Goal: Task Accomplishment & Management: Manage account settings

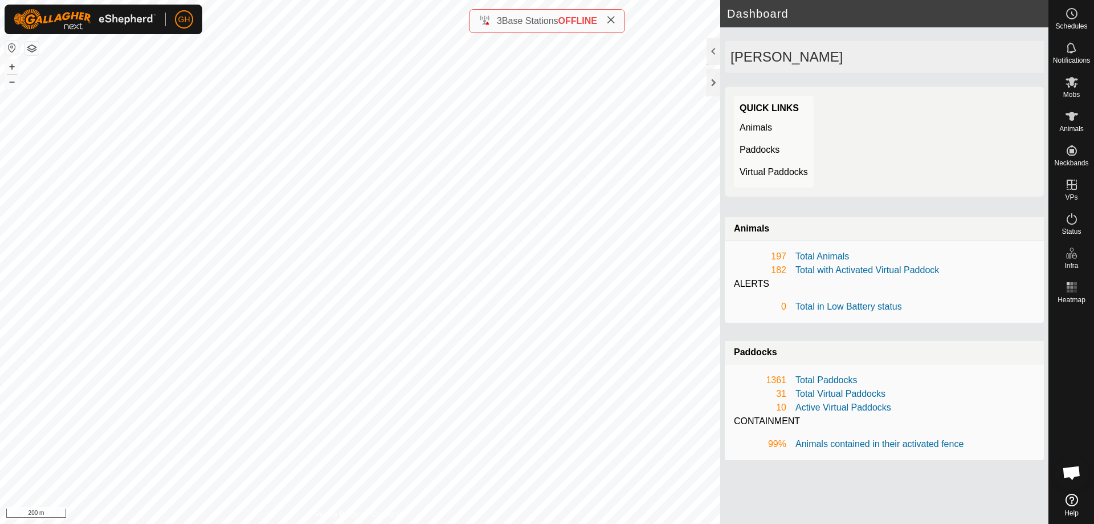
scroll to position [1788, 0]
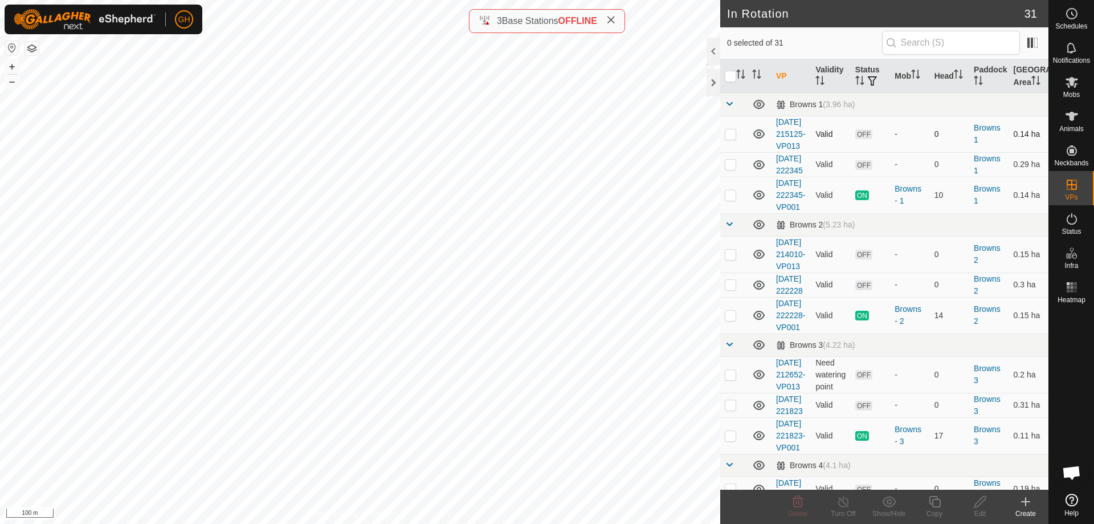
click at [732, 136] on p-checkbox at bounding box center [730, 133] width 11 height 9
checkbox input "true"
click at [731, 169] on p-checkbox at bounding box center [730, 164] width 11 height 9
checkbox input "true"
click at [733, 259] on p-checkbox at bounding box center [730, 254] width 11 height 9
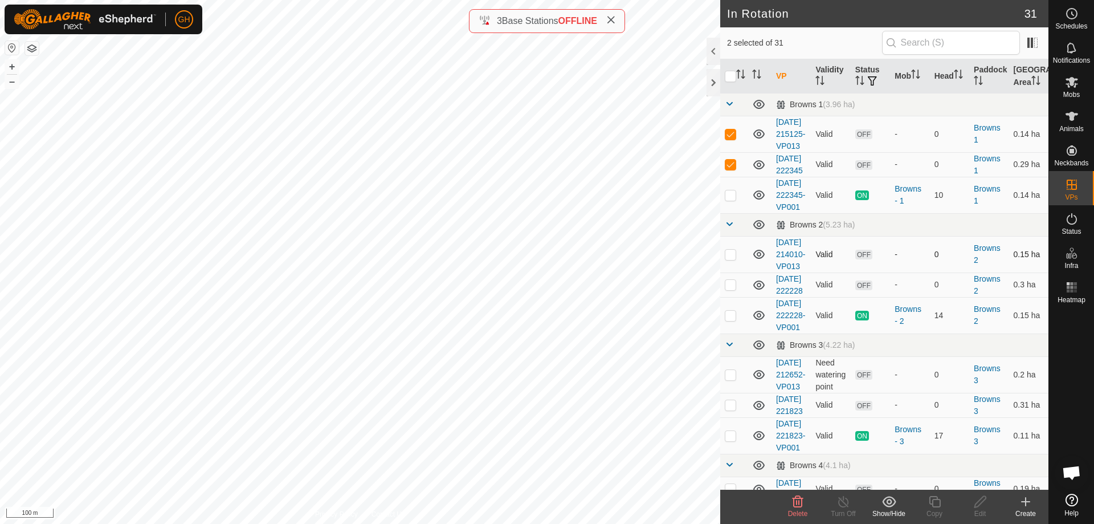
checkbox input "true"
click at [732, 289] on p-checkbox at bounding box center [730, 284] width 11 height 9
checkbox input "true"
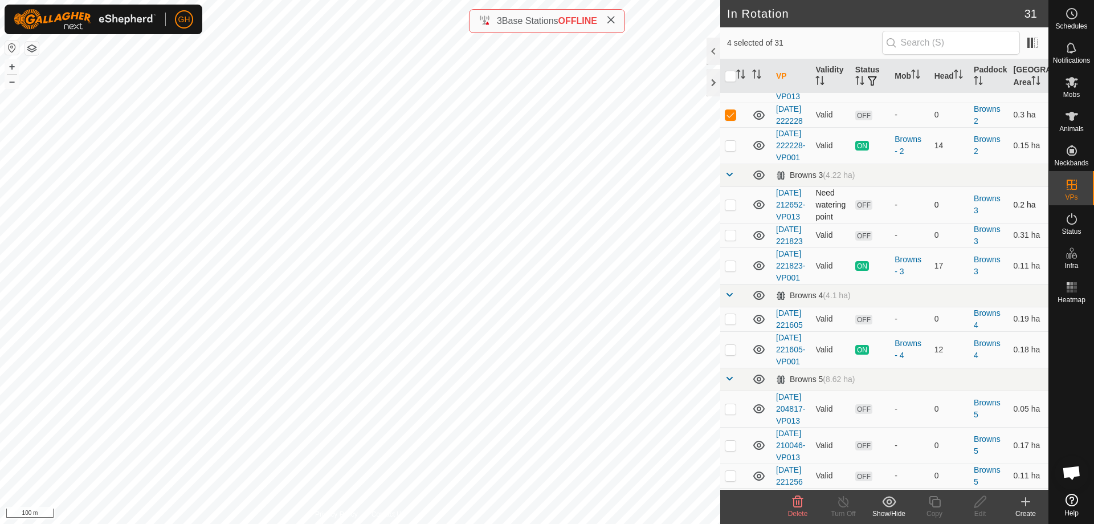
scroll to position [171, 0]
click at [730, 208] on p-checkbox at bounding box center [730, 203] width 11 height 9
checkbox input "true"
click at [732, 238] on p-checkbox at bounding box center [730, 233] width 11 height 9
checkbox input "true"
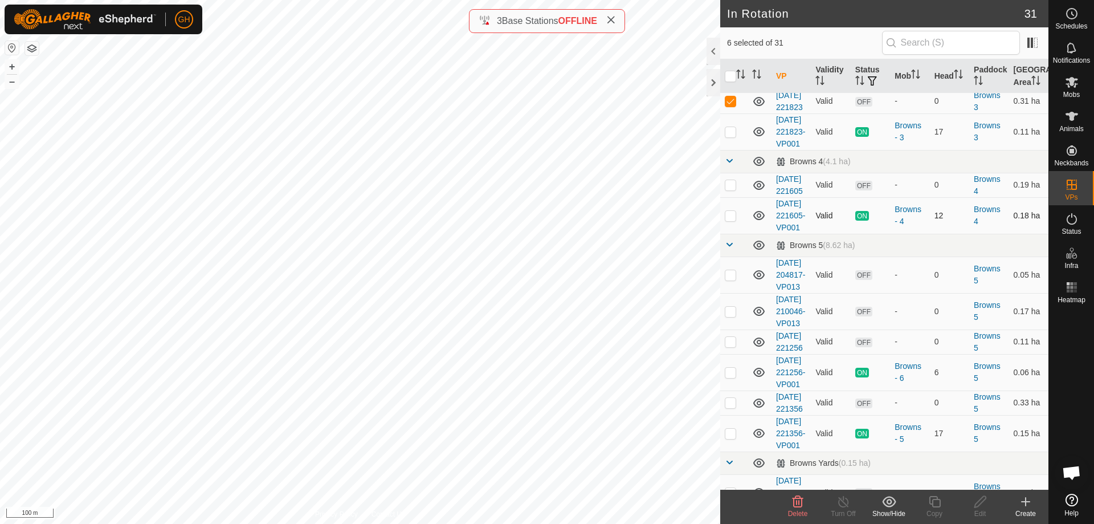
scroll to position [342, 0]
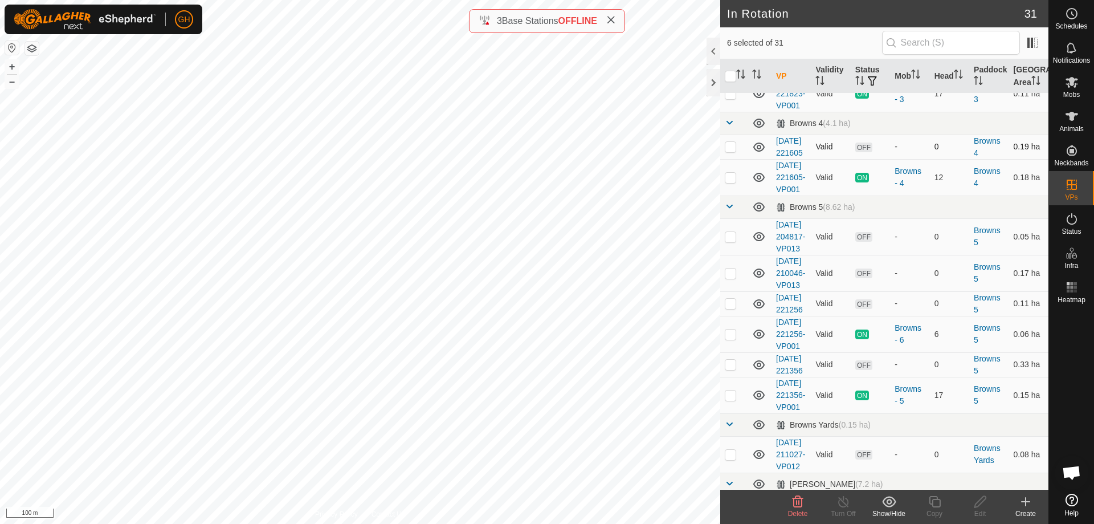
click at [729, 151] on p-checkbox at bounding box center [730, 146] width 11 height 9
checkbox input "true"
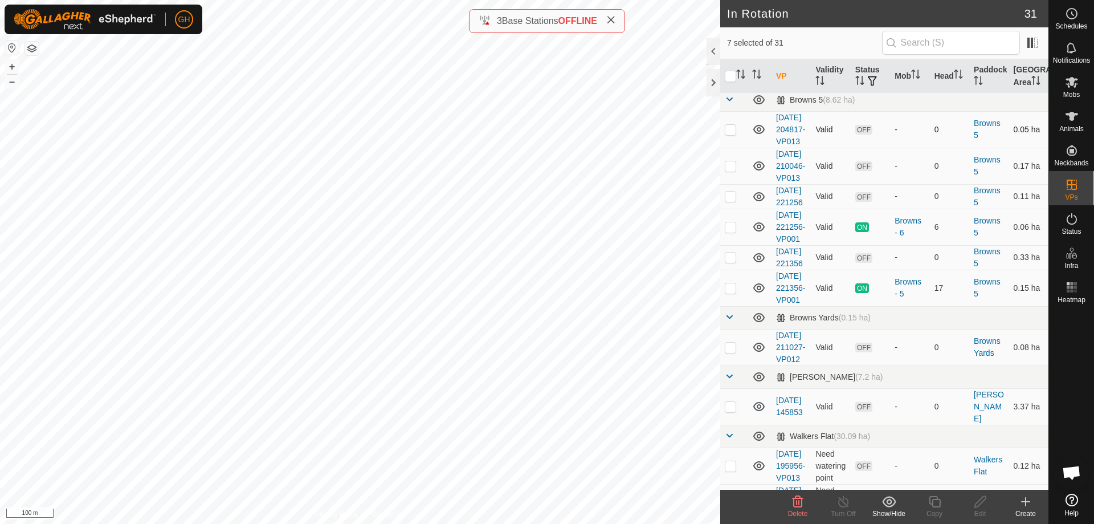
scroll to position [456, 0]
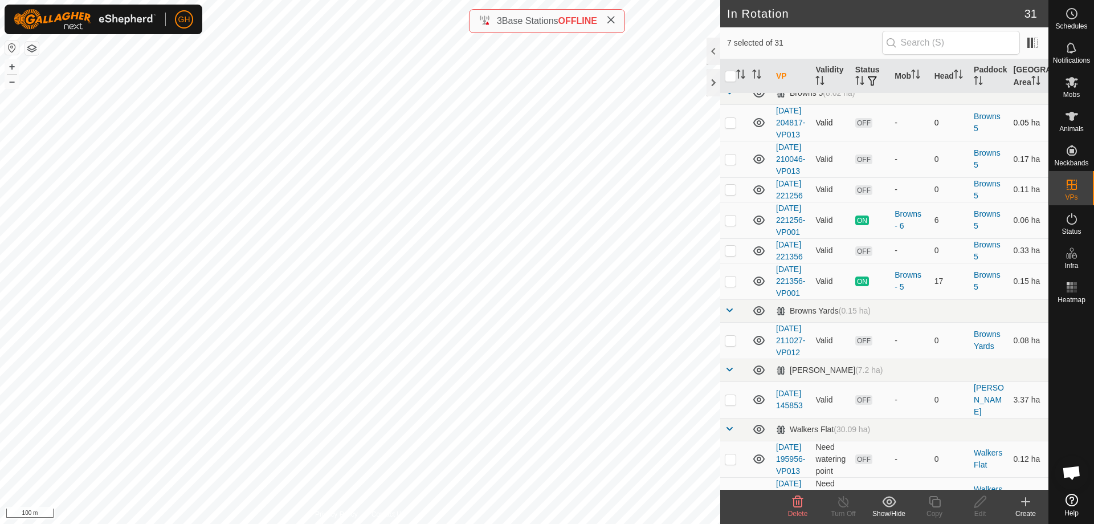
click at [732, 127] on p-checkbox at bounding box center [730, 122] width 11 height 9
checkbox input "true"
click at [734, 164] on p-checkbox at bounding box center [730, 158] width 11 height 9
checkbox input "true"
click at [730, 194] on p-checkbox at bounding box center [730, 189] width 11 height 9
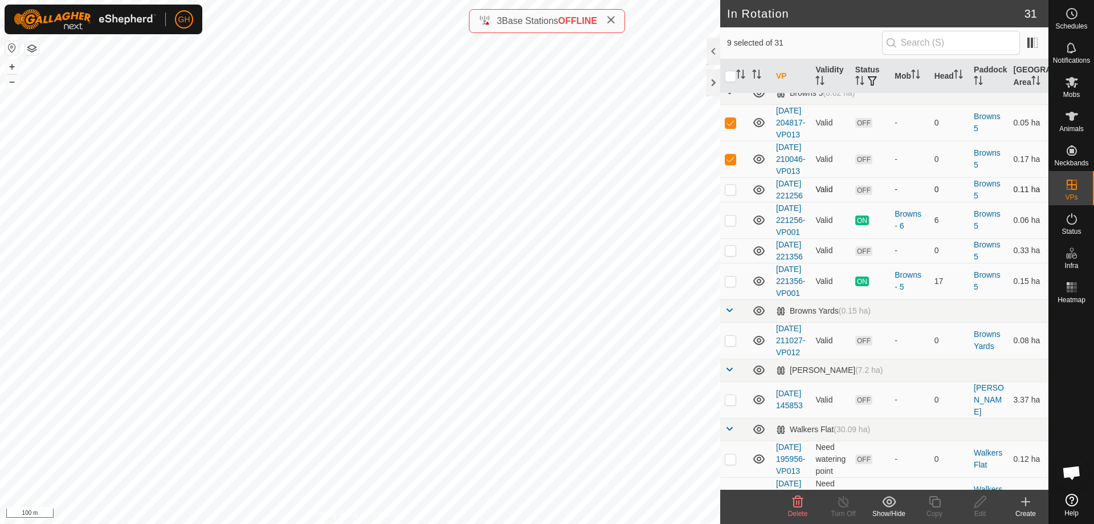
checkbox input "true"
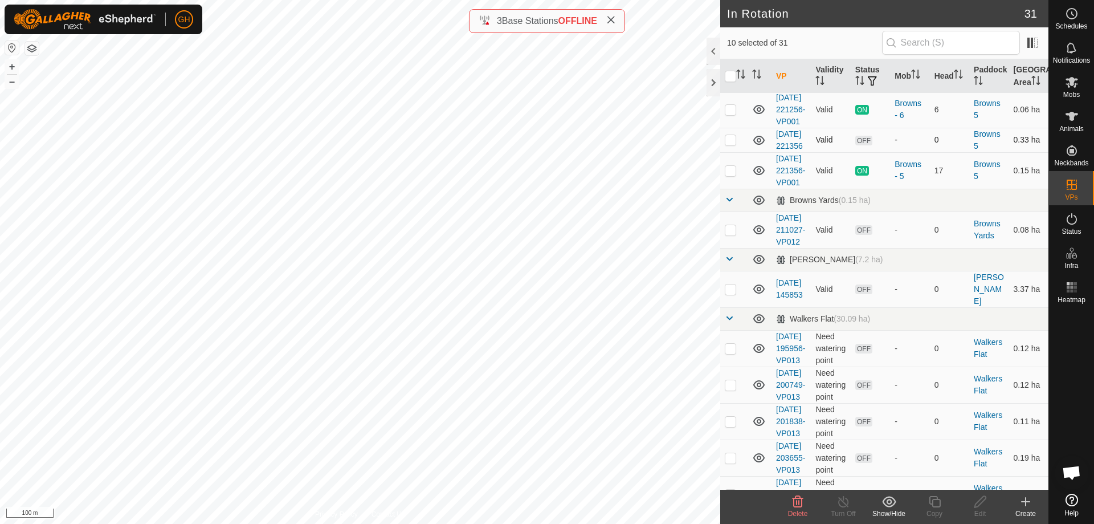
scroll to position [570, 0]
click at [727, 141] on p-checkbox at bounding box center [730, 136] width 11 height 9
checkbox input "true"
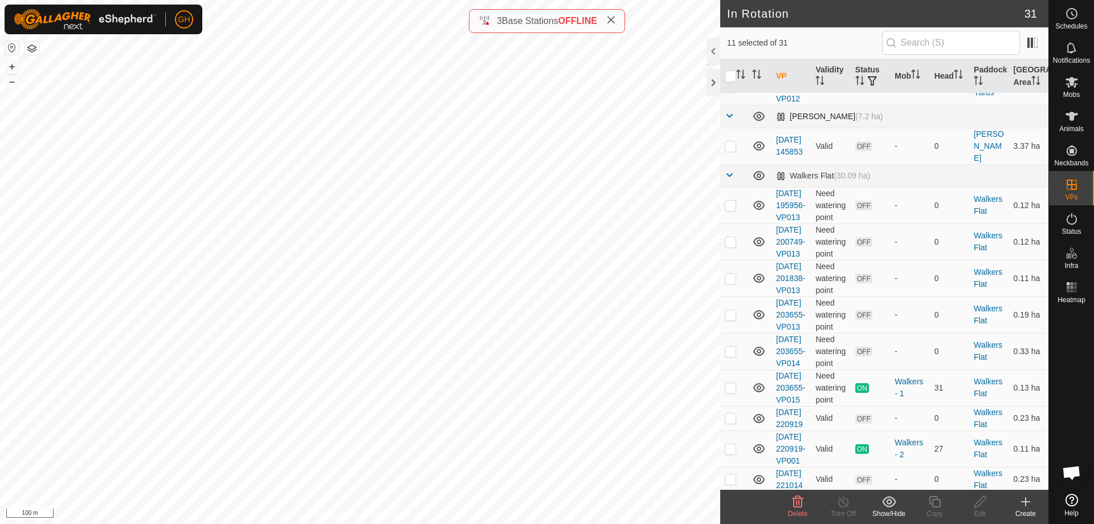
scroll to position [741, 0]
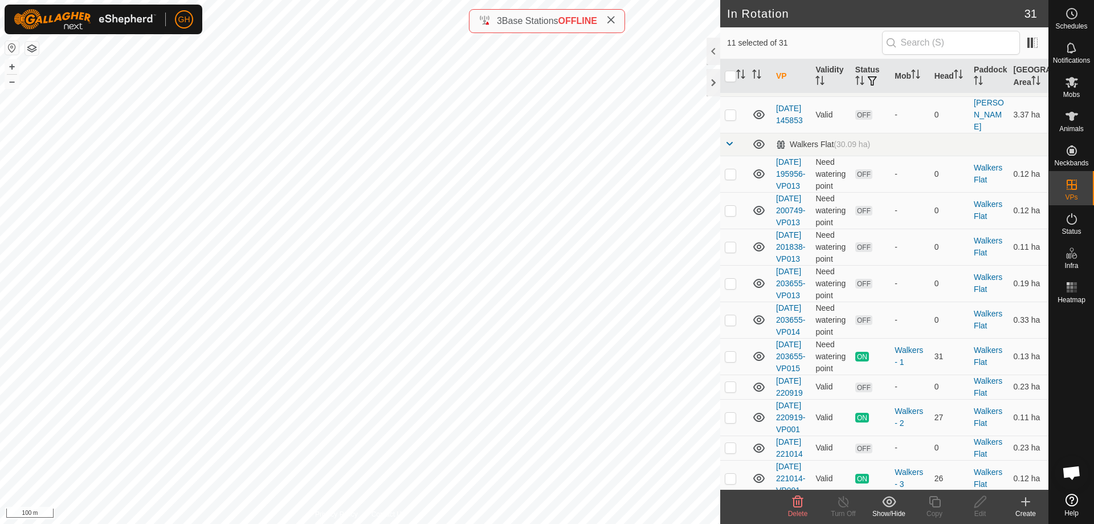
click at [730, 60] on p-checkbox at bounding box center [730, 55] width 11 height 9
checkbox input "true"
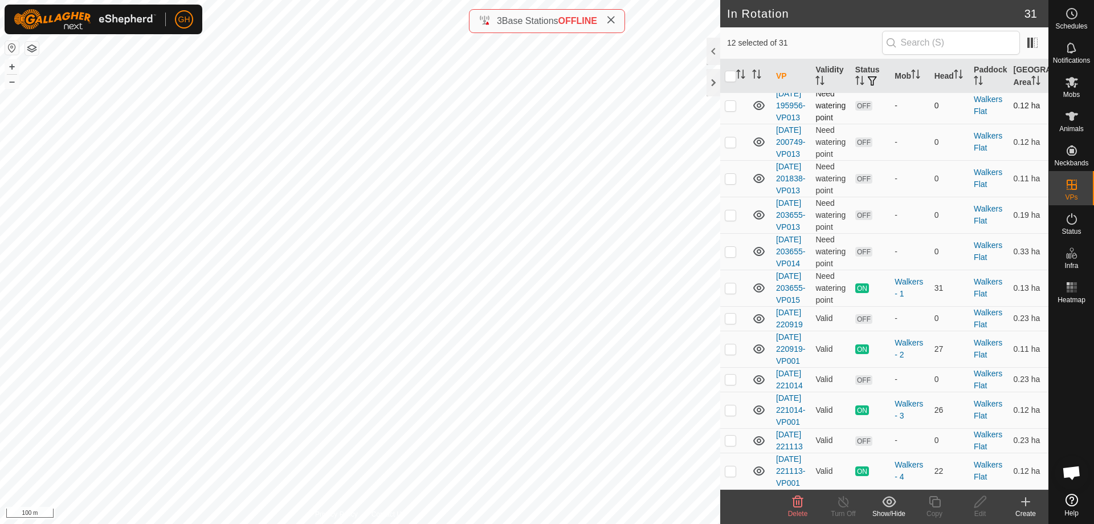
scroll to position [855, 0]
click at [730, 110] on p-checkbox at bounding box center [730, 105] width 11 height 9
checkbox input "true"
click at [732, 146] on p-checkbox at bounding box center [730, 141] width 11 height 9
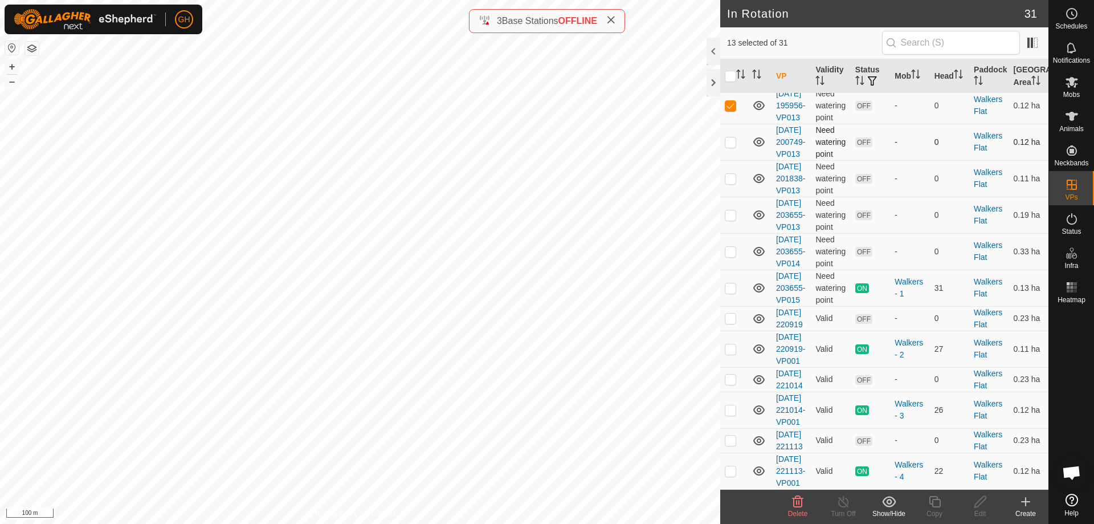
checkbox input "true"
click at [732, 183] on p-checkbox at bounding box center [730, 178] width 11 height 9
checkbox input "true"
click at [733, 219] on p-checkbox at bounding box center [730, 214] width 11 height 9
checkbox input "true"
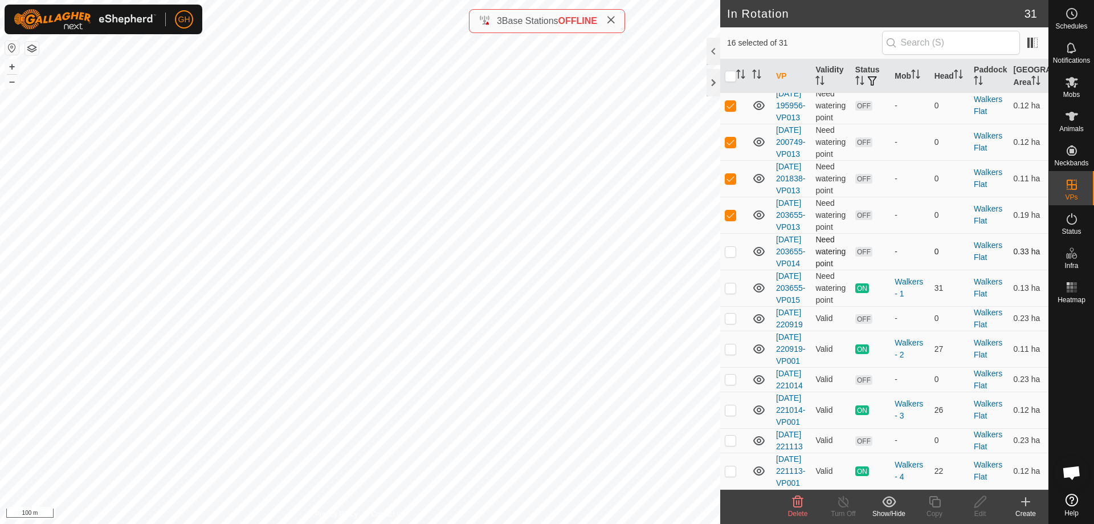
click at [733, 256] on p-checkbox at bounding box center [730, 251] width 11 height 9
checkbox input "true"
click at [729, 322] on p-checkbox at bounding box center [730, 317] width 11 height 9
checkbox input "true"
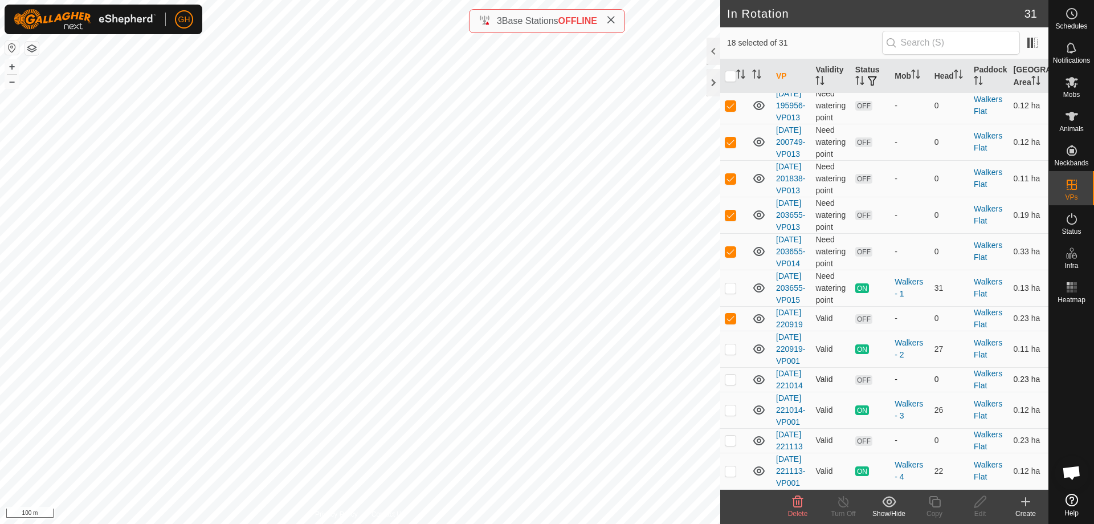
click at [732, 383] on p-checkbox at bounding box center [730, 378] width 11 height 9
checkbox input "true"
click at [732, 435] on p-checkbox at bounding box center [730, 439] width 11 height 9
checkbox input "true"
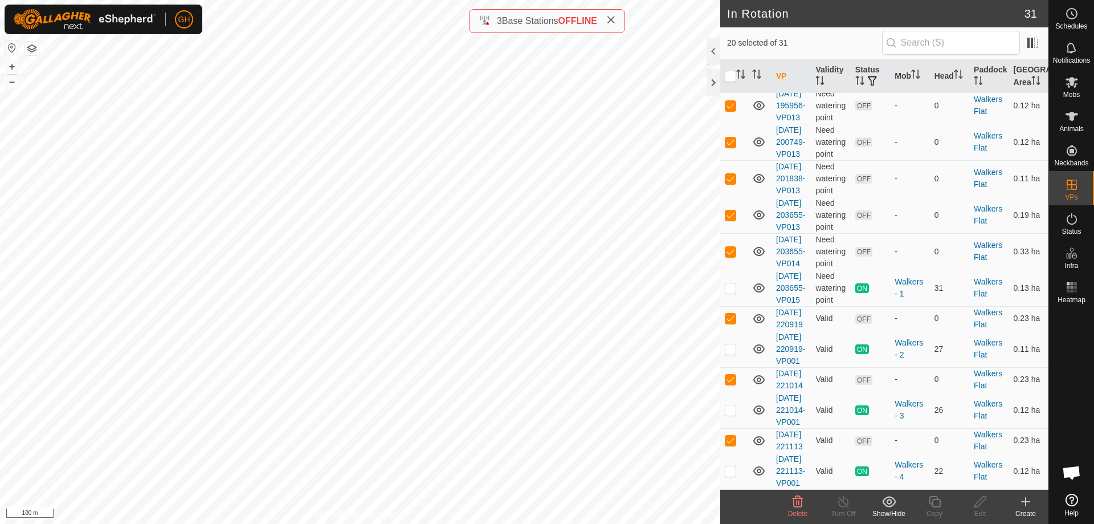
click at [799, 500] on icon at bounding box center [798, 502] width 14 height 14
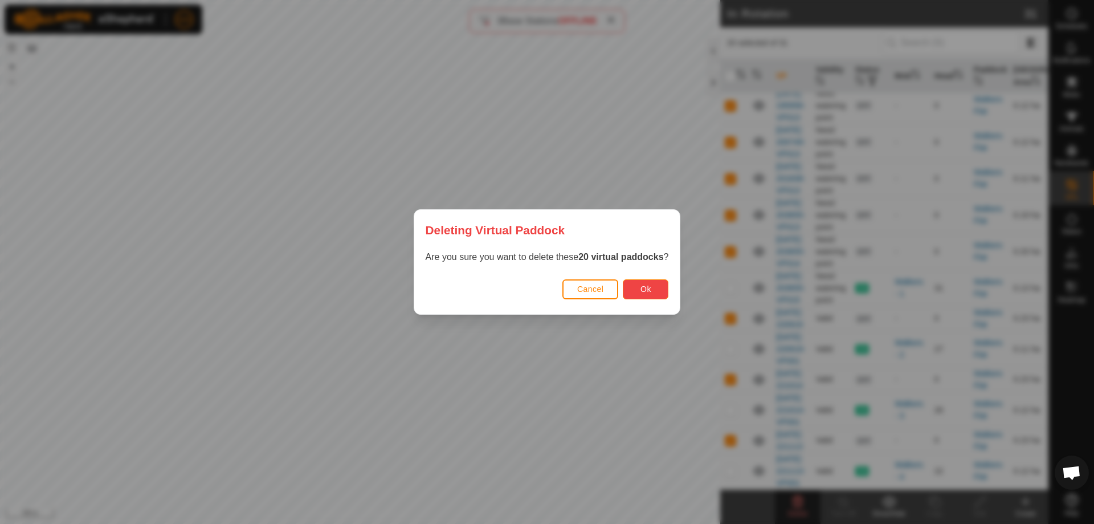
click at [631, 288] on button "Ok" at bounding box center [646, 289] width 46 height 20
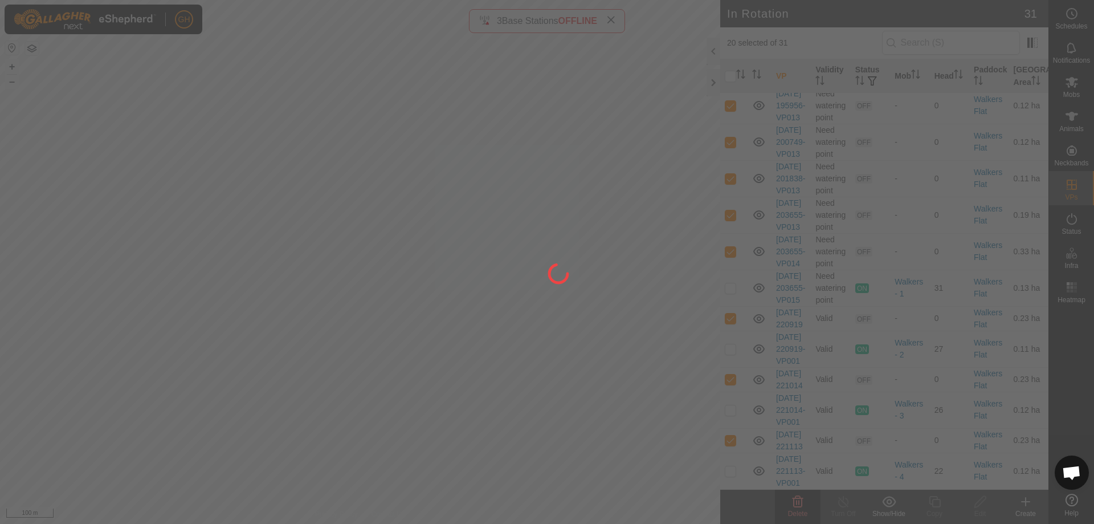
checkbox input "false"
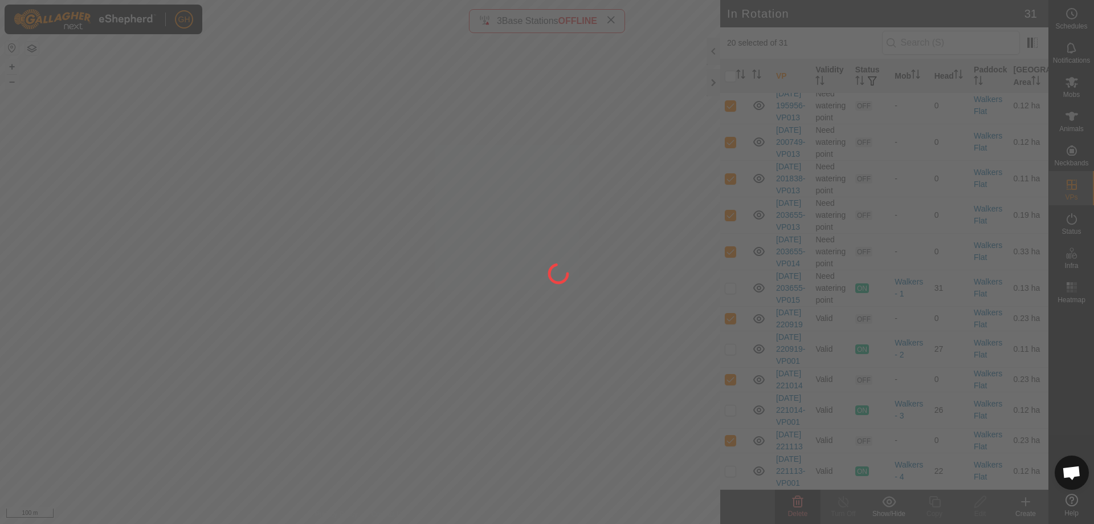
checkbox input "false"
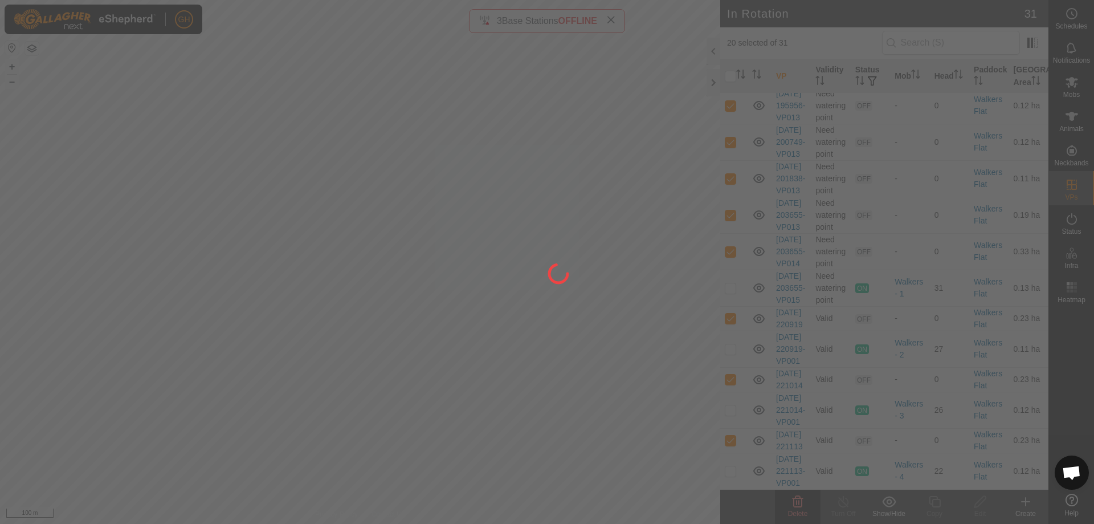
checkbox input "false"
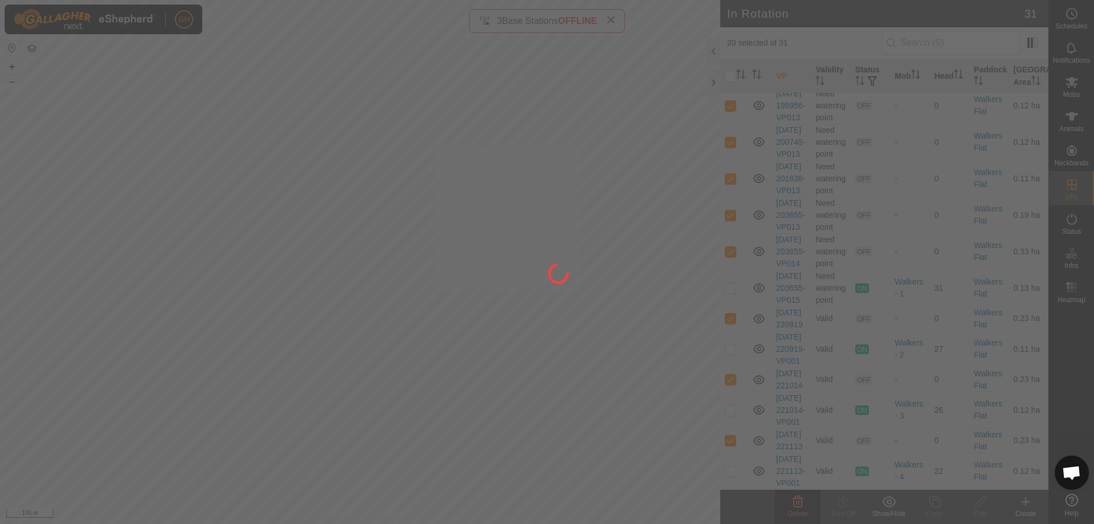
checkbox input "false"
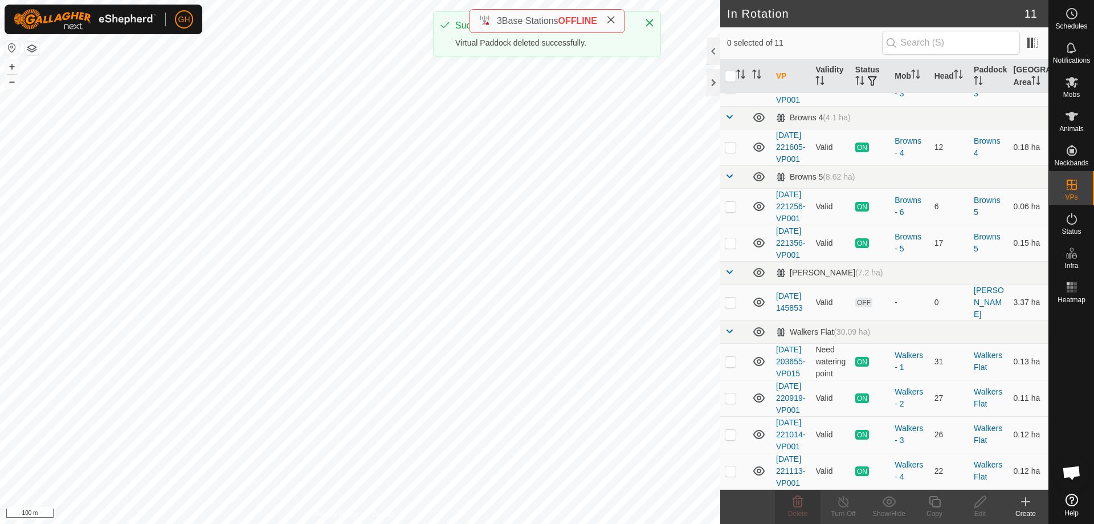
scroll to position [0, 0]
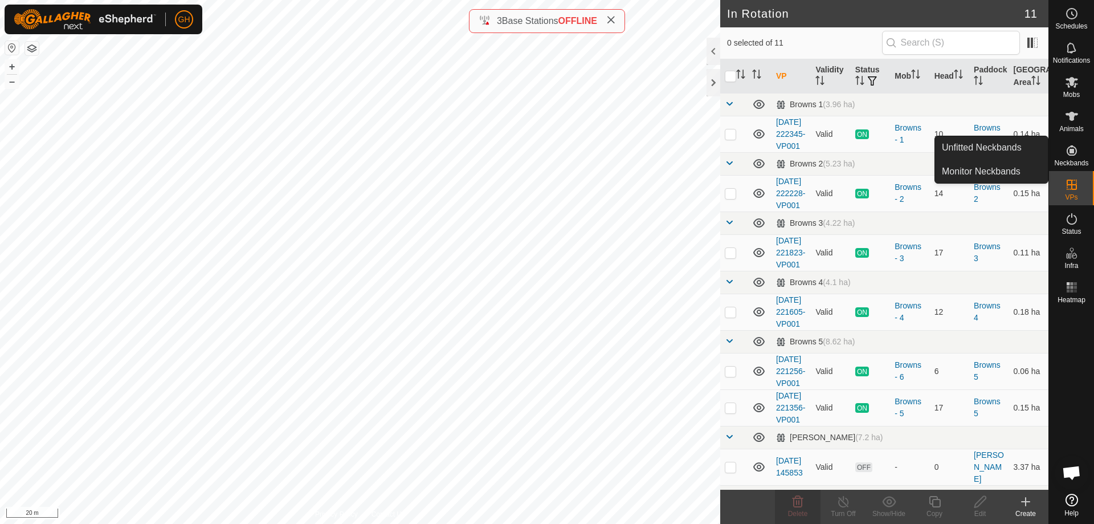
click at [1022, 504] on icon at bounding box center [1026, 502] width 14 height 14
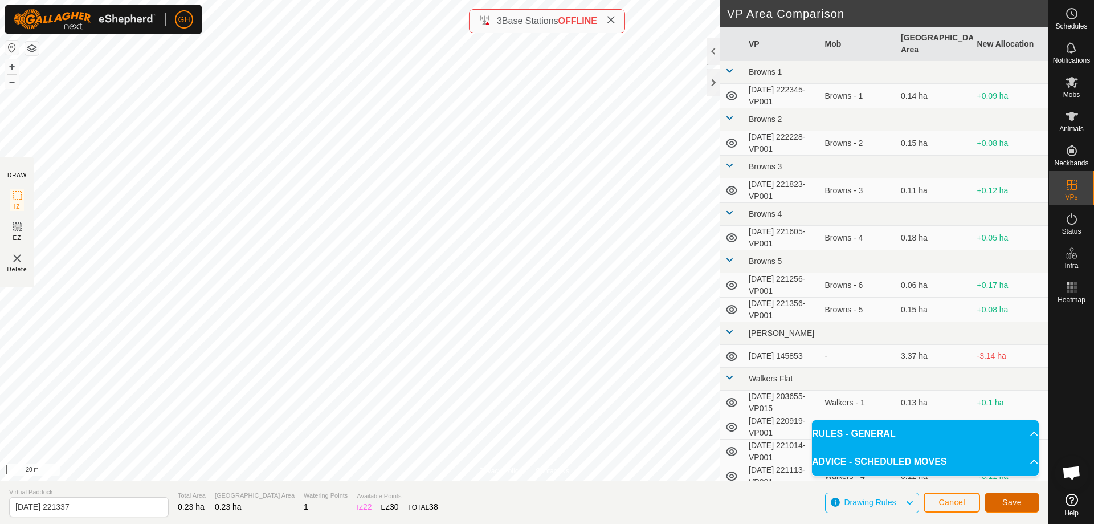
click at [1023, 494] on button "Save" at bounding box center [1012, 502] width 55 height 20
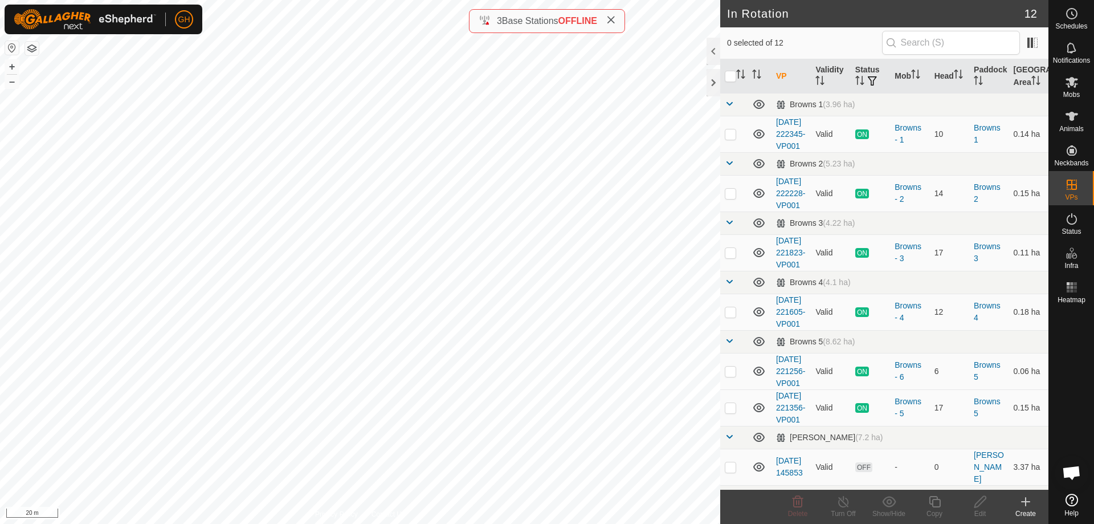
checkbox input "true"
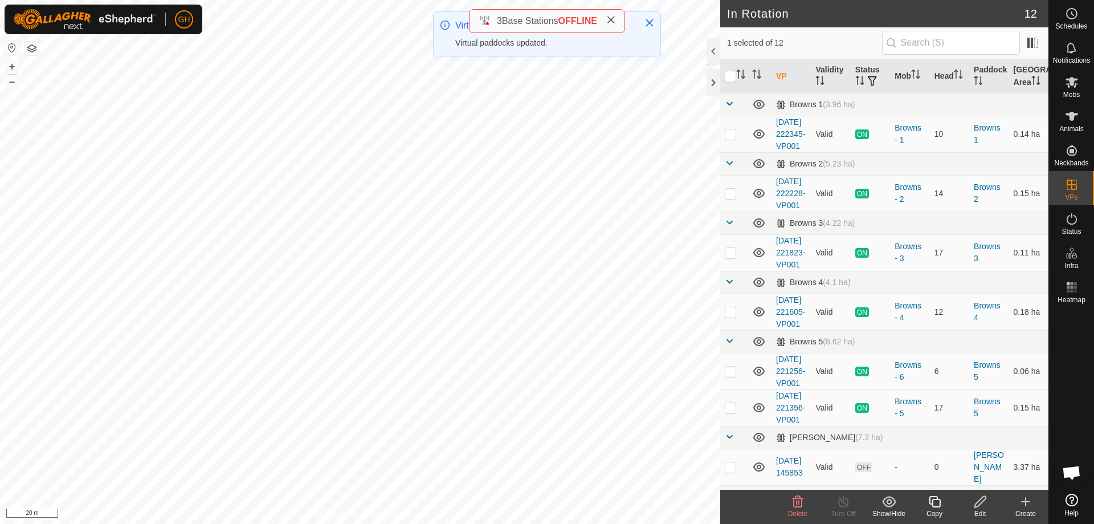
click at [930, 495] on icon at bounding box center [935, 502] width 14 height 14
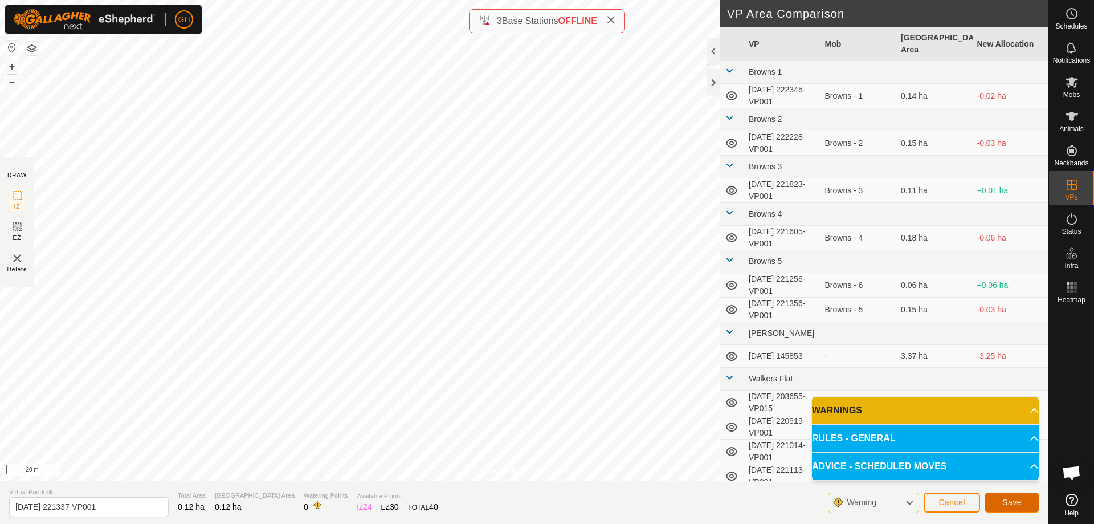
click at [1018, 503] on span "Save" at bounding box center [1011, 501] width 19 height 9
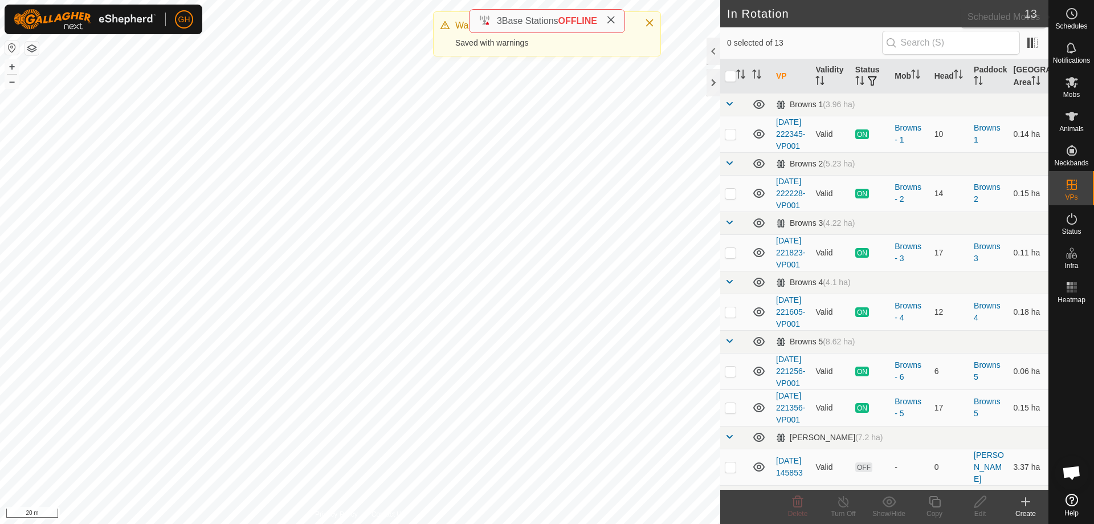
click at [1069, 17] on icon at bounding box center [1072, 14] width 14 height 14
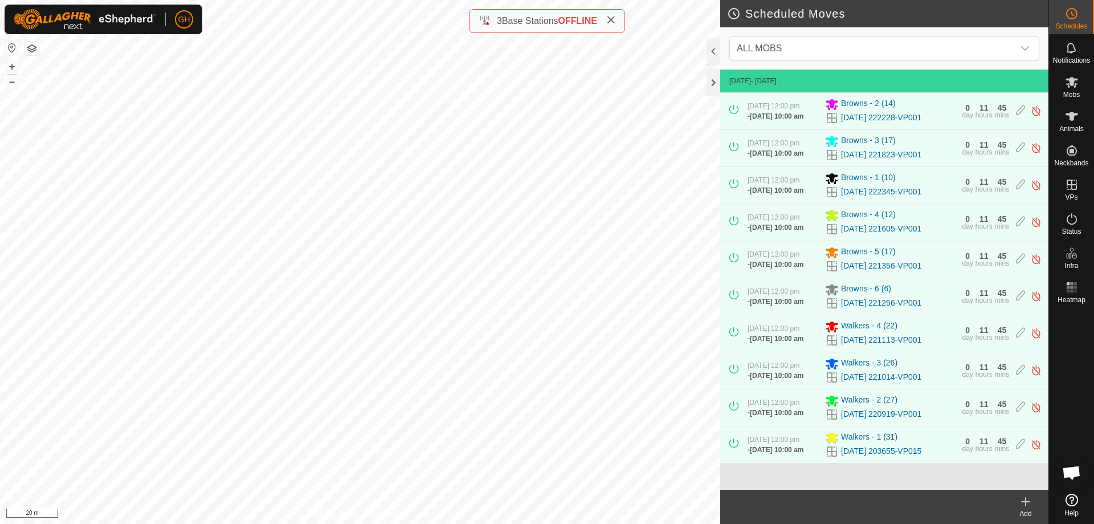
click at [1027, 504] on icon at bounding box center [1026, 502] width 14 height 14
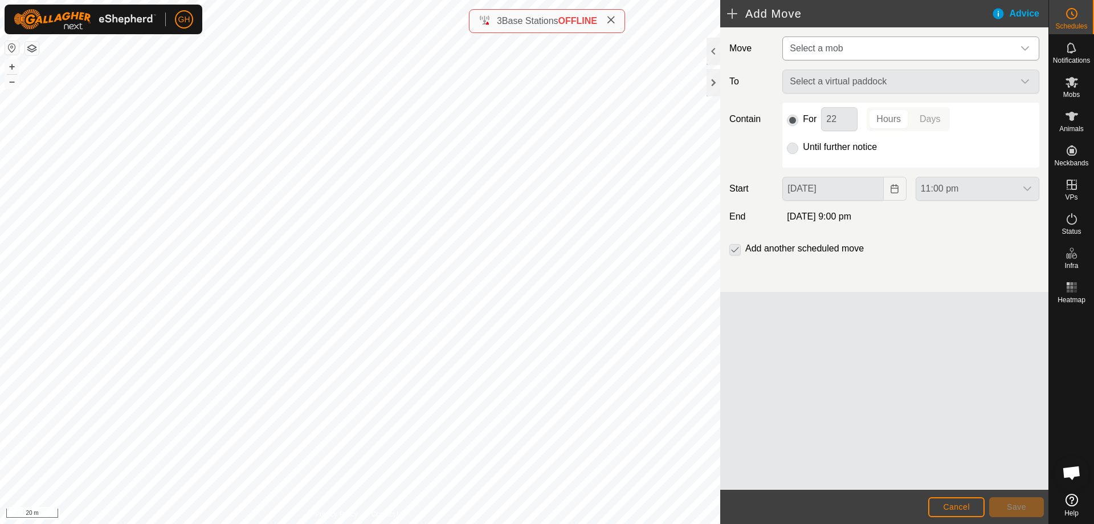
click at [863, 48] on span "Select a mob" at bounding box center [899, 48] width 228 height 23
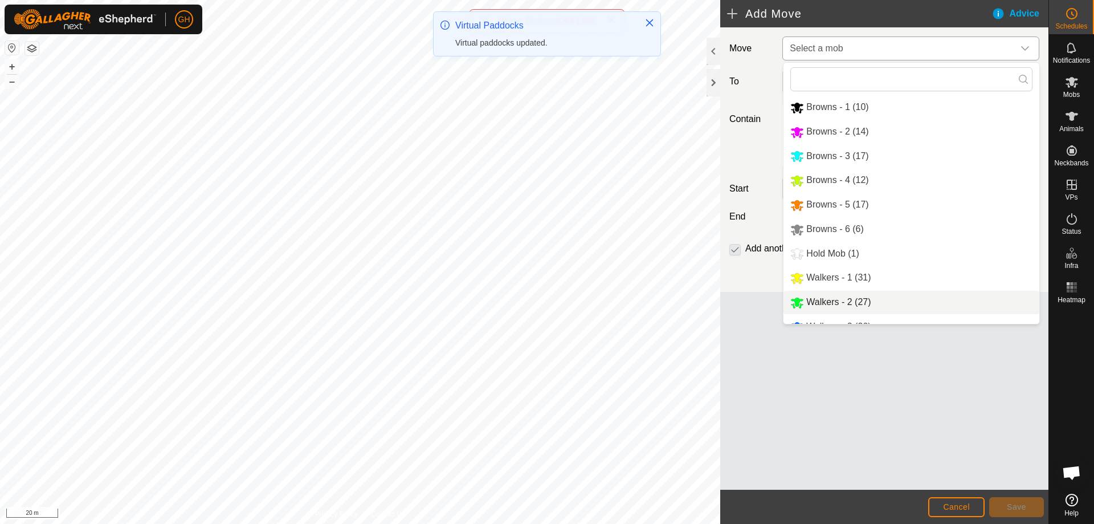
click at [852, 303] on li "Walkers - 2 (27)" at bounding box center [911, 302] width 256 height 23
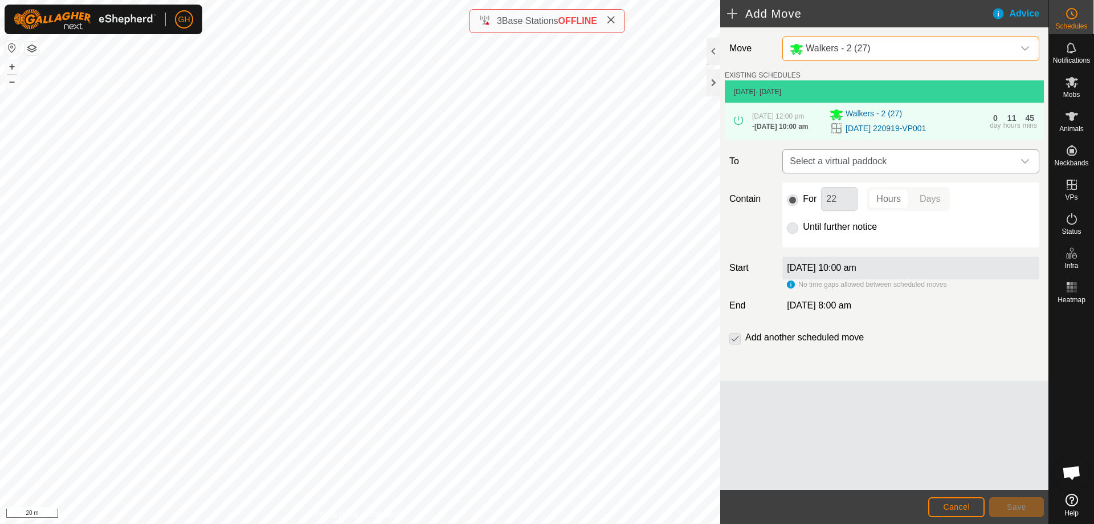
click at [857, 173] on span "Select a virtual paddock" at bounding box center [899, 161] width 228 height 23
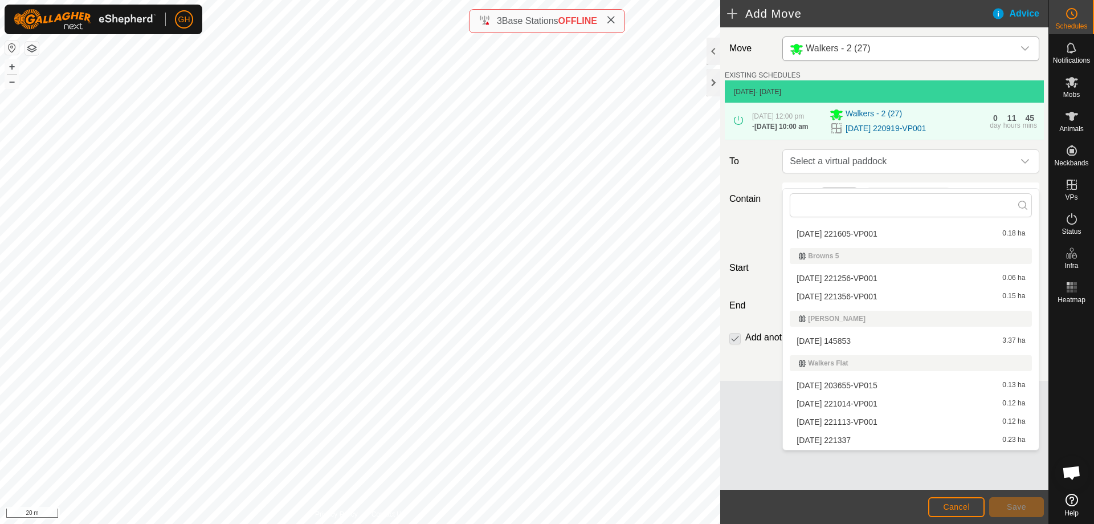
scroll to position [173, 0]
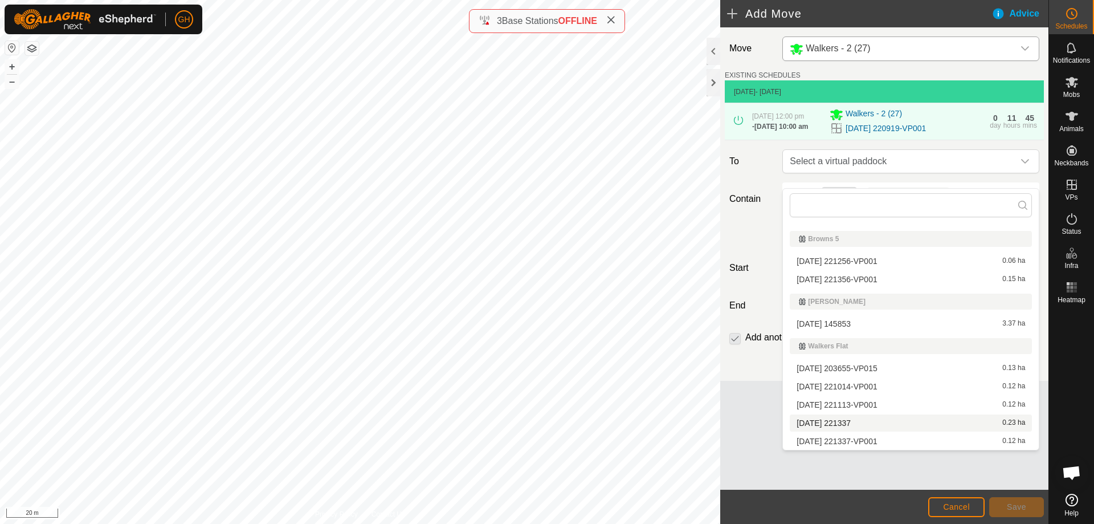
click at [865, 421] on li "[DATE] 221337 0.23 ha" at bounding box center [911, 422] width 242 height 17
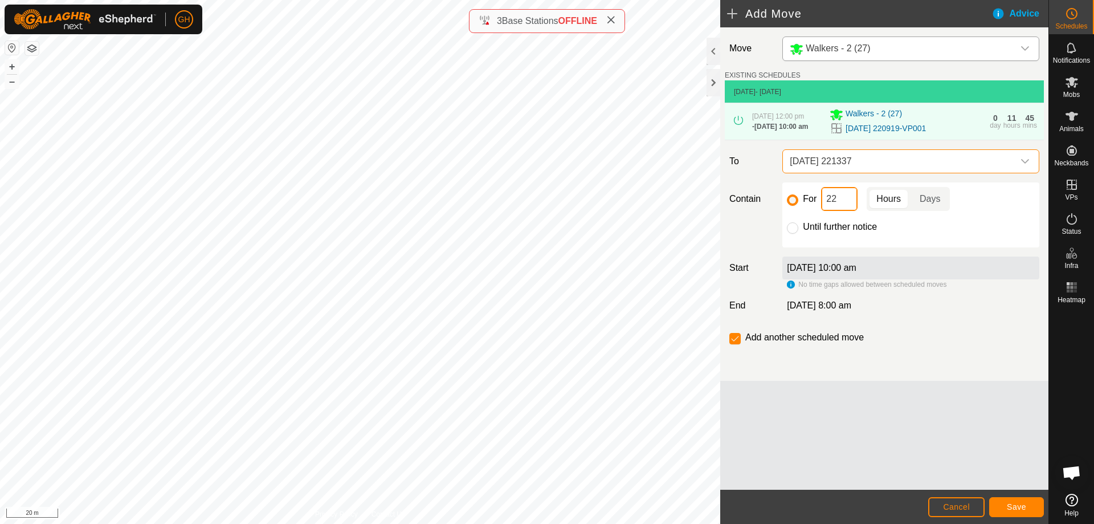
click at [848, 211] on input "22" at bounding box center [839, 199] width 36 height 24
click at [1011, 497] on button "Save" at bounding box center [1016, 507] width 55 height 20
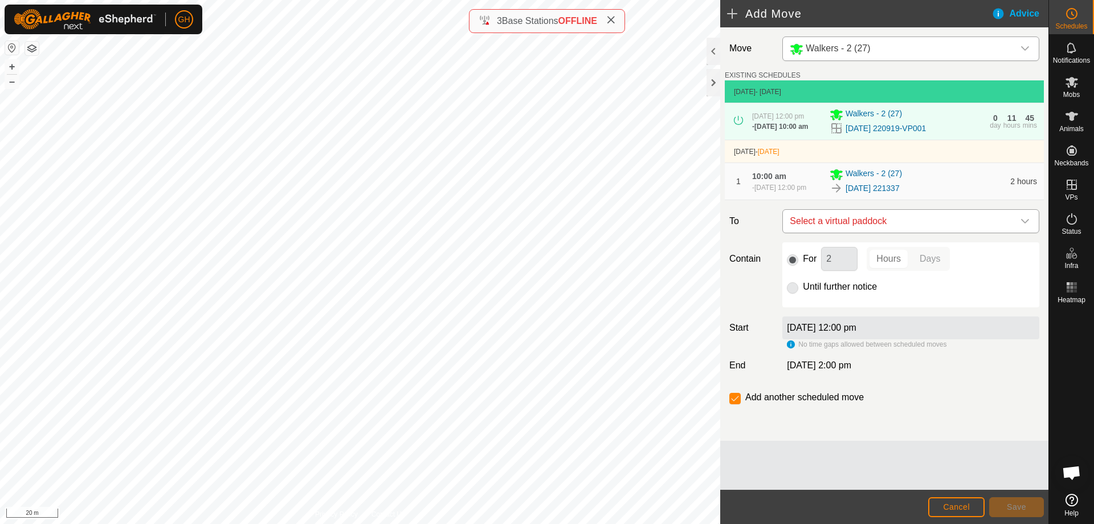
click at [896, 232] on span "Select a virtual paddock" at bounding box center [899, 221] width 228 height 23
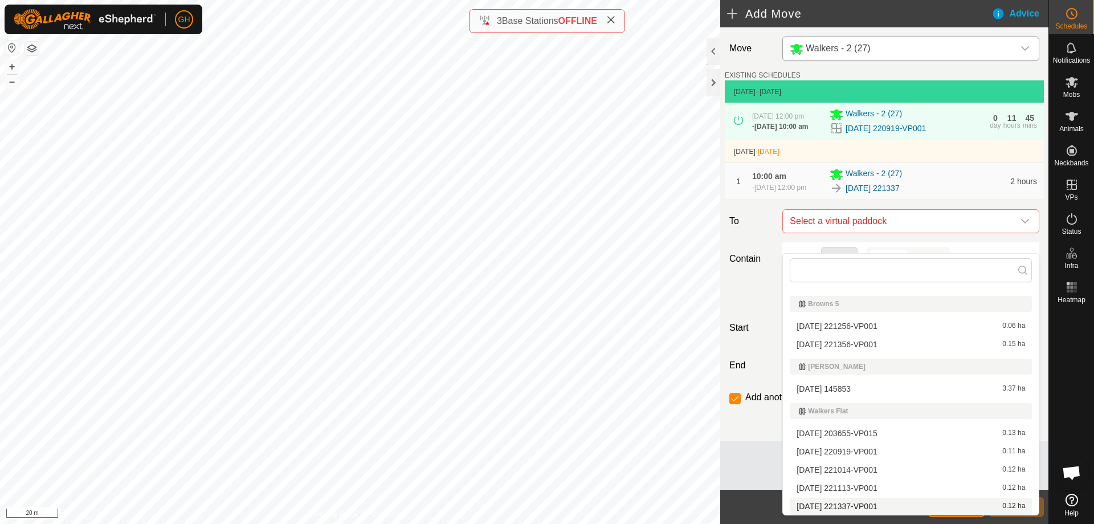
click at [887, 503] on li "[DATE] 221337-VP001 0.12 ha" at bounding box center [911, 505] width 242 height 17
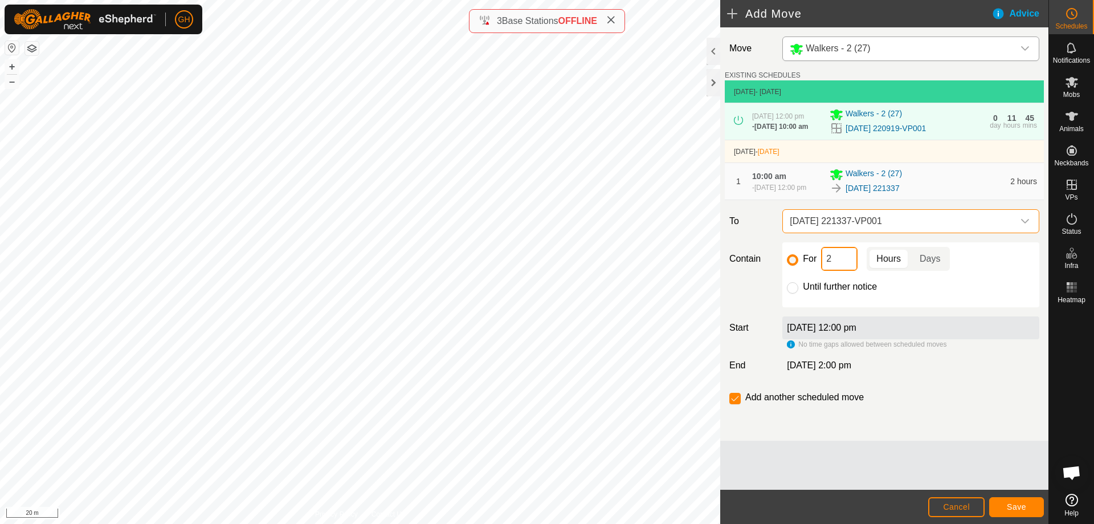
click at [845, 271] on input "2" at bounding box center [839, 259] width 36 height 24
type input "22"
click at [1011, 504] on span "Save" at bounding box center [1016, 506] width 19 height 9
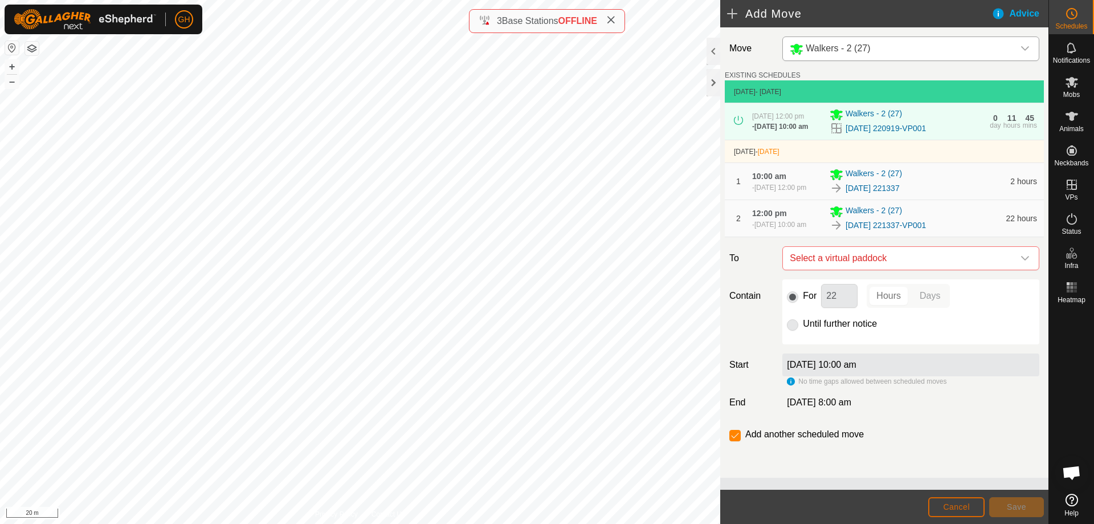
click at [958, 500] on button "Cancel" at bounding box center [956, 507] width 56 height 20
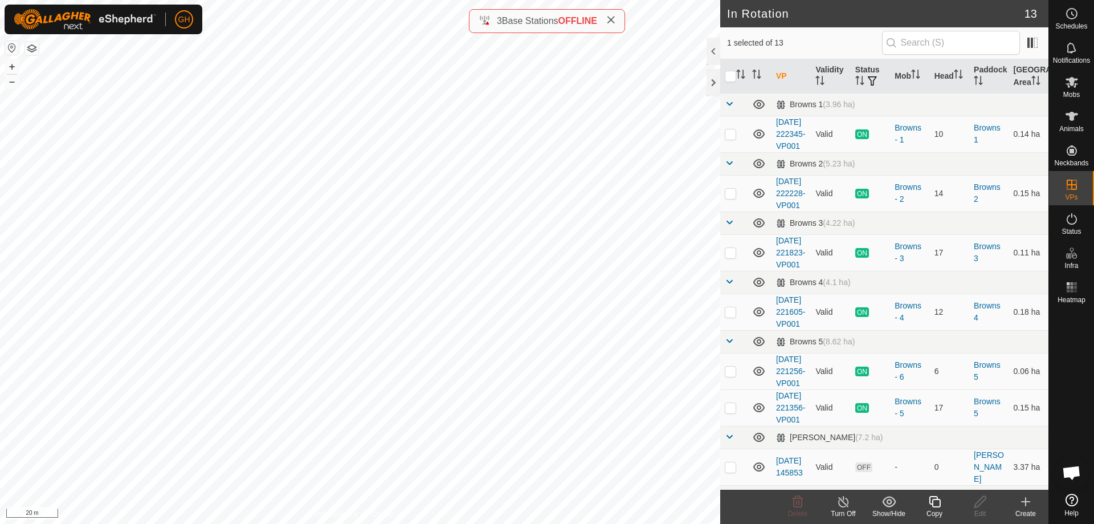
click at [1029, 504] on icon at bounding box center [1026, 502] width 14 height 14
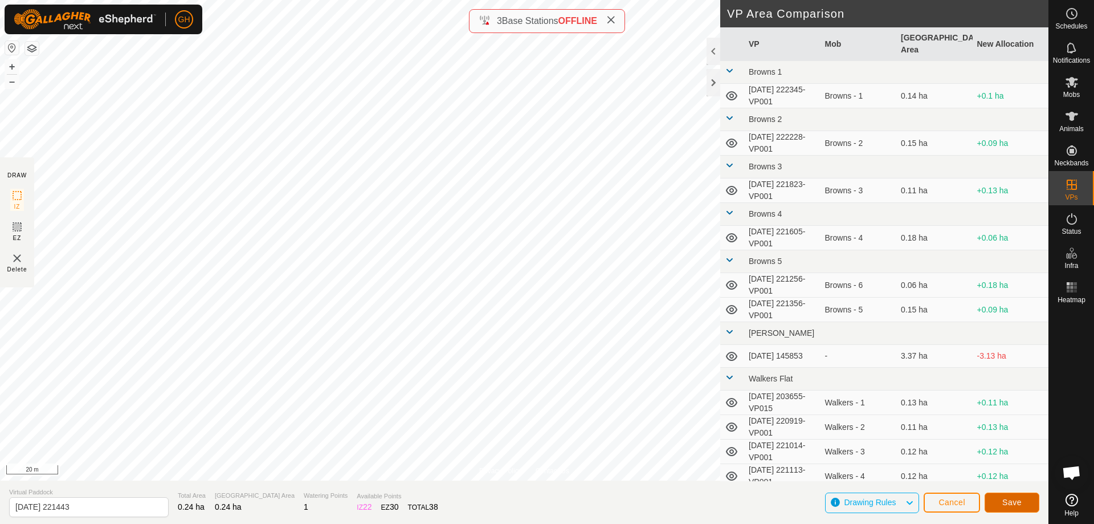
click at [1002, 499] on button "Save" at bounding box center [1012, 502] width 55 height 20
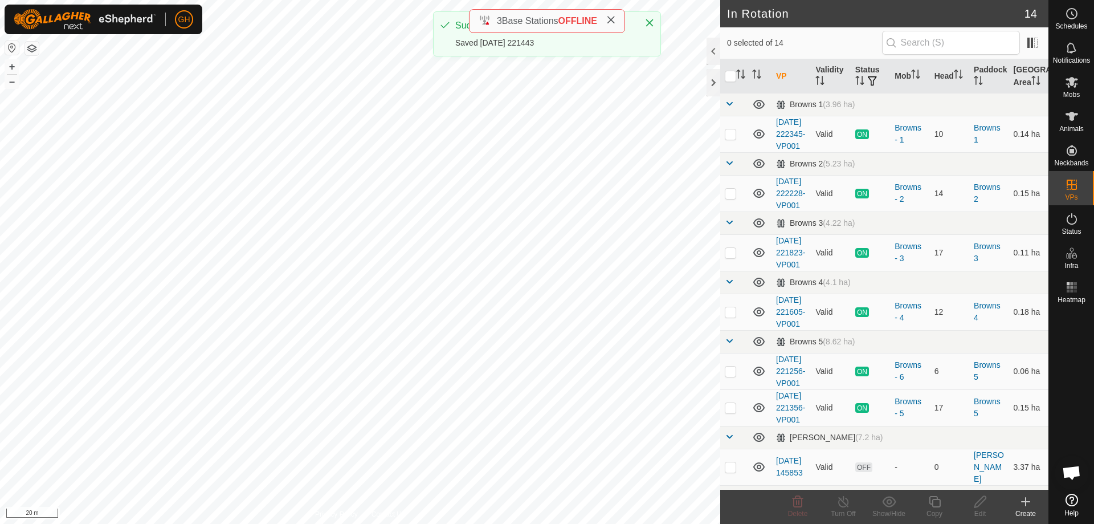
checkbox input "true"
click at [935, 505] on icon at bounding box center [935, 502] width 14 height 14
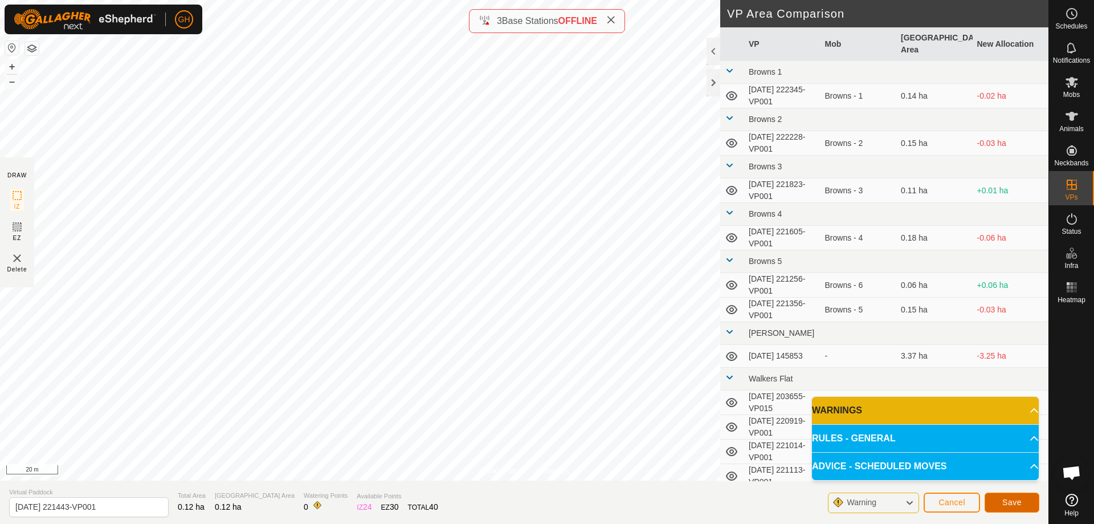
click at [1016, 503] on span "Save" at bounding box center [1011, 501] width 19 height 9
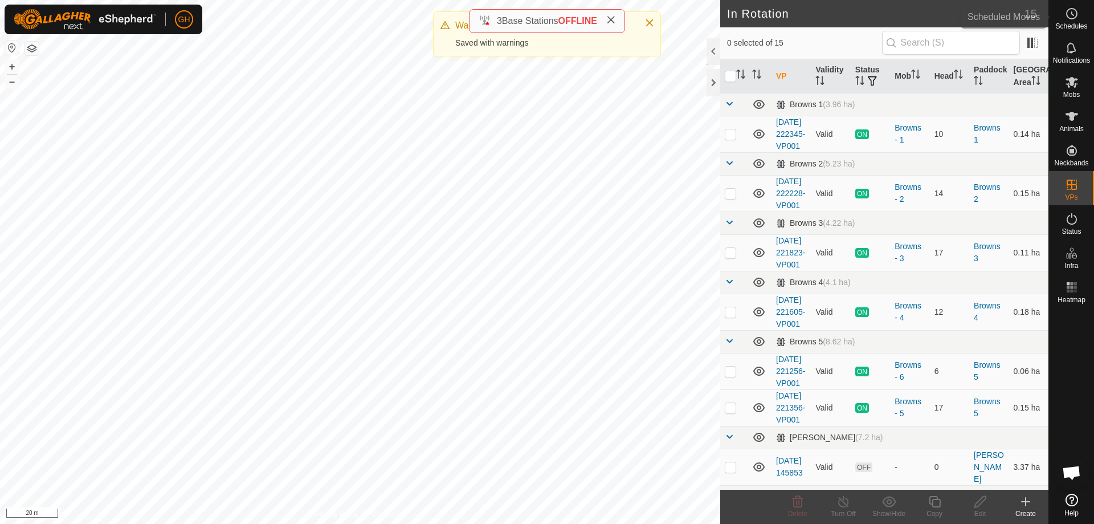
click at [1065, 17] on icon at bounding box center [1072, 14] width 14 height 14
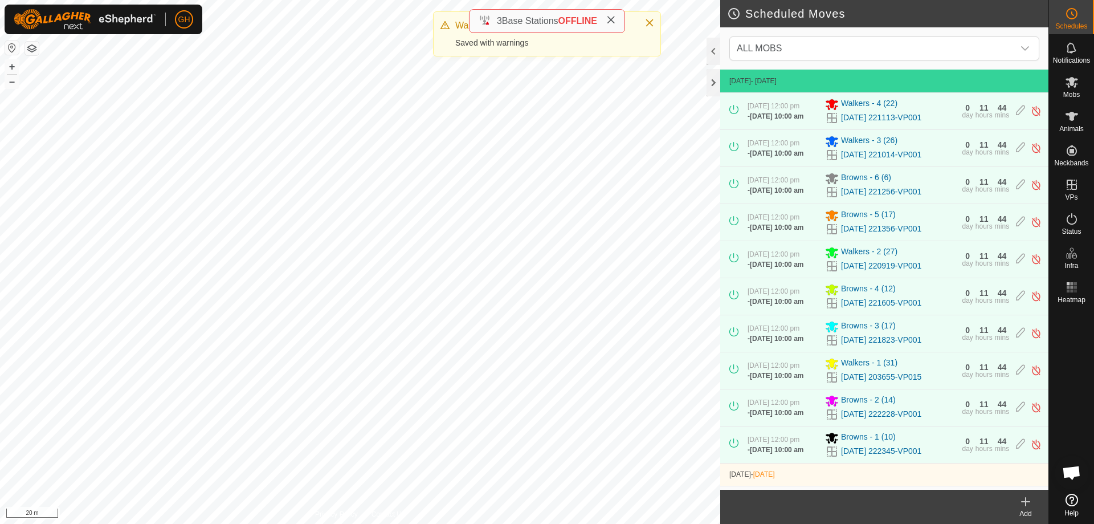
click at [1034, 516] on div "Add" at bounding box center [1026, 513] width 46 height 10
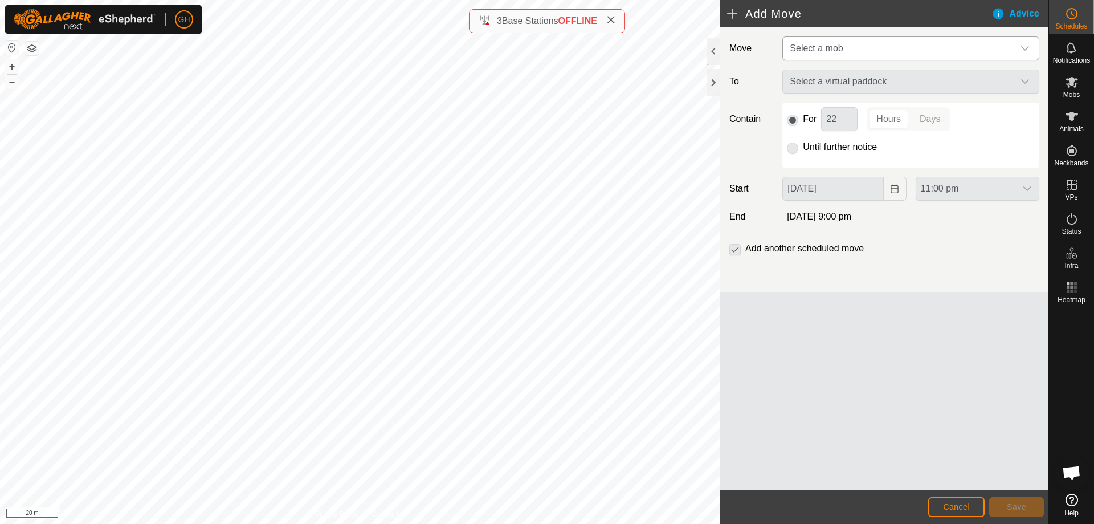
click at [873, 51] on span "Select a mob" at bounding box center [899, 48] width 228 height 23
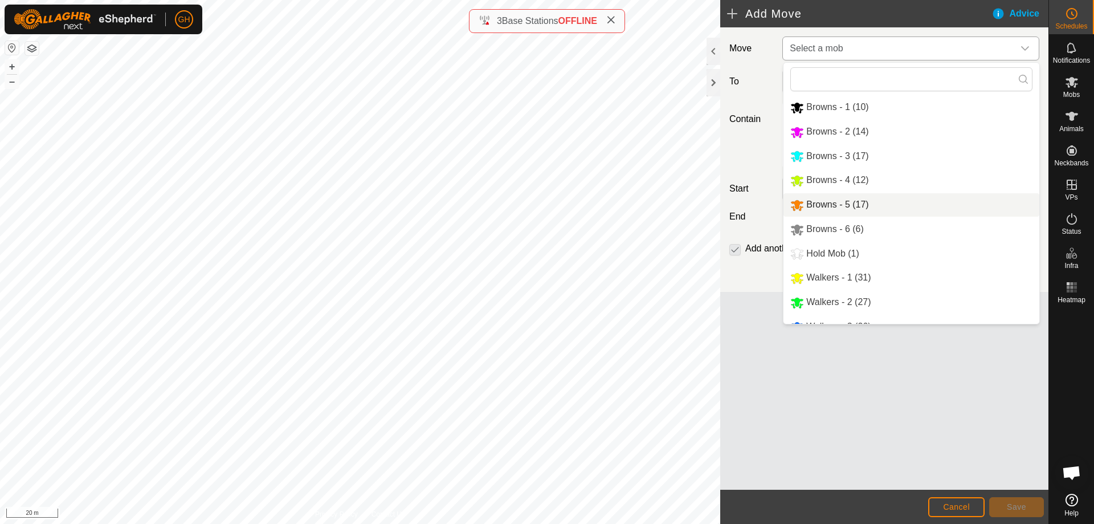
scroll to position [39, 0]
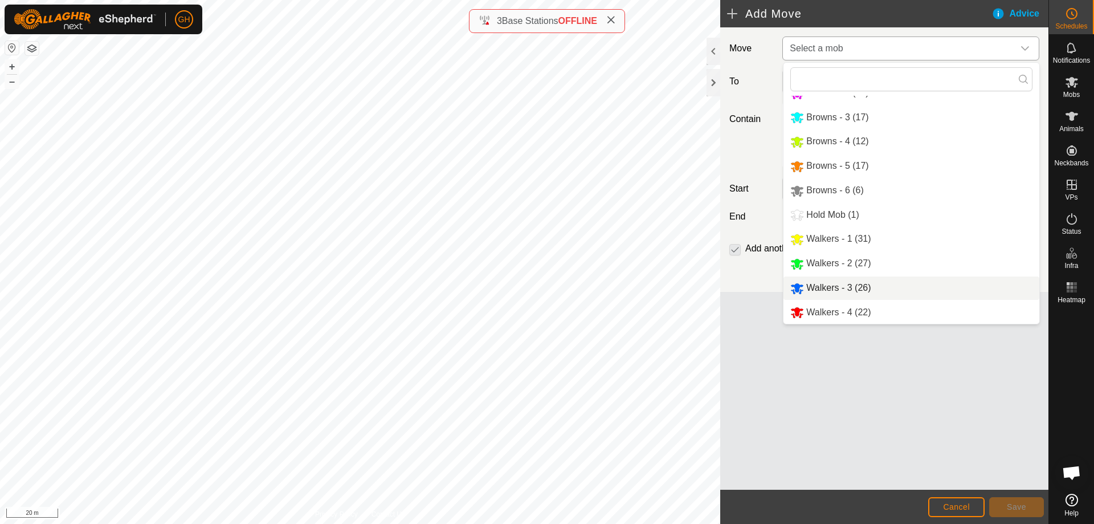
click at [851, 291] on li "Walkers - 3 (26)" at bounding box center [911, 287] width 256 height 23
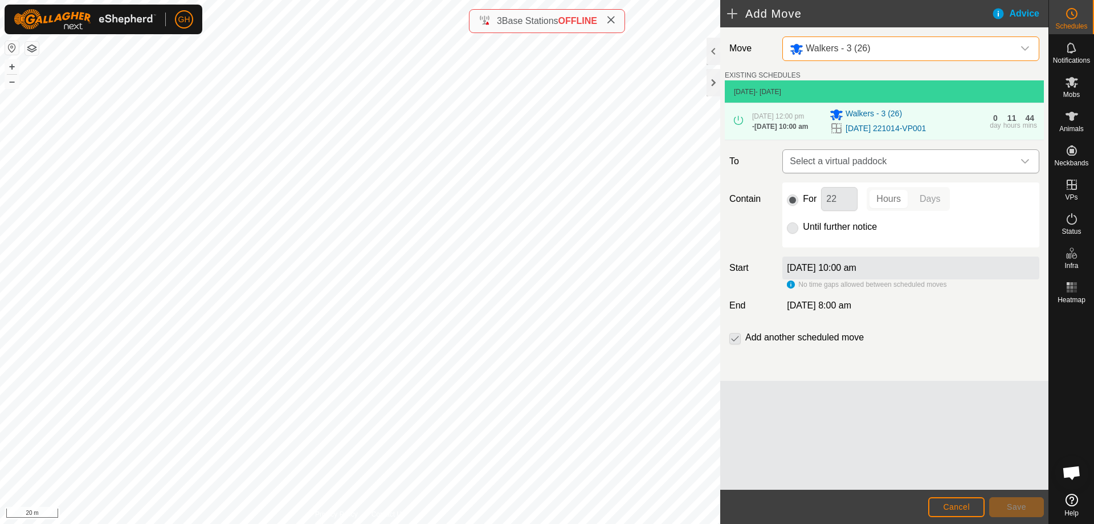
click at [888, 173] on span "Select a virtual paddock" at bounding box center [899, 161] width 228 height 23
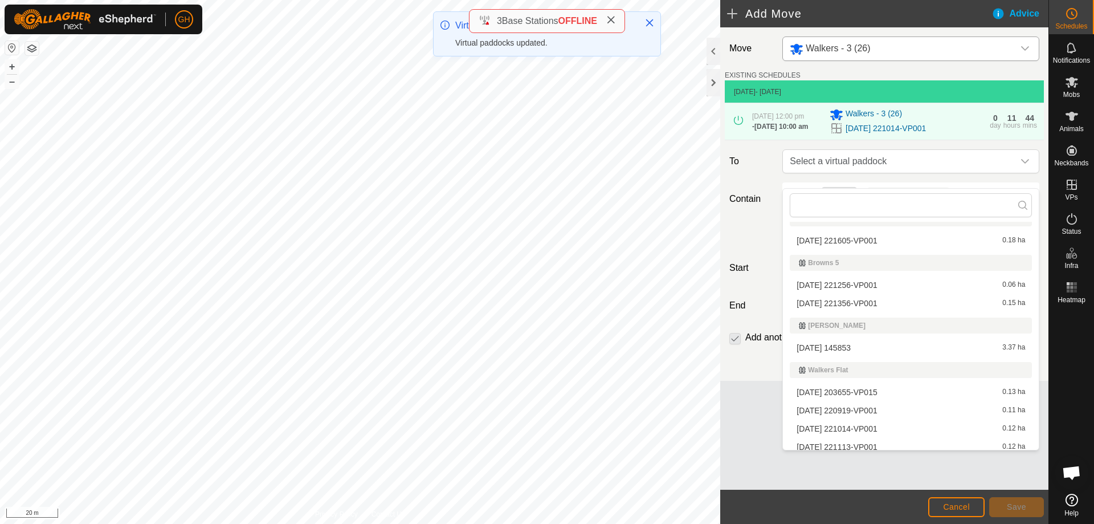
scroll to position [228, 0]
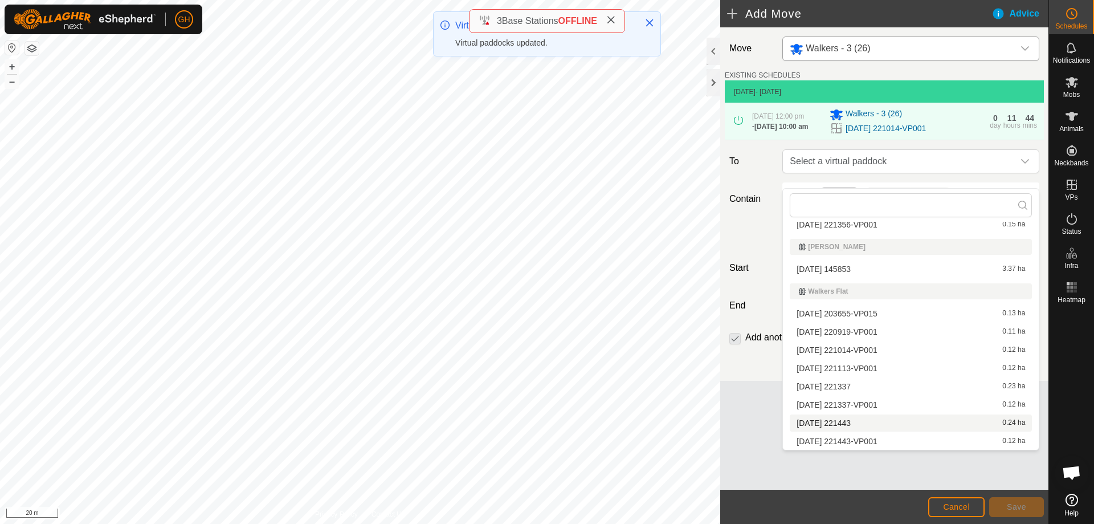
click at [855, 423] on li "[DATE] 221443 0.24 ha" at bounding box center [911, 422] width 242 height 17
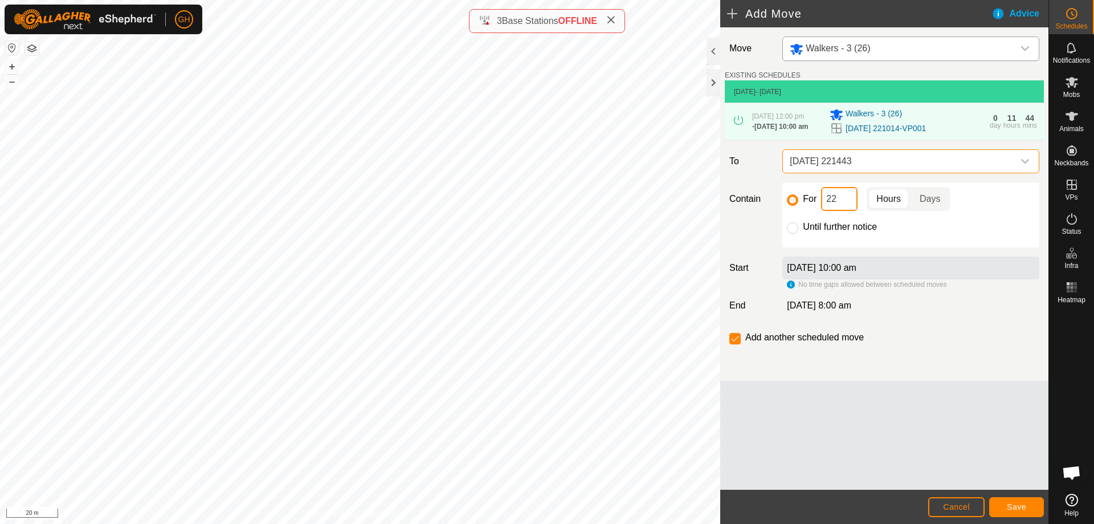
click at [842, 211] on input "22" at bounding box center [839, 199] width 36 height 24
click at [1005, 508] on button "Save" at bounding box center [1016, 507] width 55 height 20
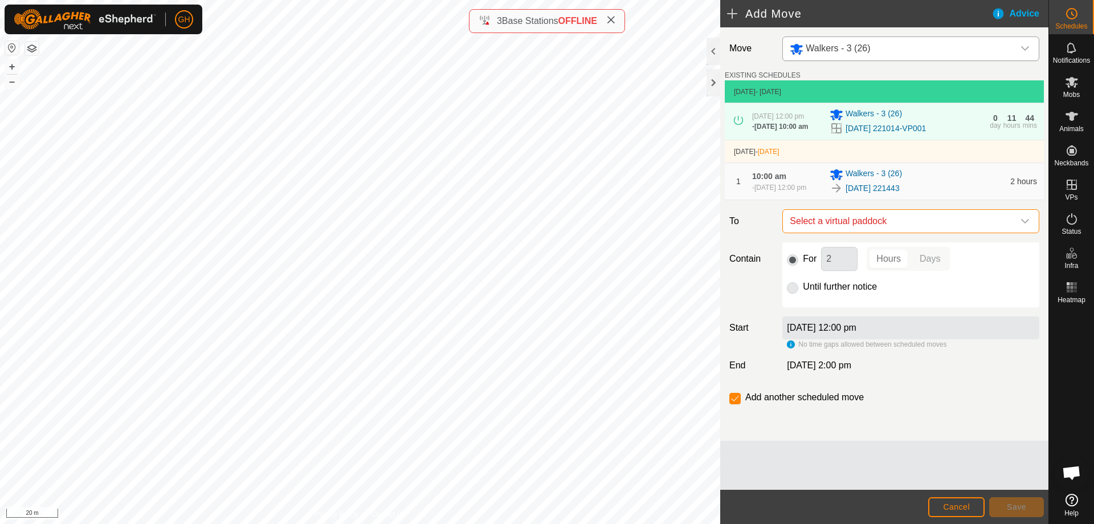
click at [913, 232] on span "Select a virtual paddock" at bounding box center [899, 221] width 228 height 23
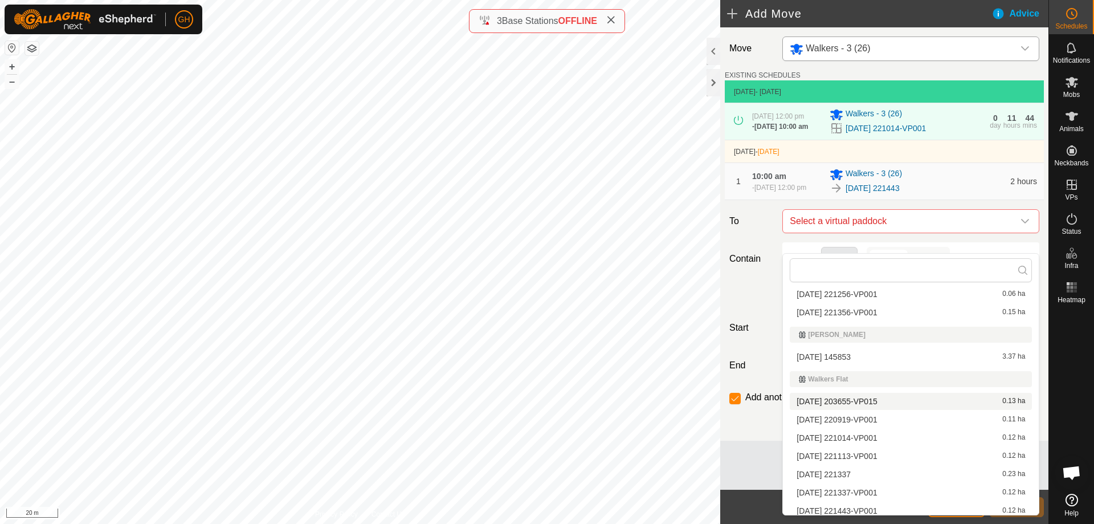
scroll to position [210, 0]
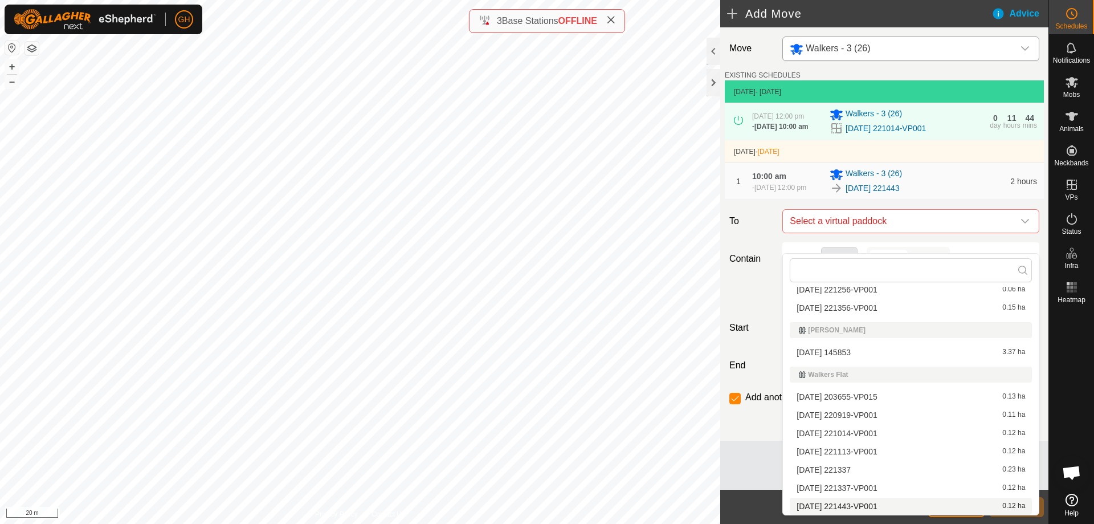
click at [863, 508] on li "[DATE] 221443-VP001 0.12 ha" at bounding box center [911, 505] width 242 height 17
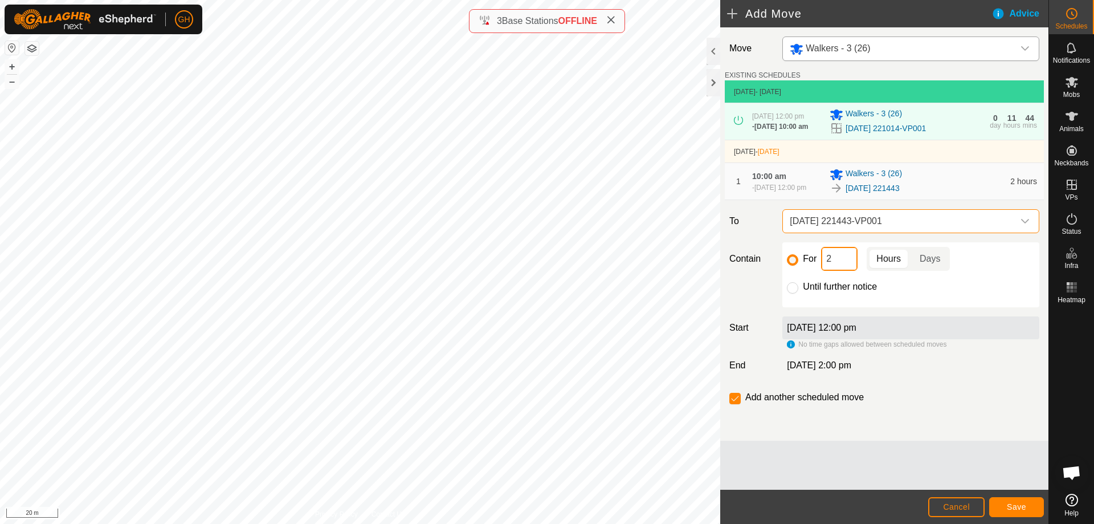
click at [835, 271] on input "2" at bounding box center [839, 259] width 36 height 24
type input "22"
click at [736, 404] on input "checkbox" at bounding box center [734, 398] width 11 height 11
checkbox input "false"
click at [1026, 507] on button "Save" at bounding box center [1016, 507] width 55 height 20
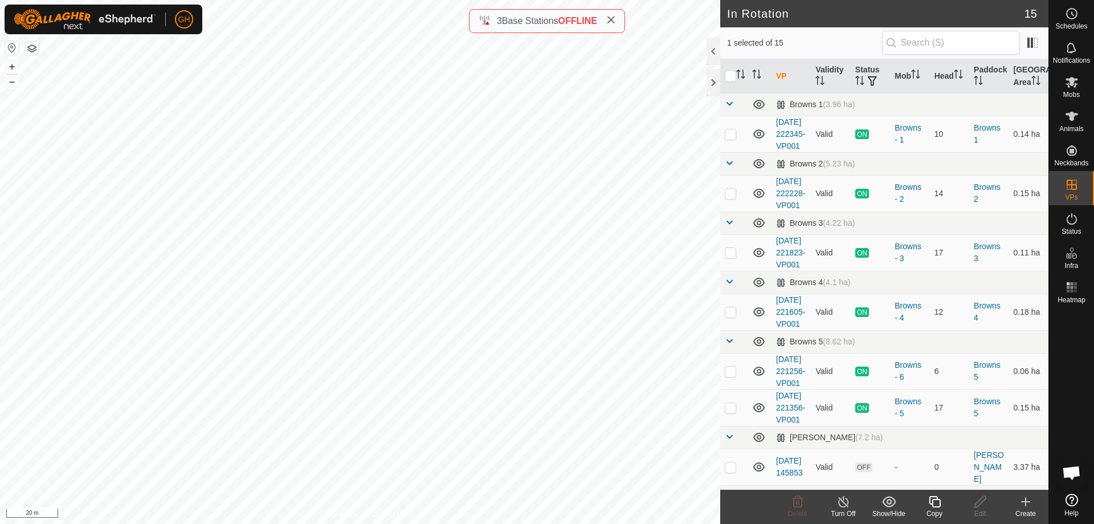
click at [1026, 504] on icon at bounding box center [1026, 501] width 0 height 8
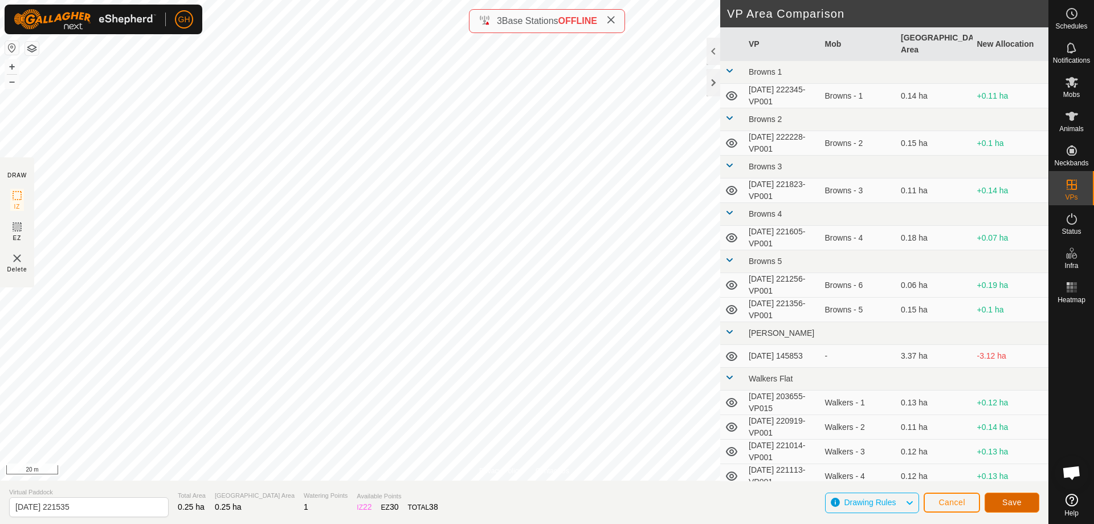
click at [1014, 502] on span "Save" at bounding box center [1011, 501] width 19 height 9
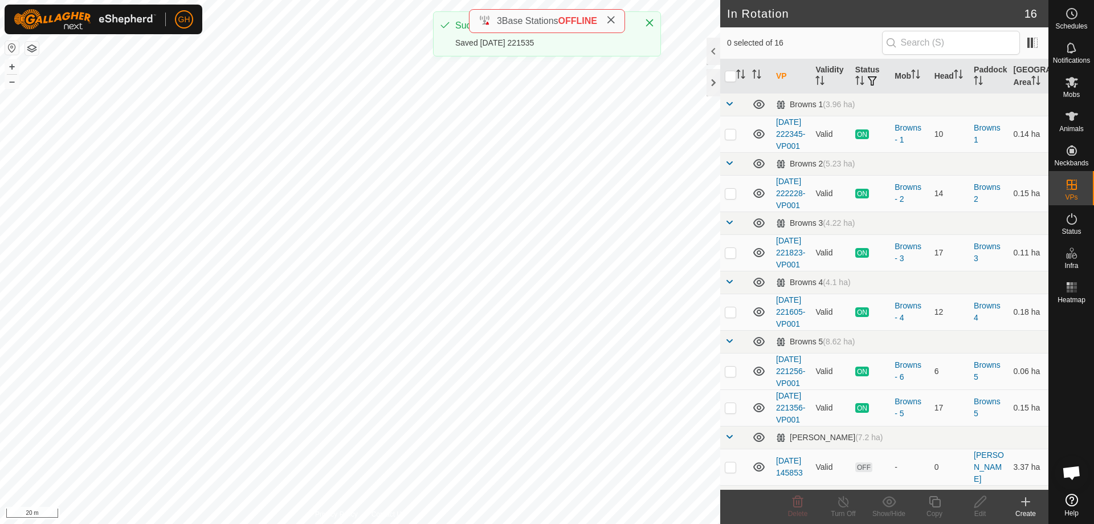
checkbox input "true"
click at [935, 503] on icon at bounding box center [935, 502] width 14 height 14
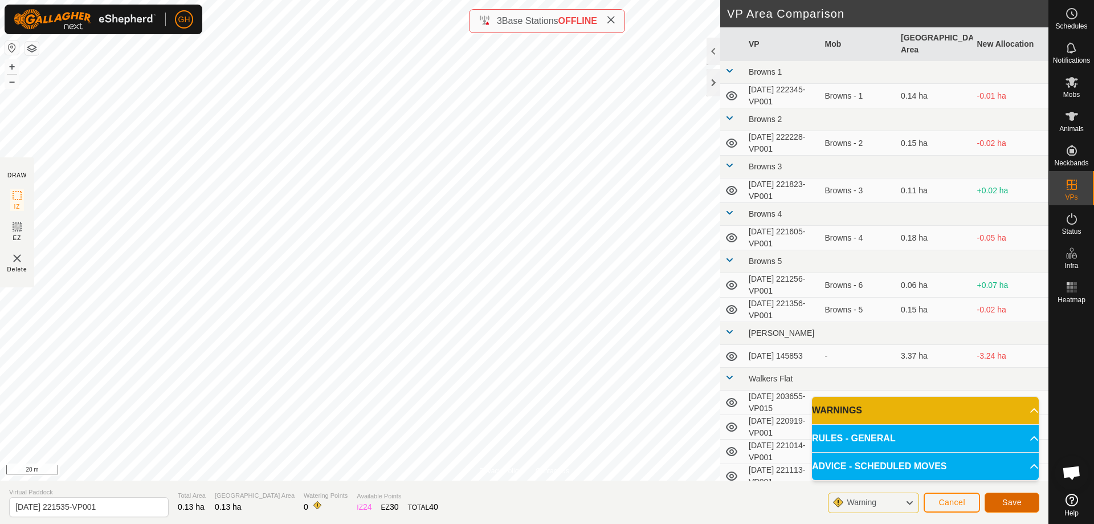
click at [1008, 499] on span "Save" at bounding box center [1011, 501] width 19 height 9
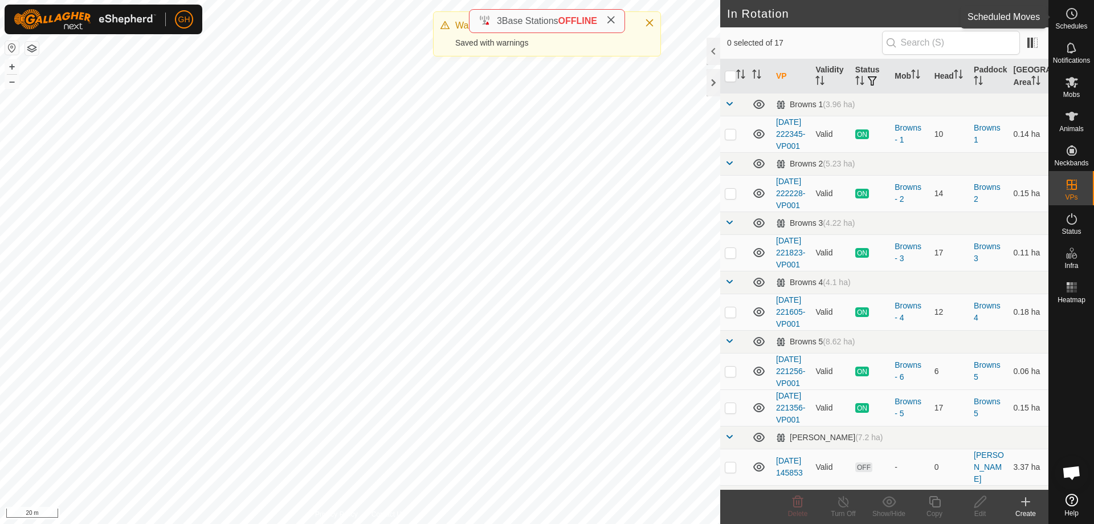
click at [1077, 14] on icon at bounding box center [1072, 14] width 14 height 14
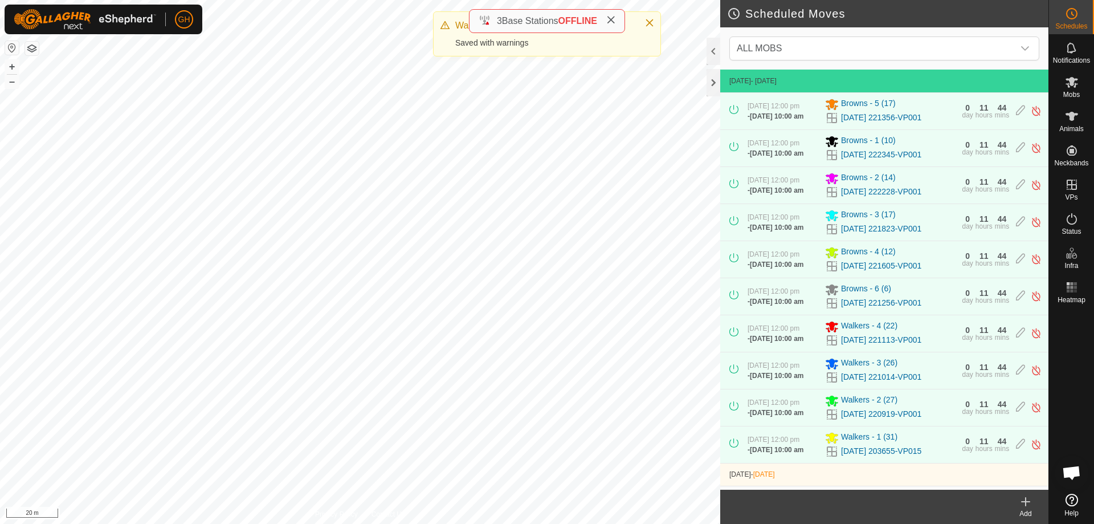
click at [1026, 505] on icon at bounding box center [1026, 501] width 0 height 8
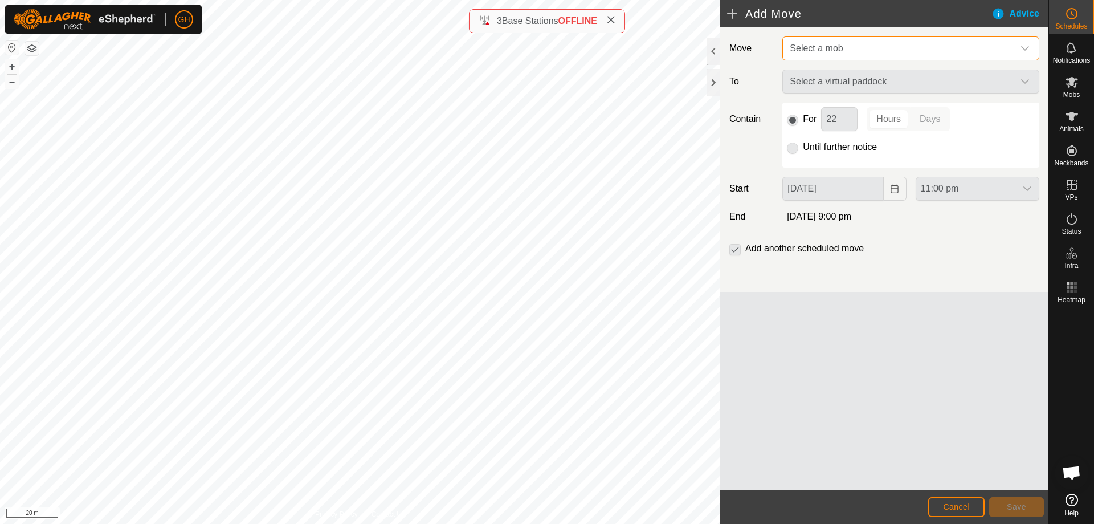
click at [892, 50] on span "Select a mob" at bounding box center [899, 48] width 228 height 23
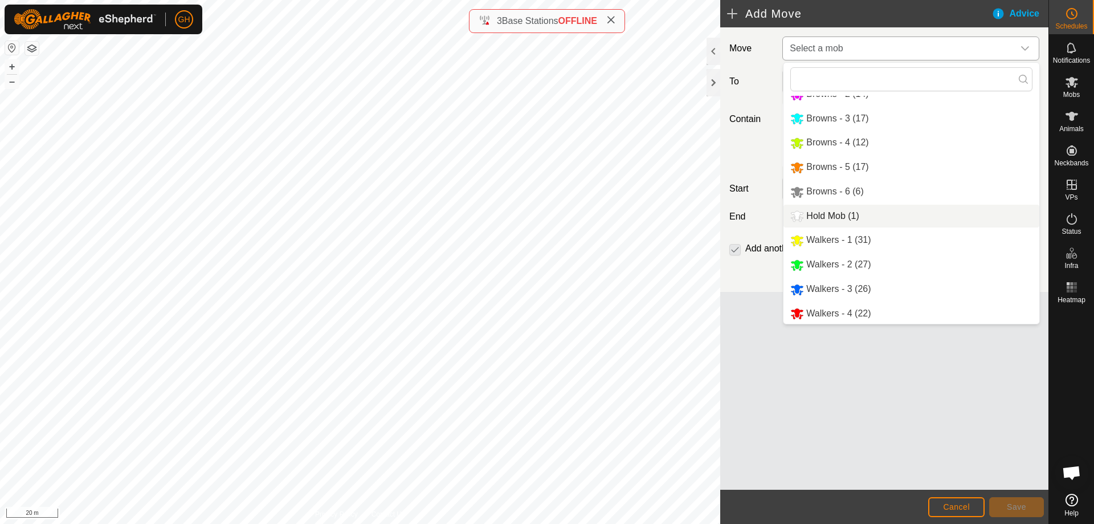
scroll to position [39, 0]
click at [858, 309] on li "Walkers - 4 (22)" at bounding box center [911, 312] width 256 height 23
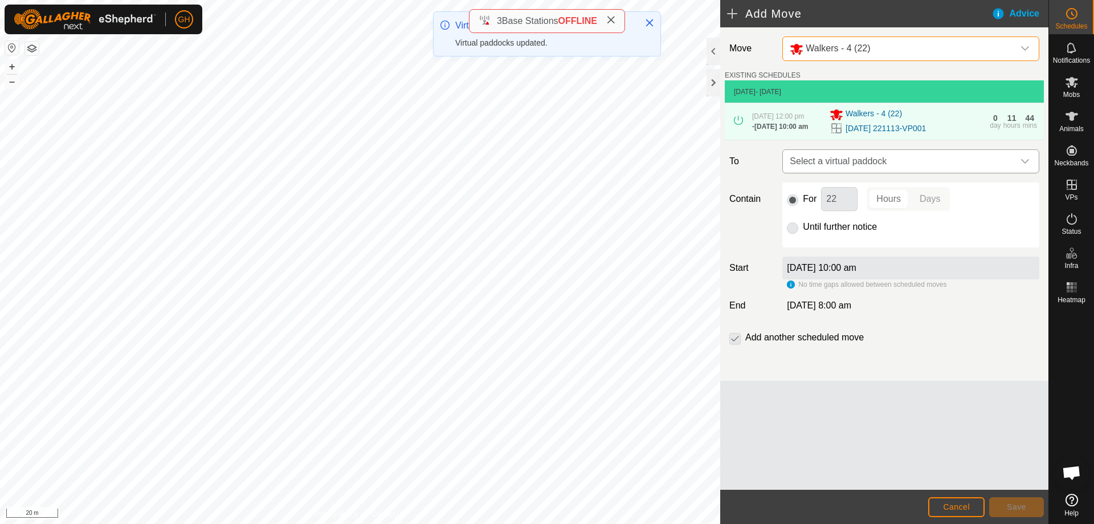
click at [878, 173] on span "Select a virtual paddock" at bounding box center [899, 161] width 228 height 23
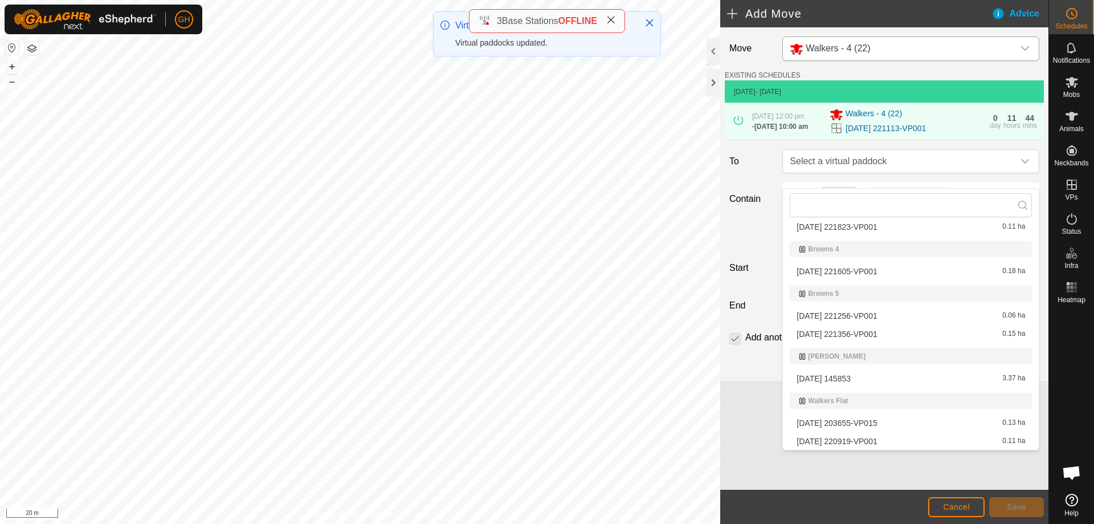
scroll to position [264, 0]
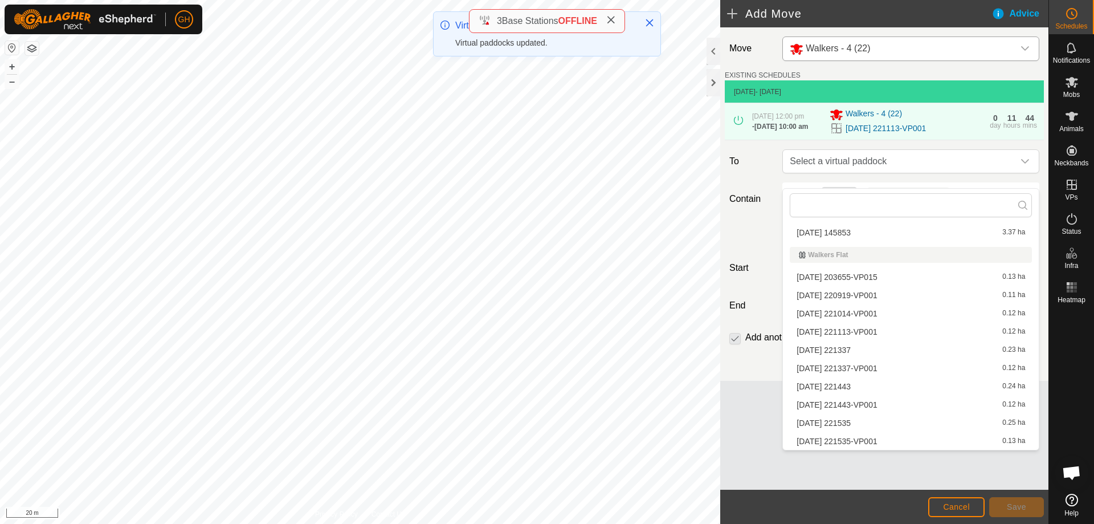
click at [860, 422] on li "[DATE] 221535 0.25 ha" at bounding box center [911, 422] width 242 height 17
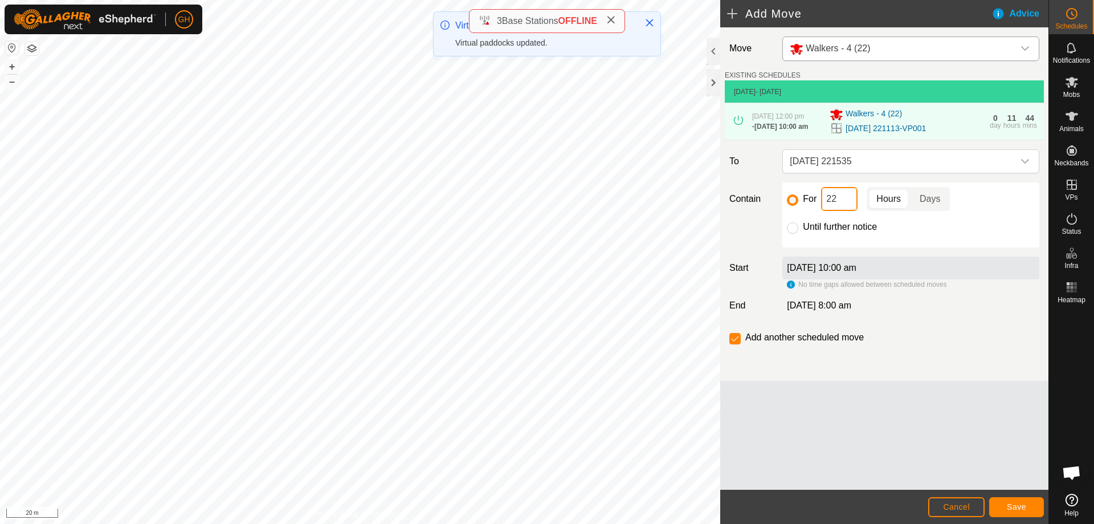
click at [839, 211] on input "22" at bounding box center [839, 199] width 36 height 24
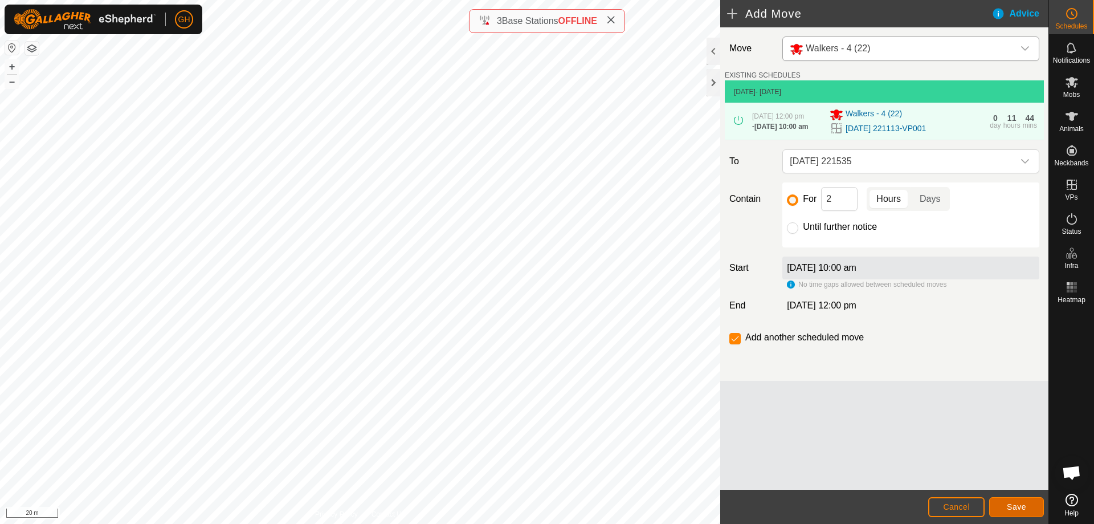
click at [1016, 500] on button "Save" at bounding box center [1016, 507] width 55 height 20
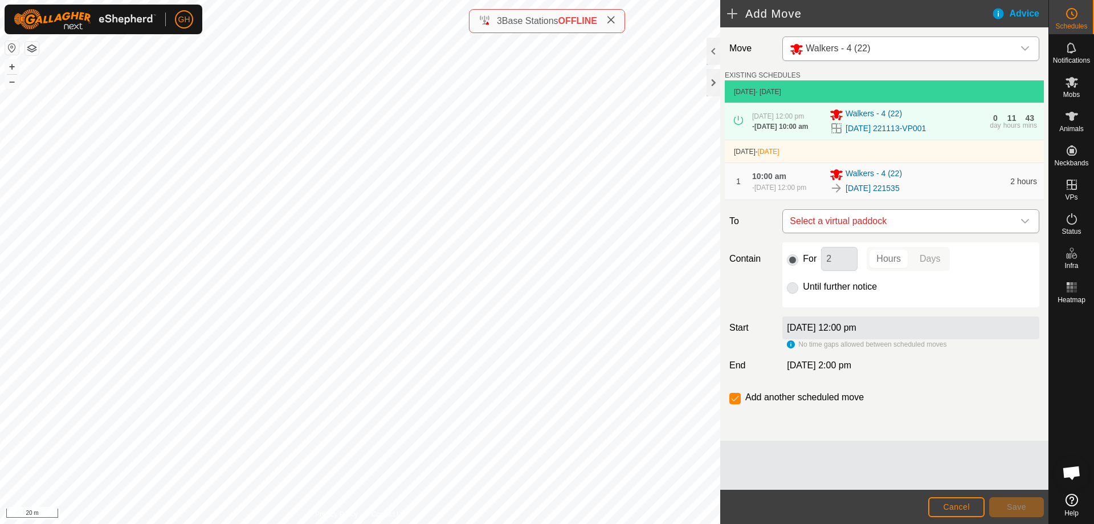
click at [928, 232] on span "Select a virtual paddock" at bounding box center [899, 221] width 228 height 23
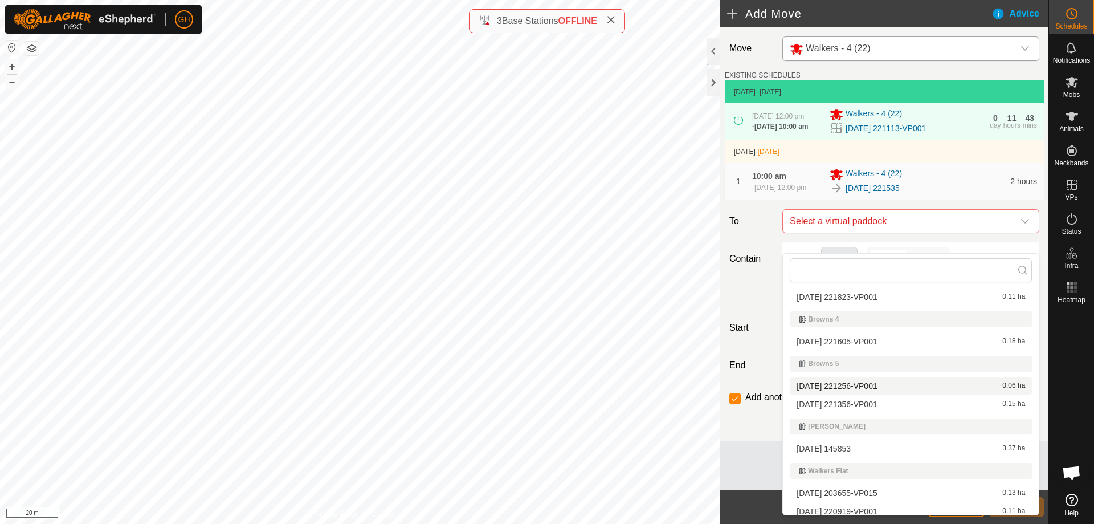
scroll to position [246, 0]
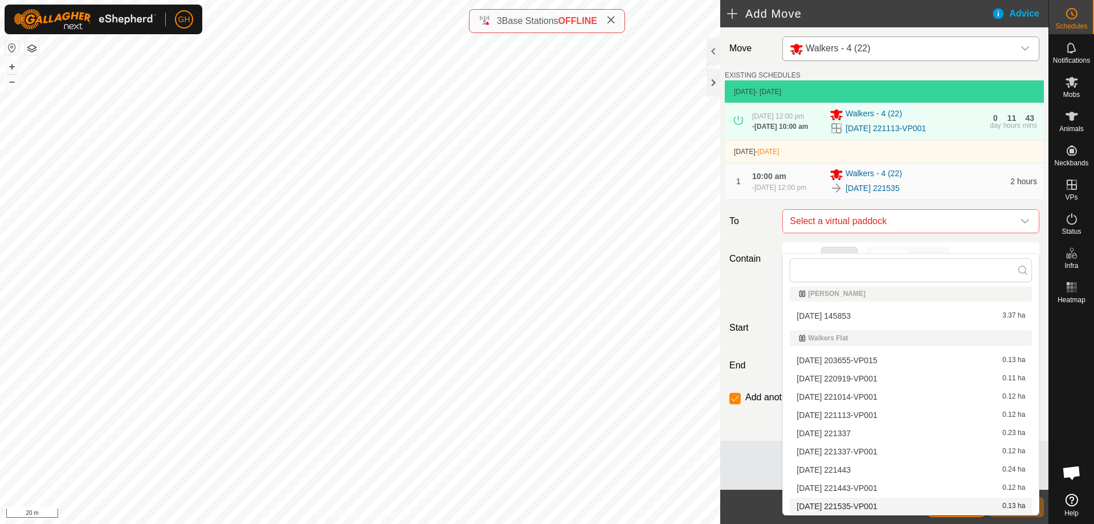
click at [875, 502] on li "[DATE] 221535-VP001 0.13 ha" at bounding box center [911, 505] width 242 height 17
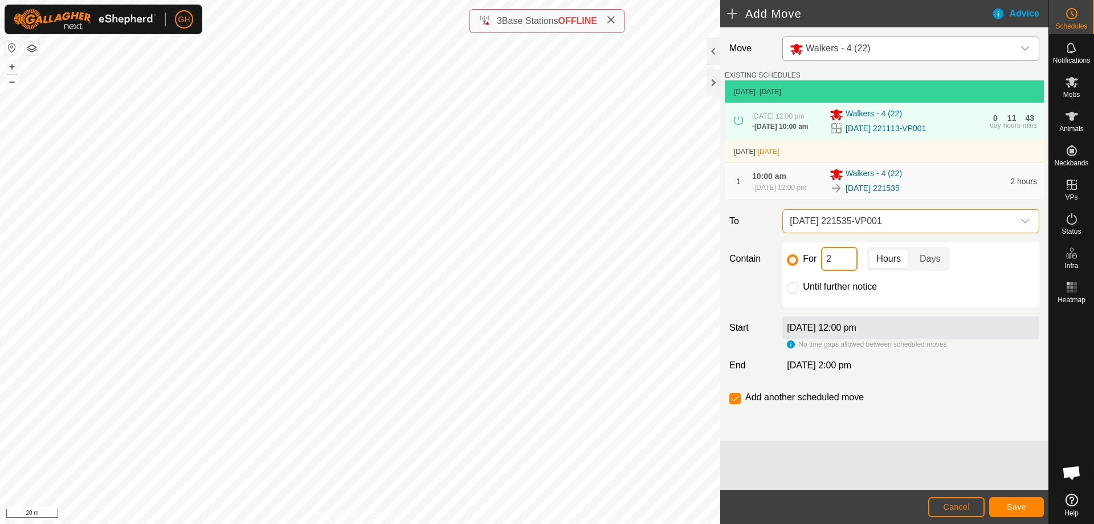
click at [838, 271] on input "2" at bounding box center [839, 259] width 36 height 24
type input "22"
click at [736, 404] on input "checkbox" at bounding box center [734, 398] width 11 height 11
checkbox input "false"
click at [1005, 503] on button "Save" at bounding box center [1016, 507] width 55 height 20
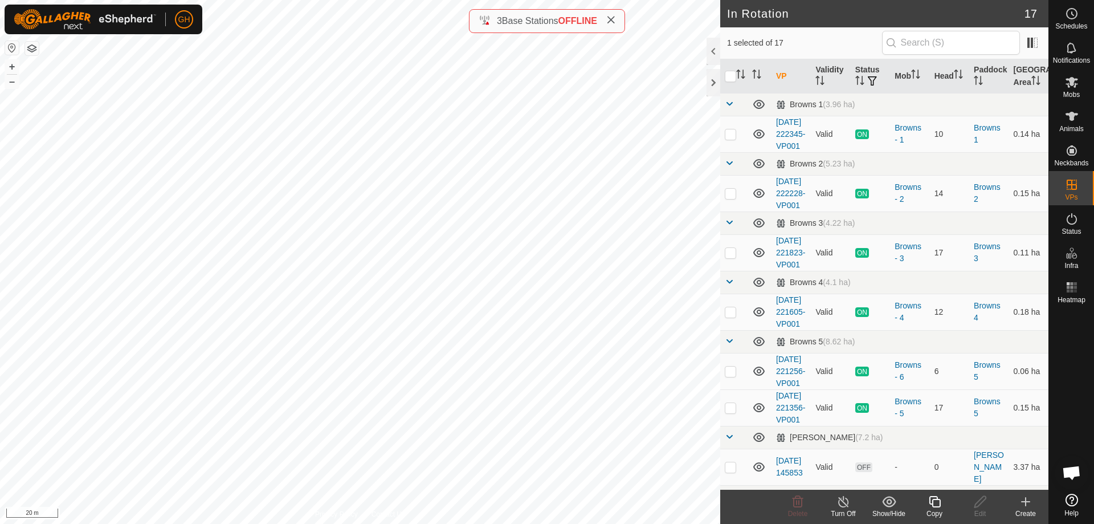
click at [1028, 503] on icon at bounding box center [1026, 502] width 14 height 14
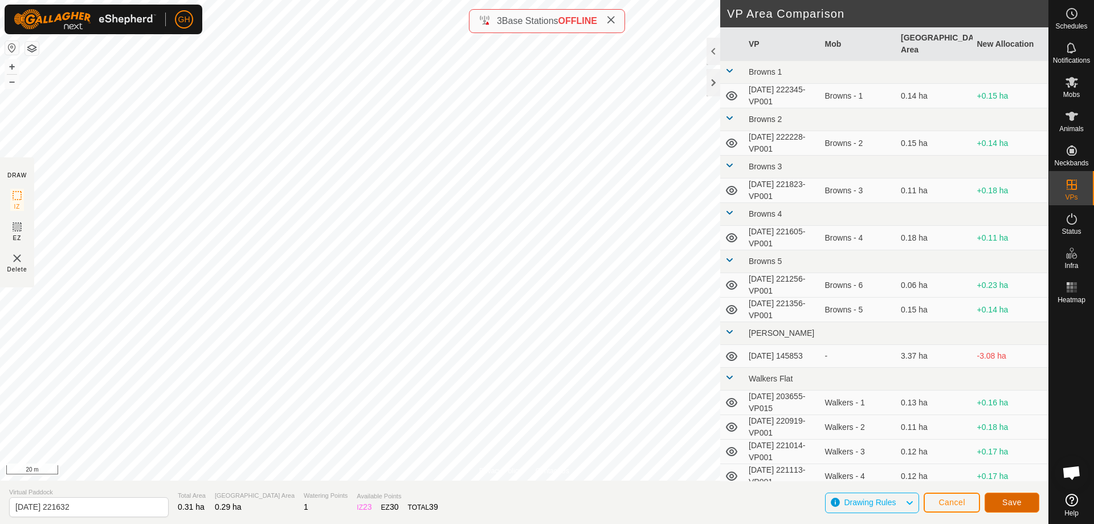
click at [1005, 499] on span "Save" at bounding box center [1011, 501] width 19 height 9
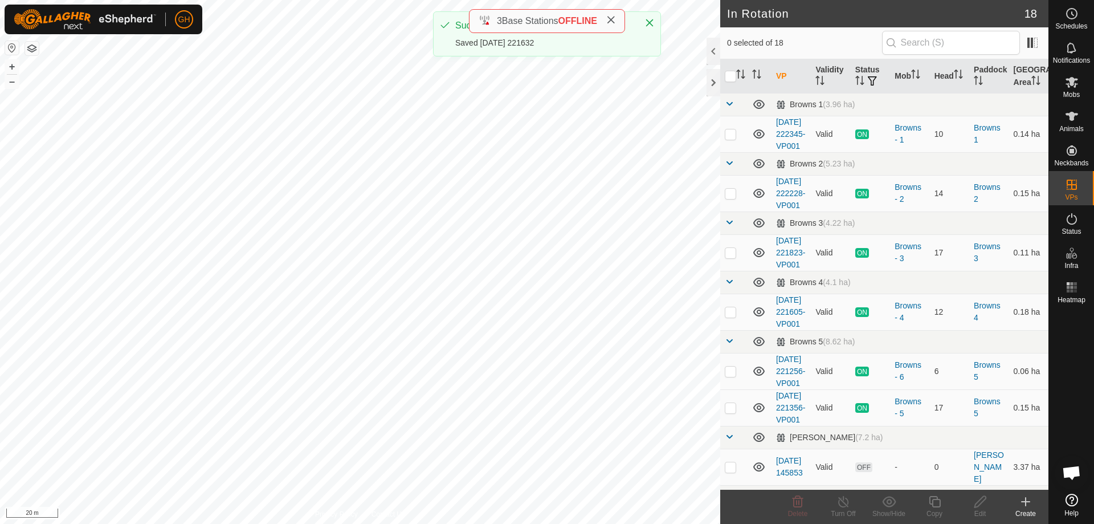
checkbox input "true"
click at [936, 507] on icon at bounding box center [934, 501] width 11 height 11
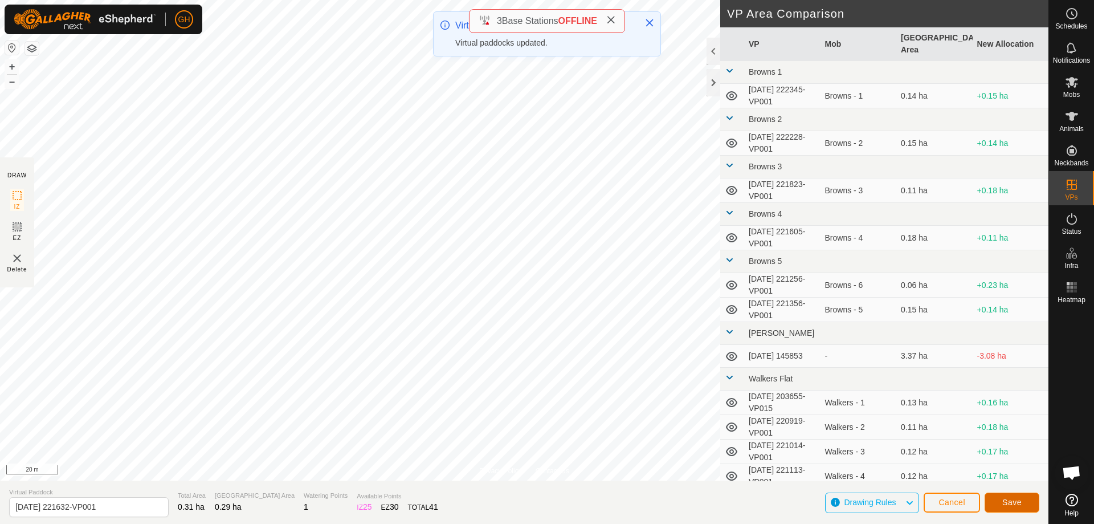
click at [1022, 509] on button "Save" at bounding box center [1012, 502] width 55 height 20
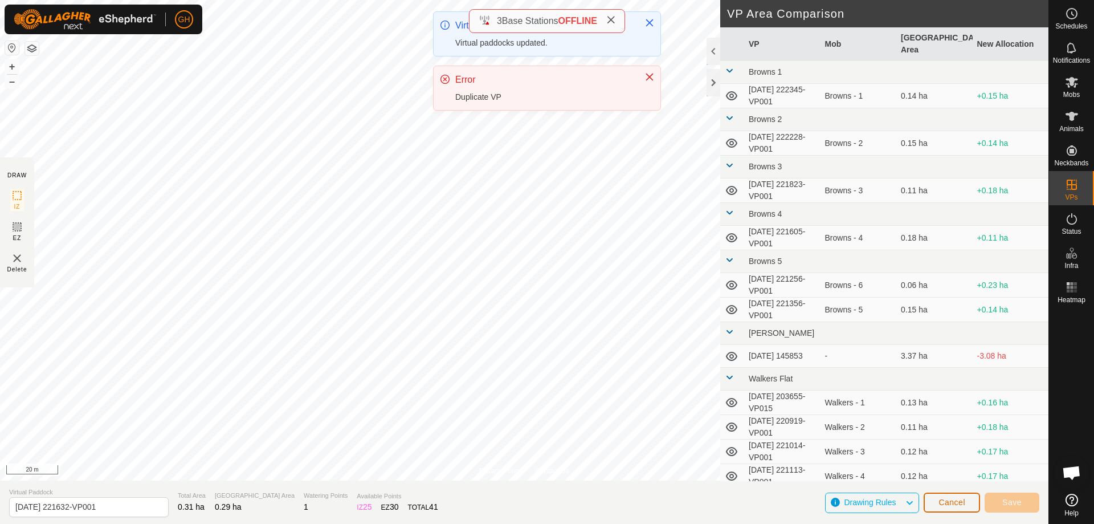
click at [964, 506] on span "Cancel" at bounding box center [951, 501] width 27 height 9
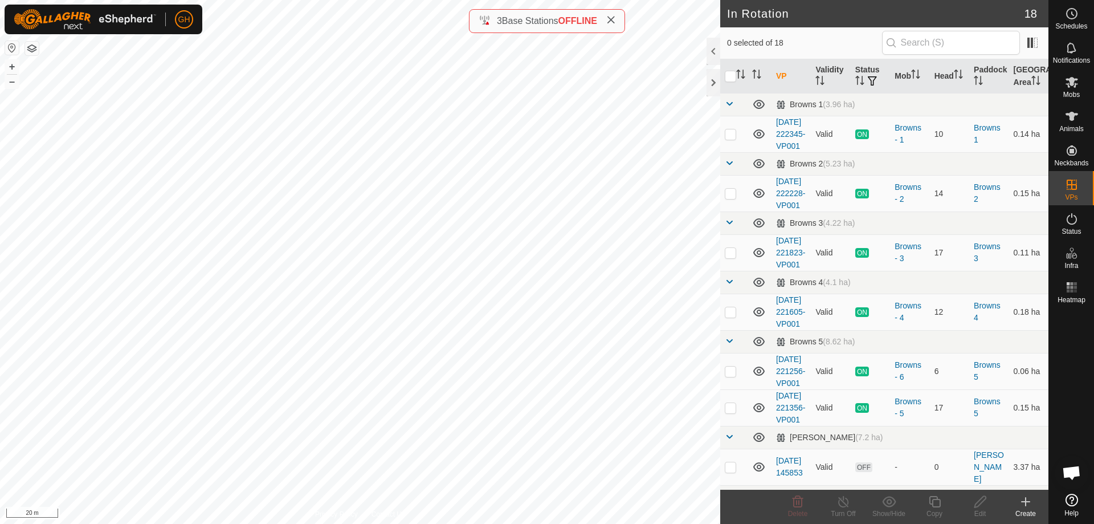
checkbox input "true"
click at [929, 501] on icon at bounding box center [935, 502] width 14 height 14
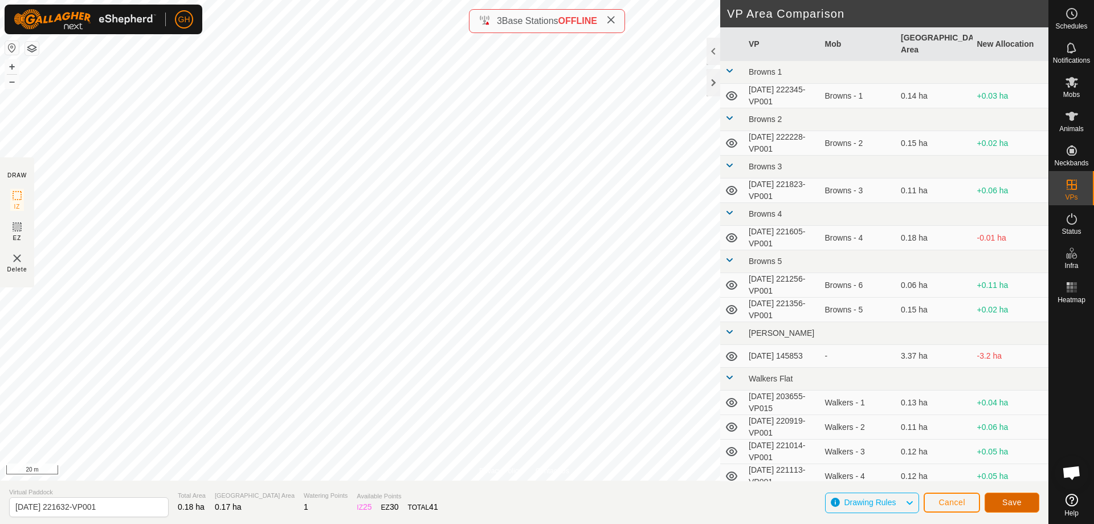
click at [1009, 503] on span "Save" at bounding box center [1011, 501] width 19 height 9
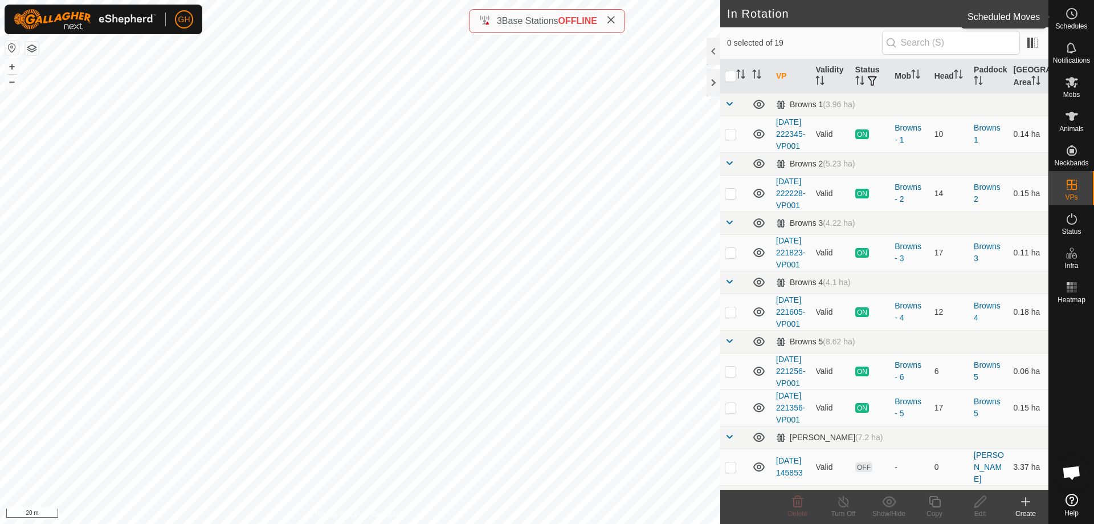
click at [1071, 15] on icon at bounding box center [1072, 14] width 14 height 14
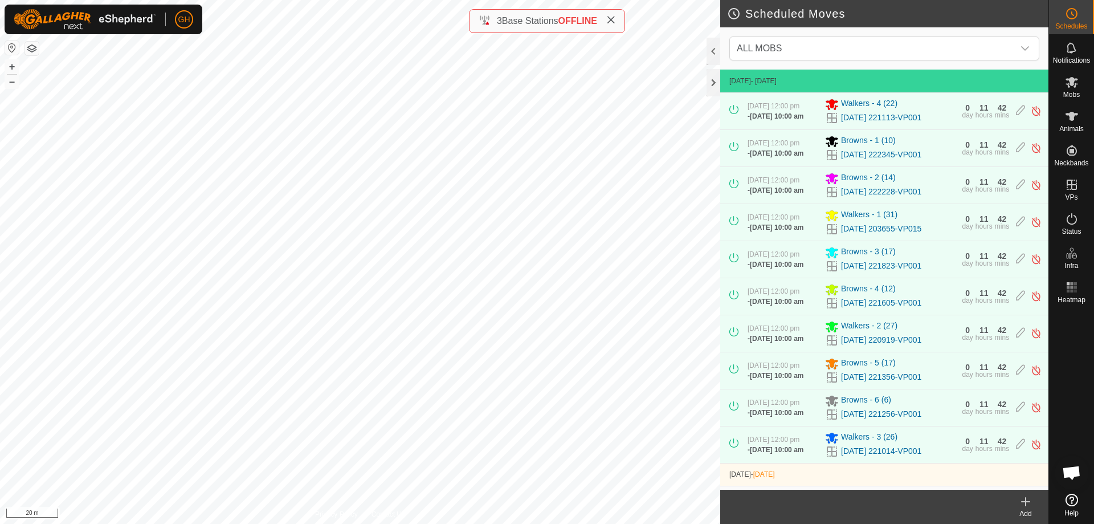
click at [1022, 506] on icon at bounding box center [1026, 502] width 14 height 14
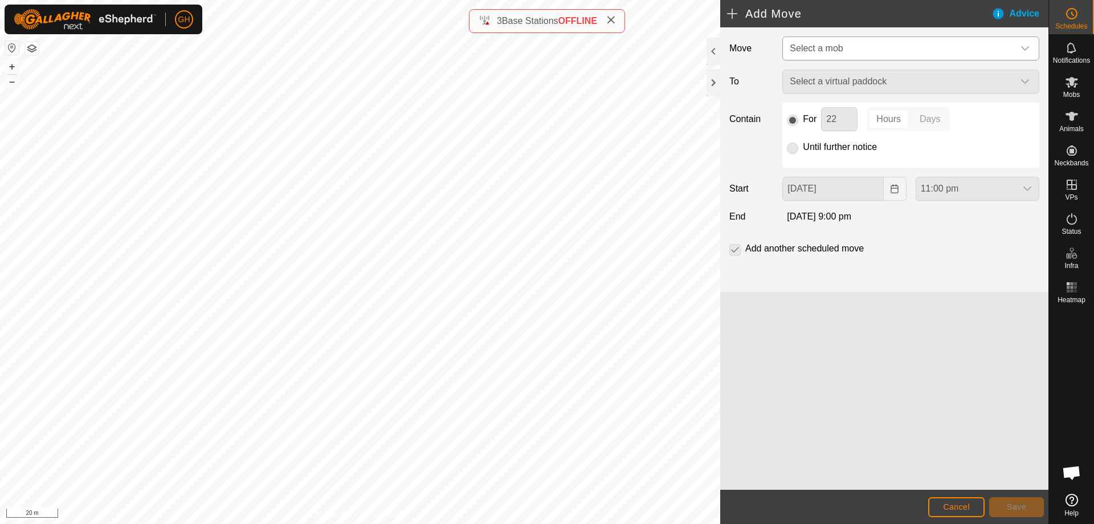
click at [897, 42] on span "Select a mob" at bounding box center [899, 48] width 228 height 23
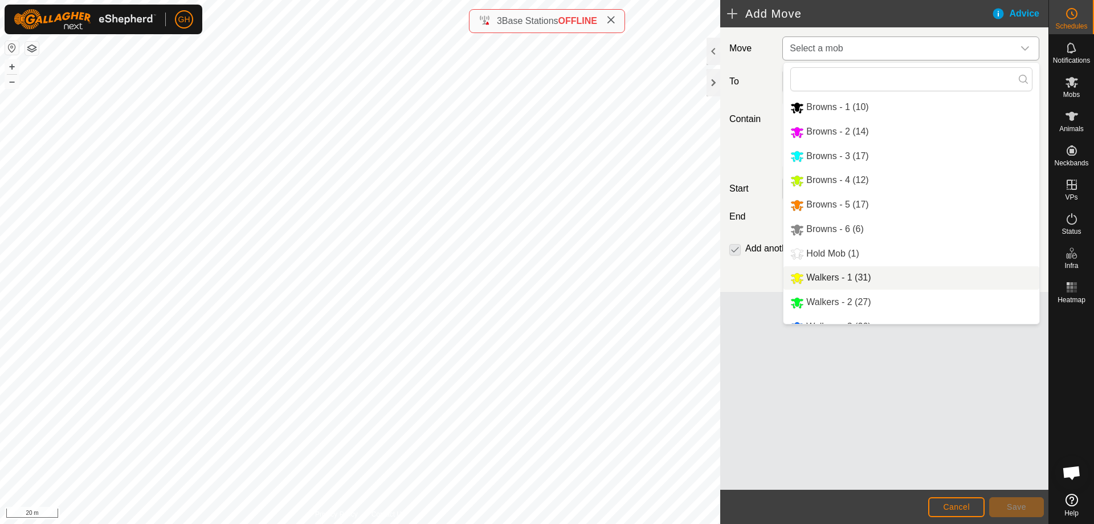
click at [857, 273] on li "Walkers - 1 (31)" at bounding box center [911, 277] width 256 height 23
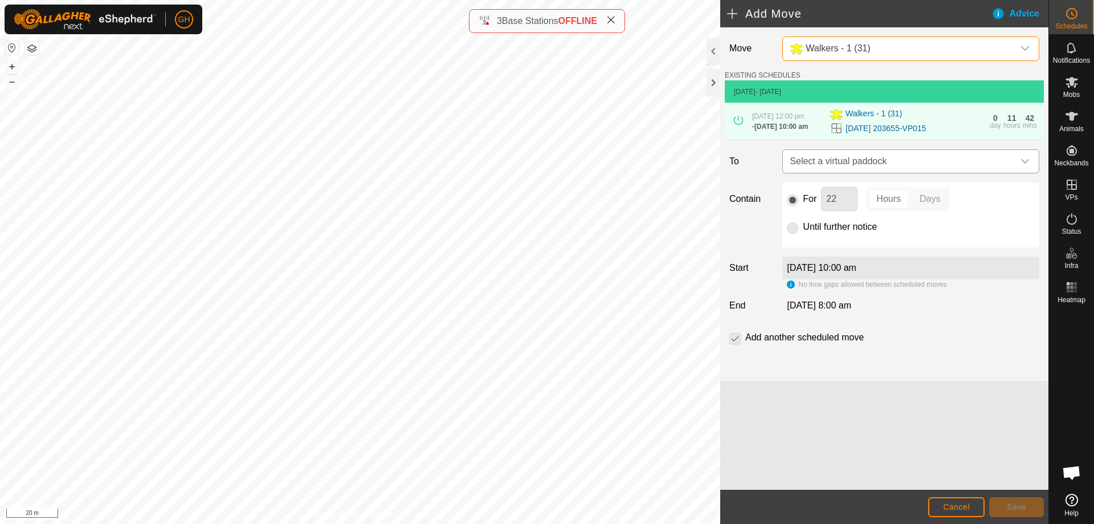
click at [922, 168] on span "Select a virtual paddock" at bounding box center [899, 161] width 228 height 23
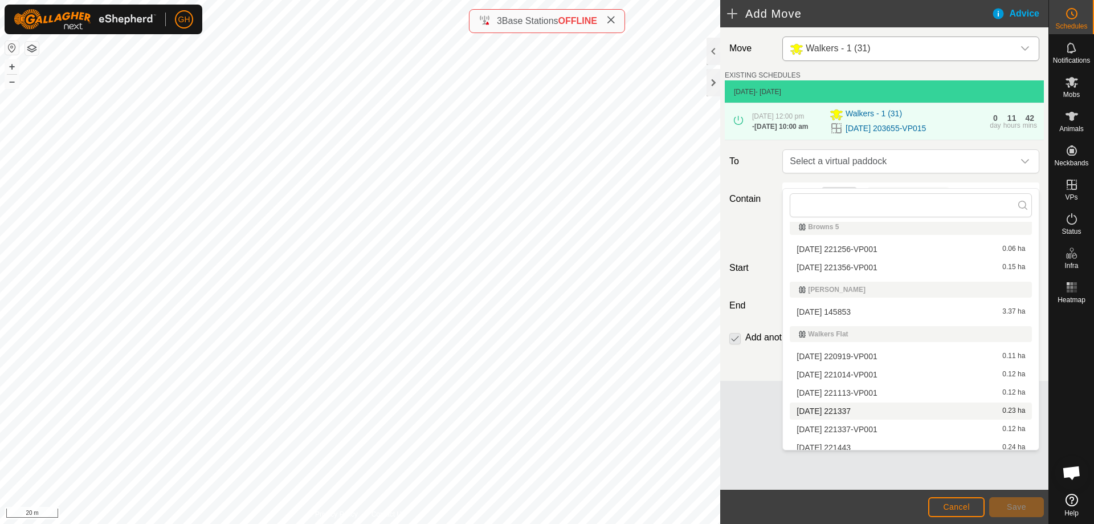
scroll to position [283, 0]
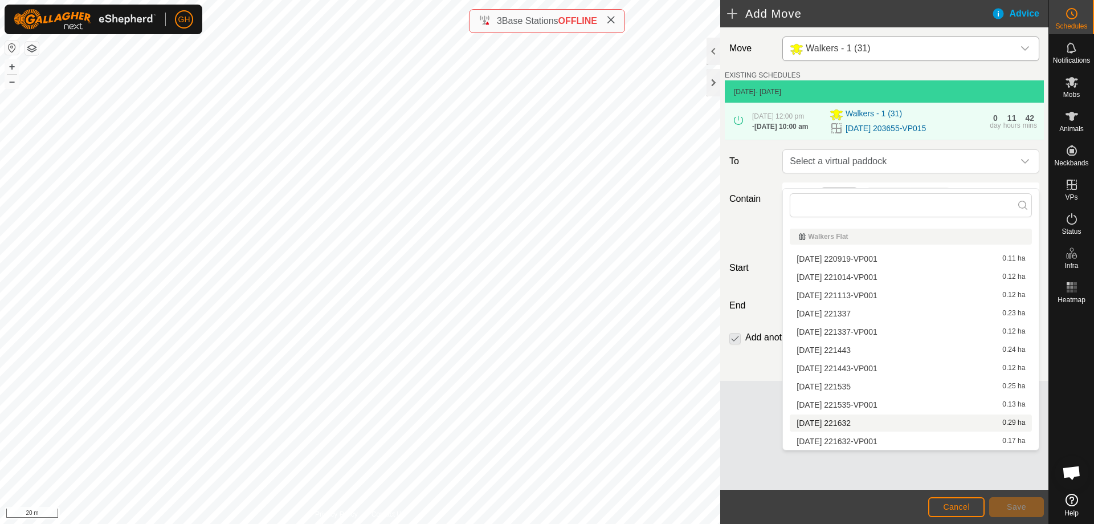
click at [872, 420] on li "[DATE] 221632 0.29 ha" at bounding box center [911, 422] width 242 height 17
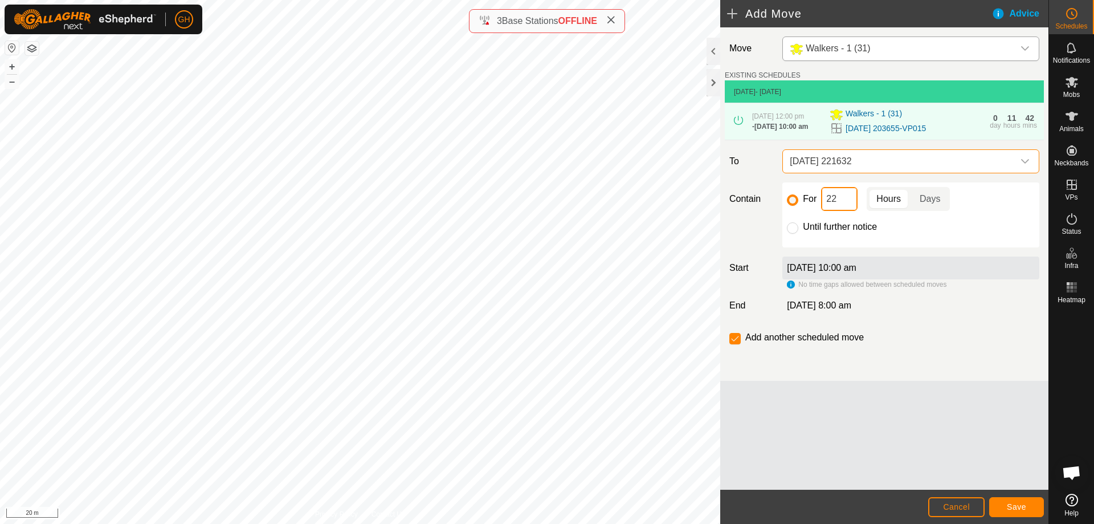
click at [850, 211] on input "22" at bounding box center [839, 199] width 36 height 24
click at [1028, 506] on button "Save" at bounding box center [1016, 507] width 55 height 20
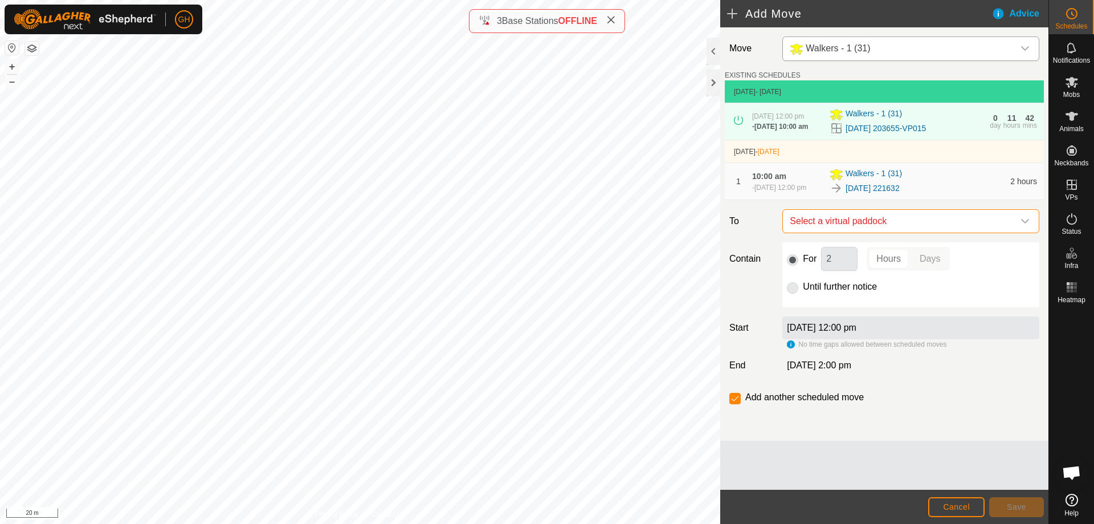
click at [891, 231] on span "Select a virtual paddock" at bounding box center [899, 221] width 228 height 23
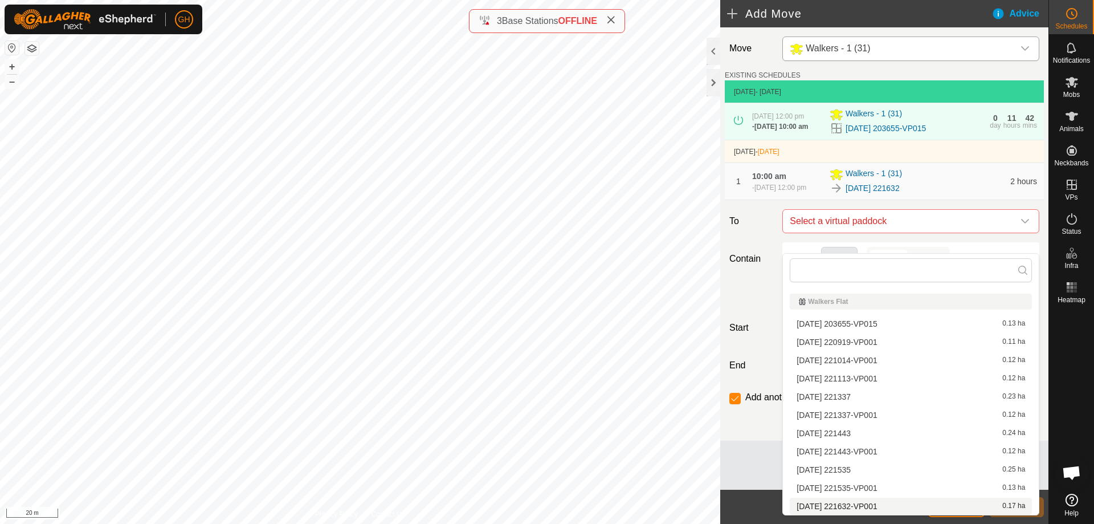
click at [869, 504] on li "[DATE] 221632-VP001 0.17 ha" at bounding box center [911, 505] width 242 height 17
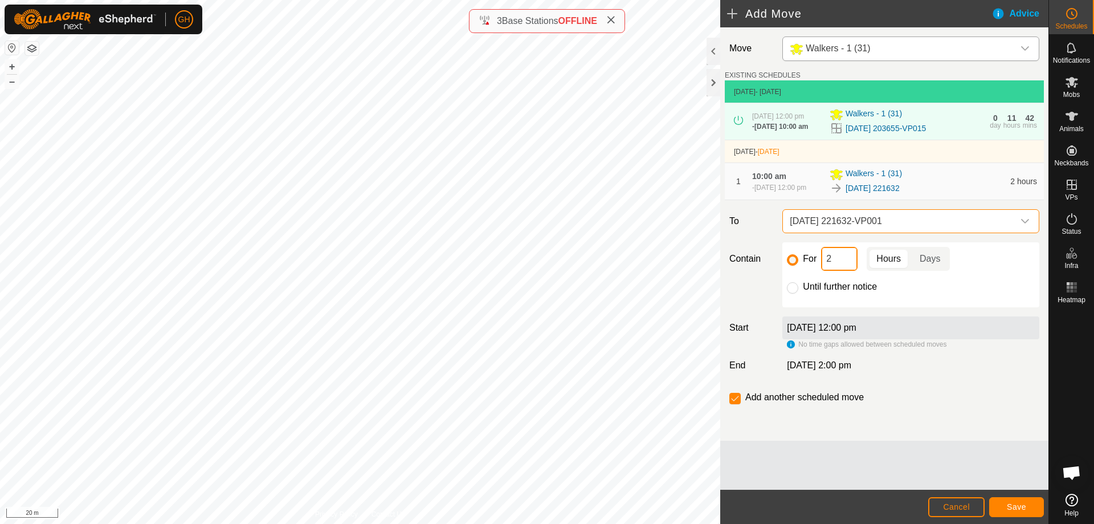
click at [848, 270] on input "2" at bounding box center [839, 259] width 36 height 24
type input "22"
click at [737, 404] on input "checkbox" at bounding box center [734, 398] width 11 height 11
checkbox input "false"
click at [1018, 504] on span "Save" at bounding box center [1016, 506] width 19 height 9
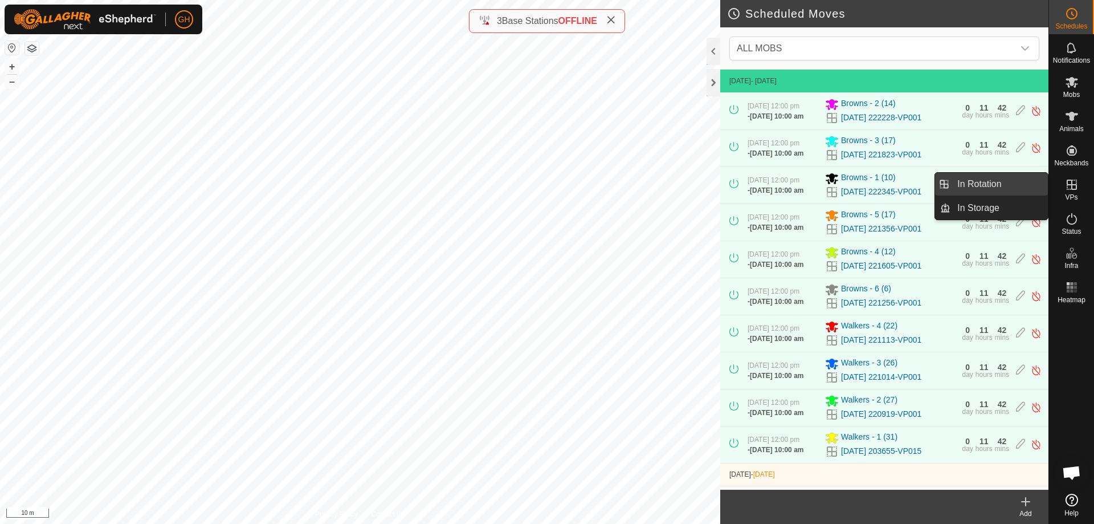
drag, startPoint x: 1016, startPoint y: 180, endPoint x: 1013, endPoint y: 186, distance: 7.1
click at [1016, 180] on link "In Rotation" at bounding box center [998, 184] width 97 height 23
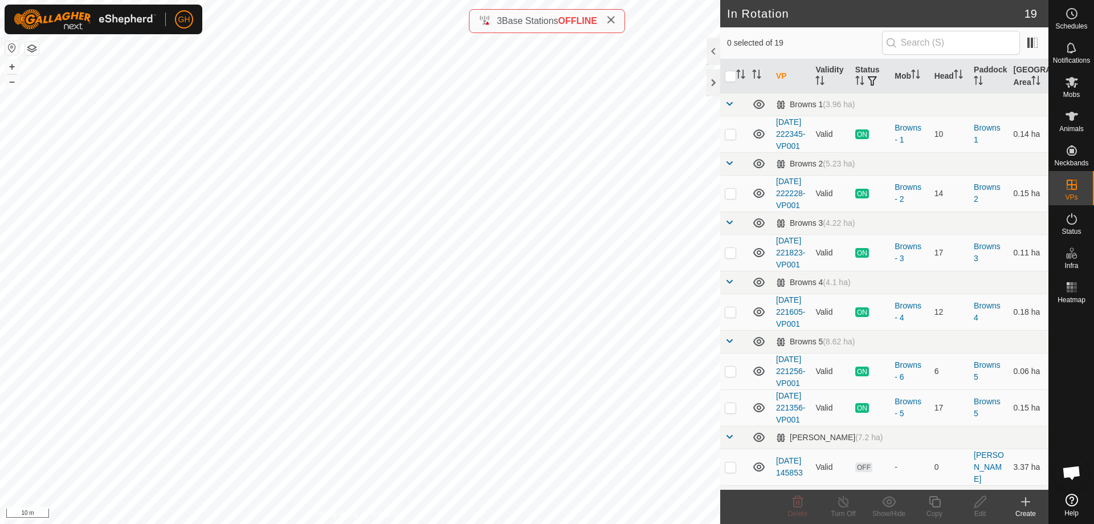
click at [1029, 501] on icon at bounding box center [1026, 501] width 8 height 0
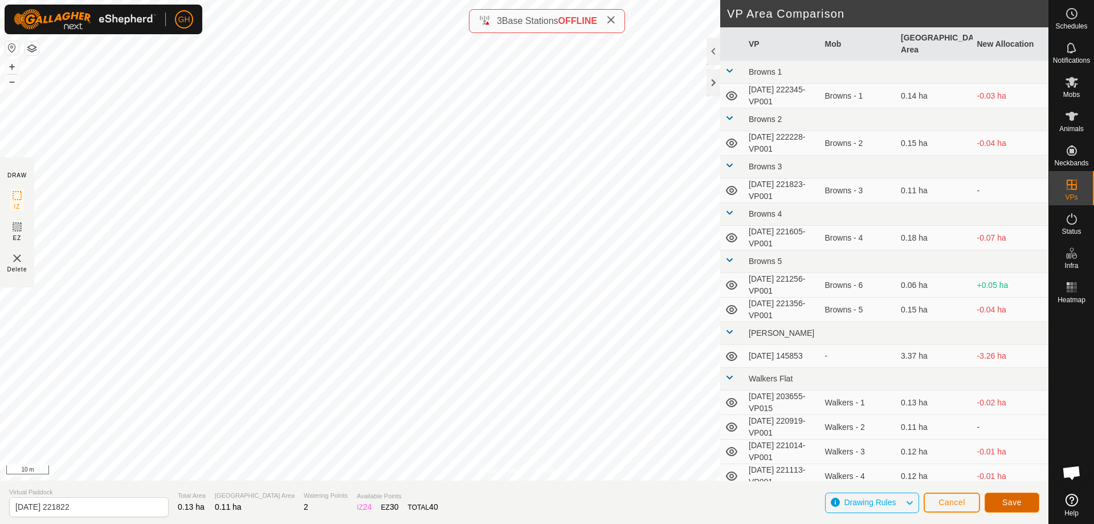
click at [1011, 495] on button "Save" at bounding box center [1012, 502] width 55 height 20
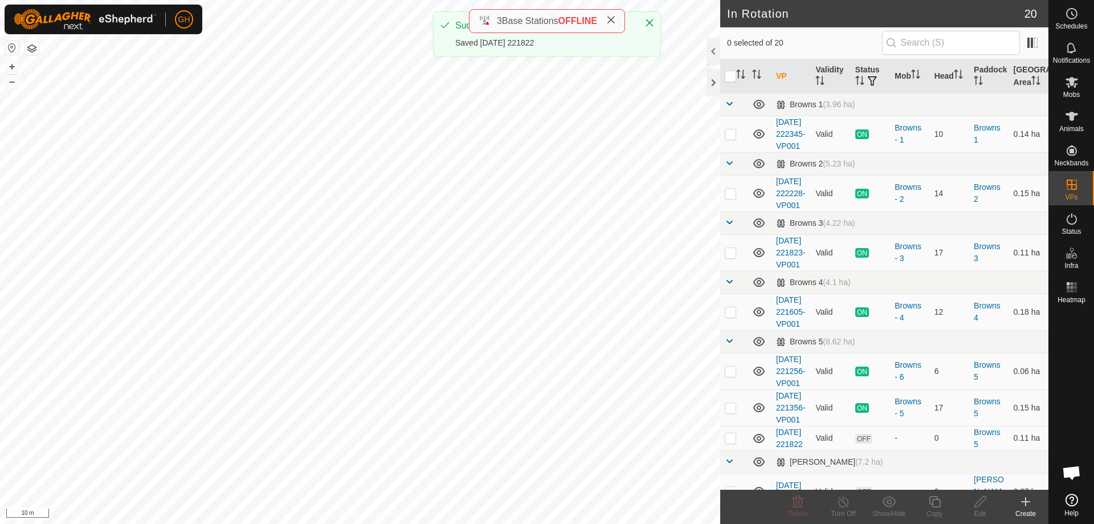
checkbox input "true"
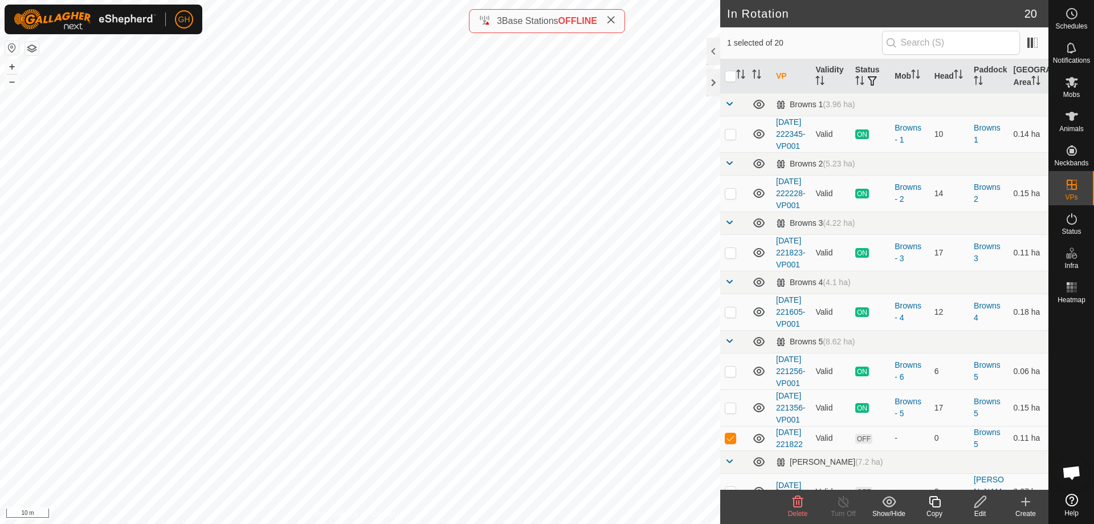
click at [936, 500] on icon at bounding box center [934, 501] width 11 height 11
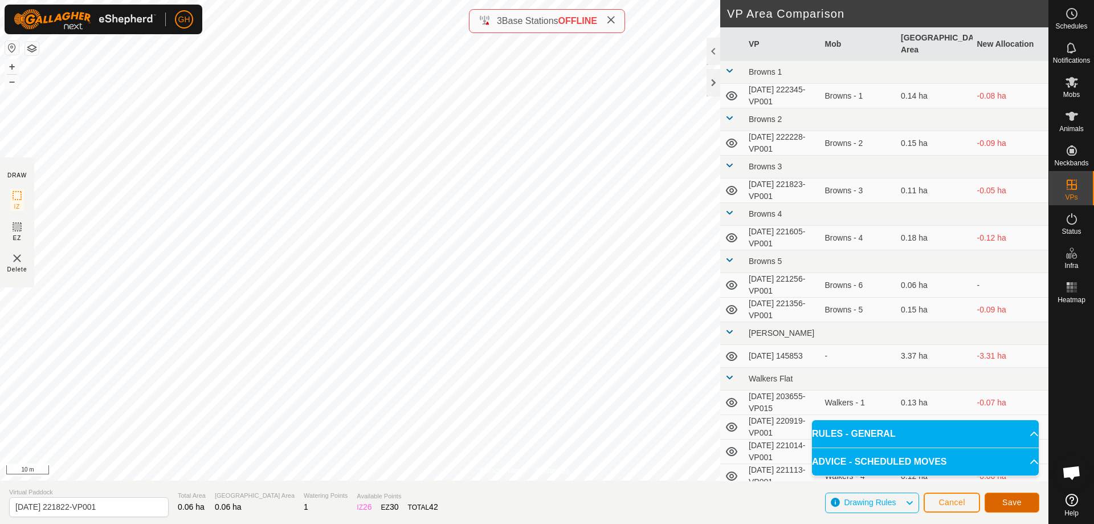
click at [1011, 497] on button "Save" at bounding box center [1012, 502] width 55 height 20
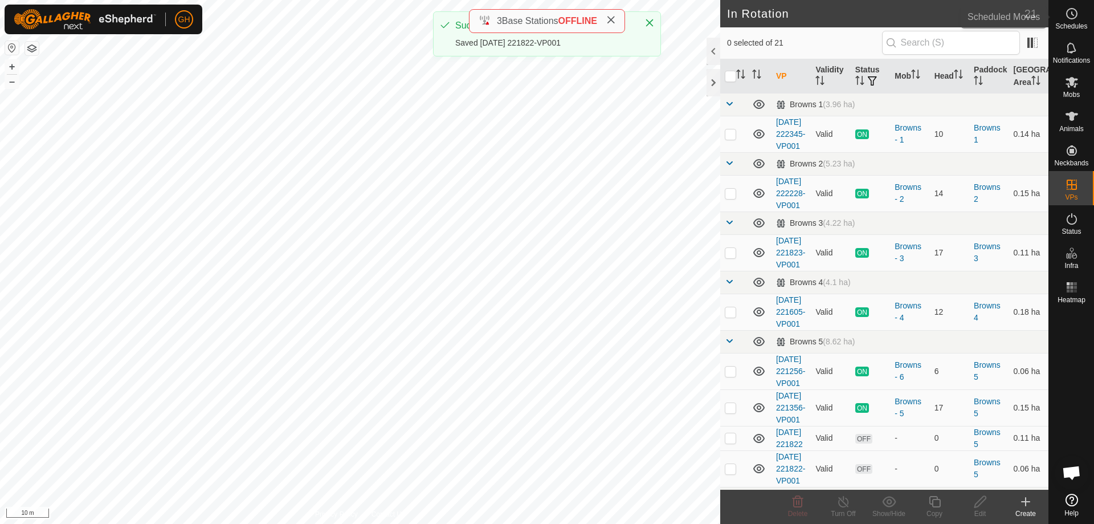
click at [1065, 11] on icon at bounding box center [1072, 14] width 14 height 14
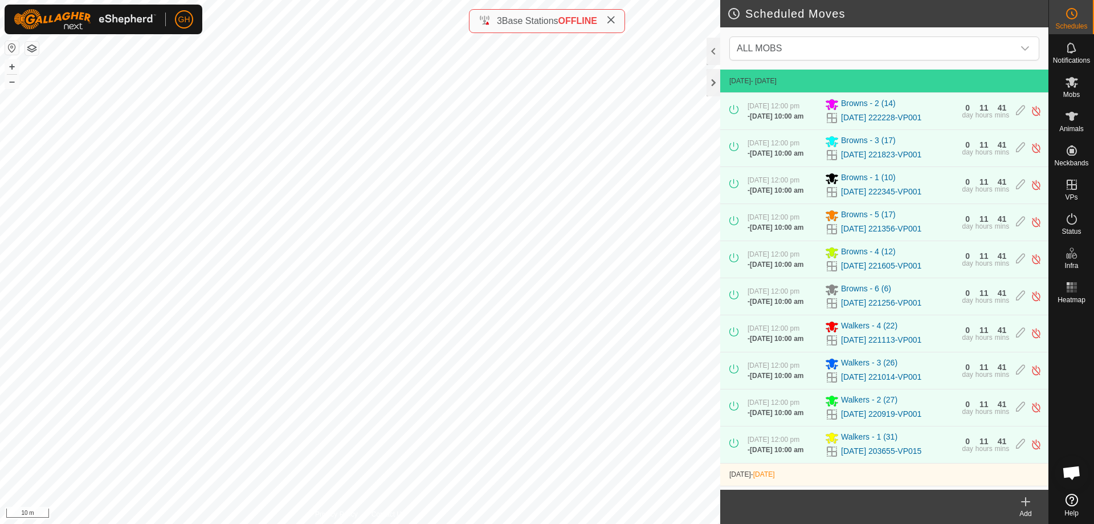
click at [1032, 507] on icon at bounding box center [1026, 502] width 14 height 14
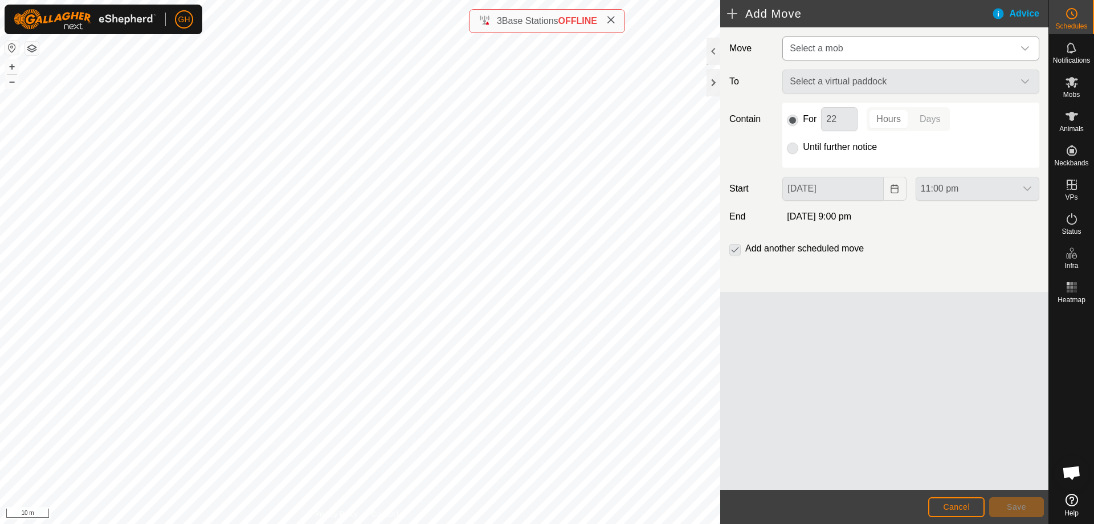
click at [906, 49] on span "Select a mob" at bounding box center [899, 48] width 228 height 23
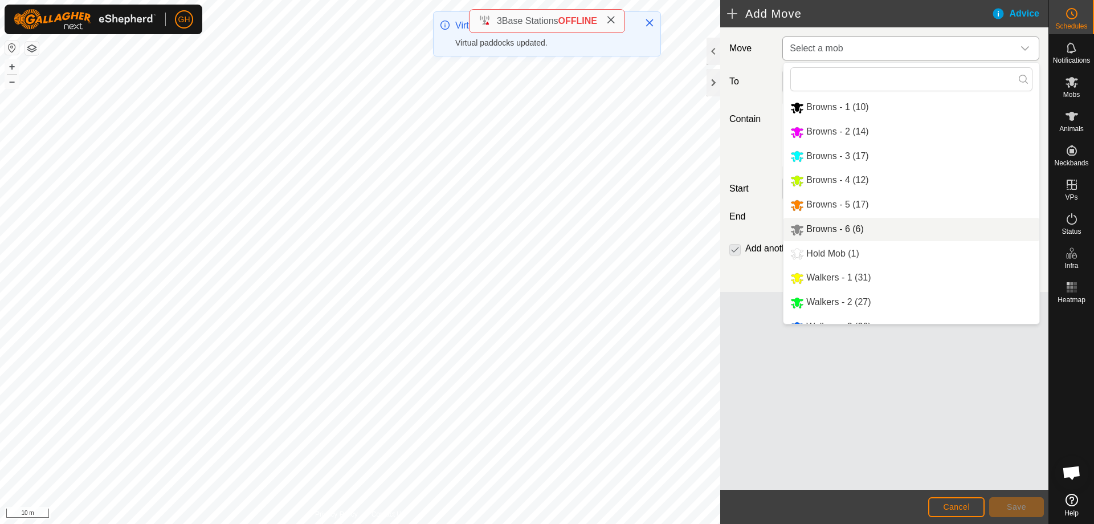
click at [834, 226] on li "Browns - 6 (6)" at bounding box center [911, 229] width 256 height 23
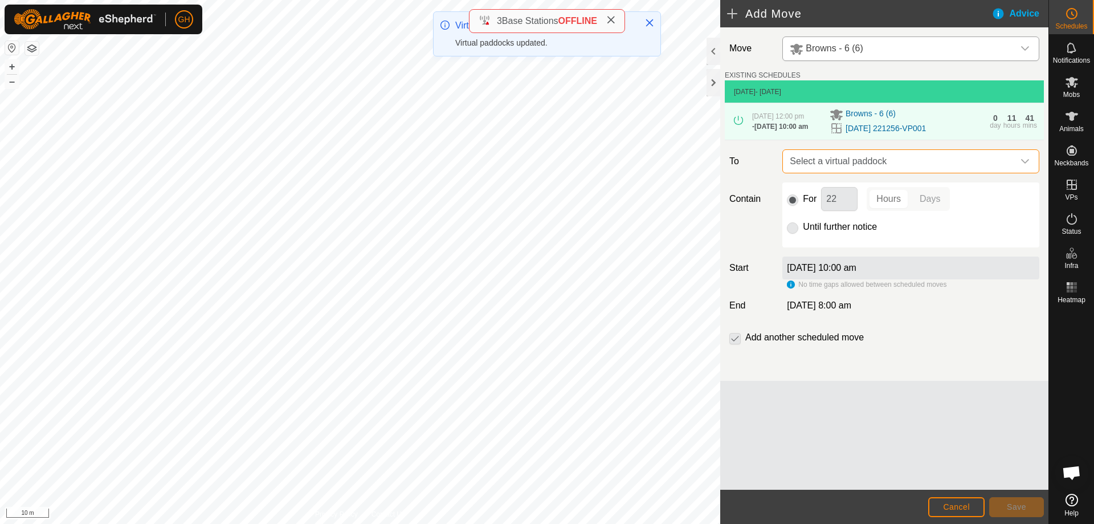
click at [907, 173] on span "Select a virtual paddock" at bounding box center [899, 161] width 228 height 23
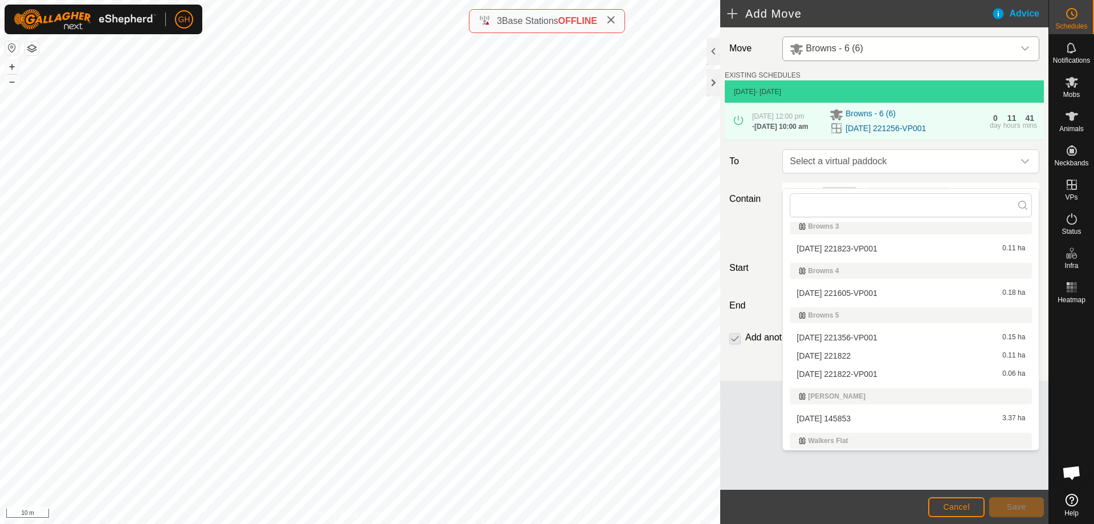
scroll to position [114, 0]
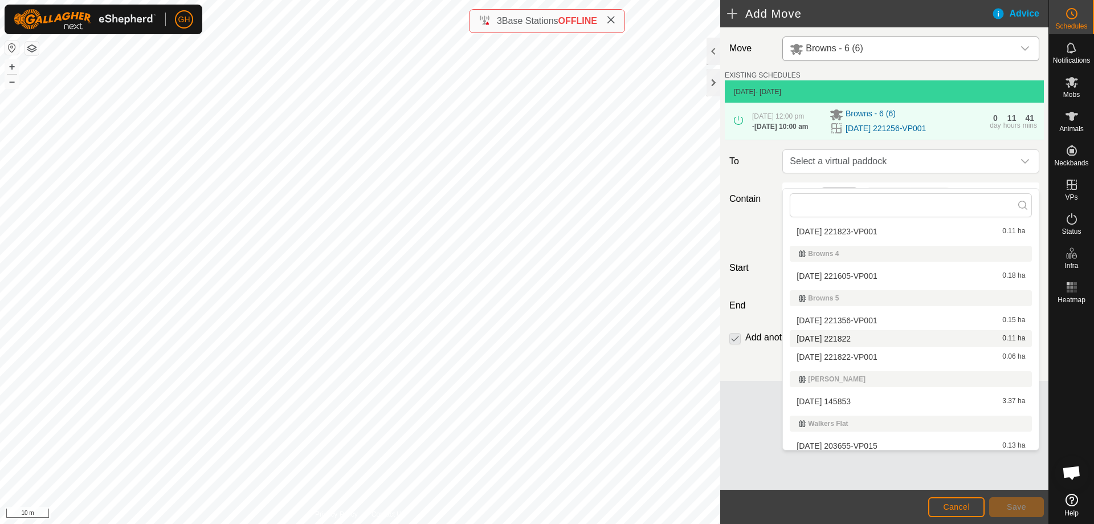
click at [875, 342] on li "[DATE] 221822 0.11 ha" at bounding box center [911, 338] width 242 height 17
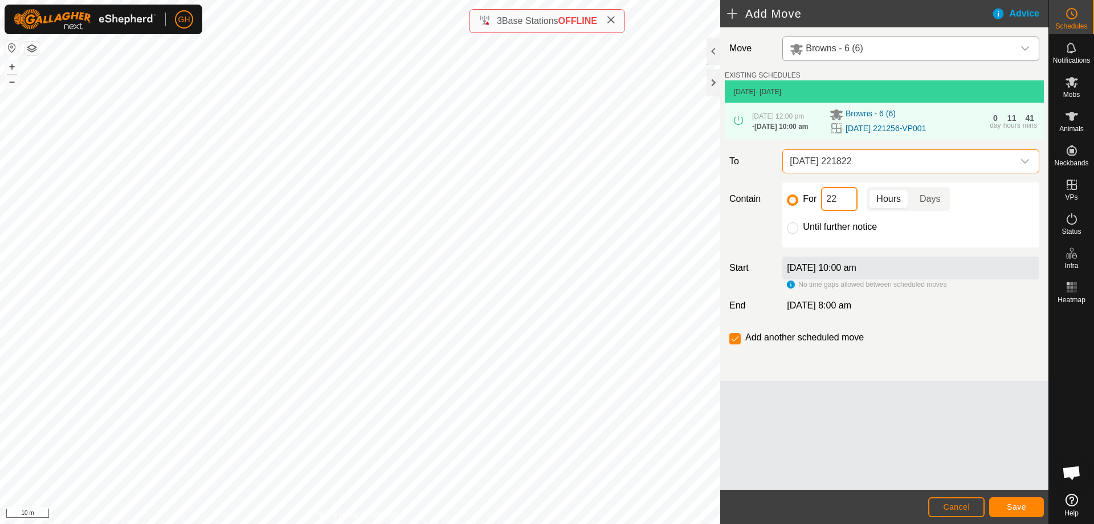
click at [836, 211] on input "22" at bounding box center [839, 199] width 36 height 24
click at [1024, 501] on button "Save" at bounding box center [1016, 507] width 55 height 20
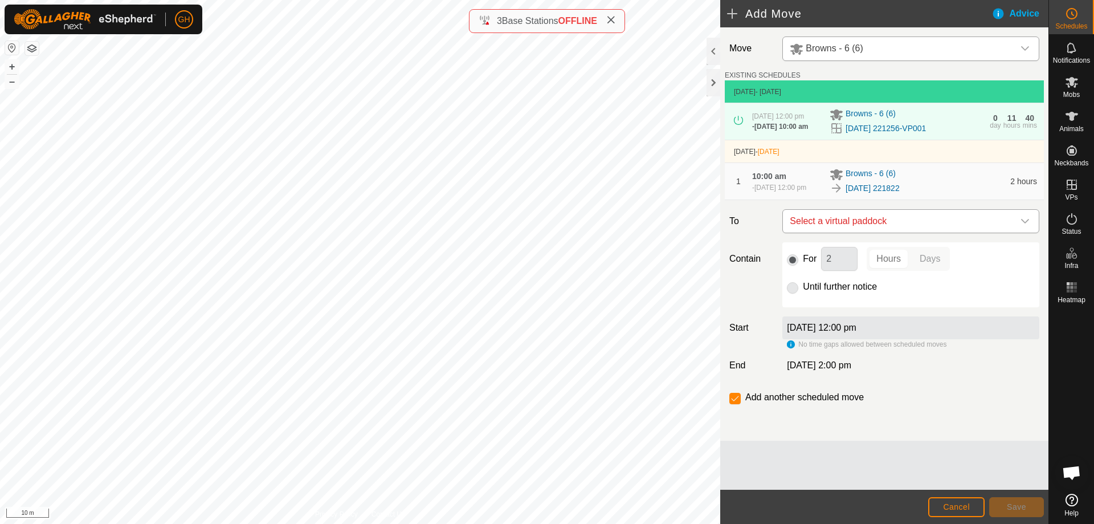
click at [892, 232] on span "Select a virtual paddock" at bounding box center [899, 221] width 228 height 23
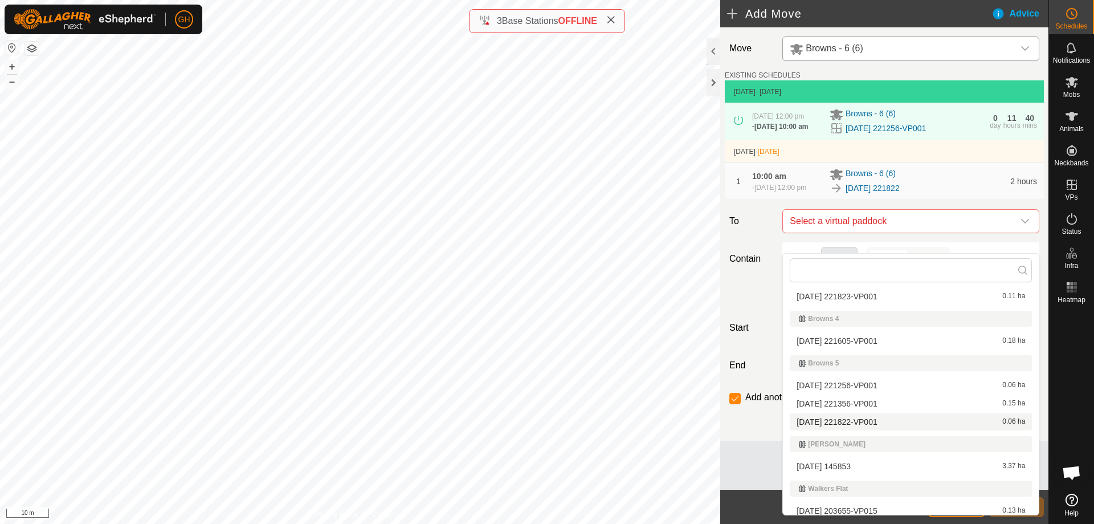
click at [885, 424] on li "[DATE] 221822-VP001 0.06 ha" at bounding box center [911, 421] width 242 height 17
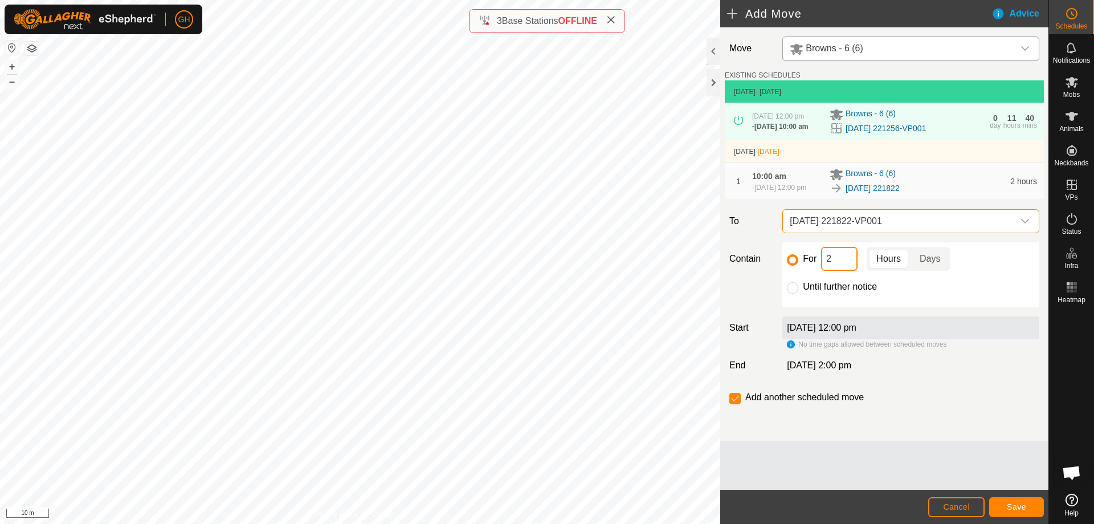
click at [844, 271] on input "2" at bounding box center [839, 259] width 36 height 24
type input "22"
click at [738, 404] on input "checkbox" at bounding box center [734, 398] width 11 height 11
checkbox input "false"
click at [1026, 513] on button "Save" at bounding box center [1016, 507] width 55 height 20
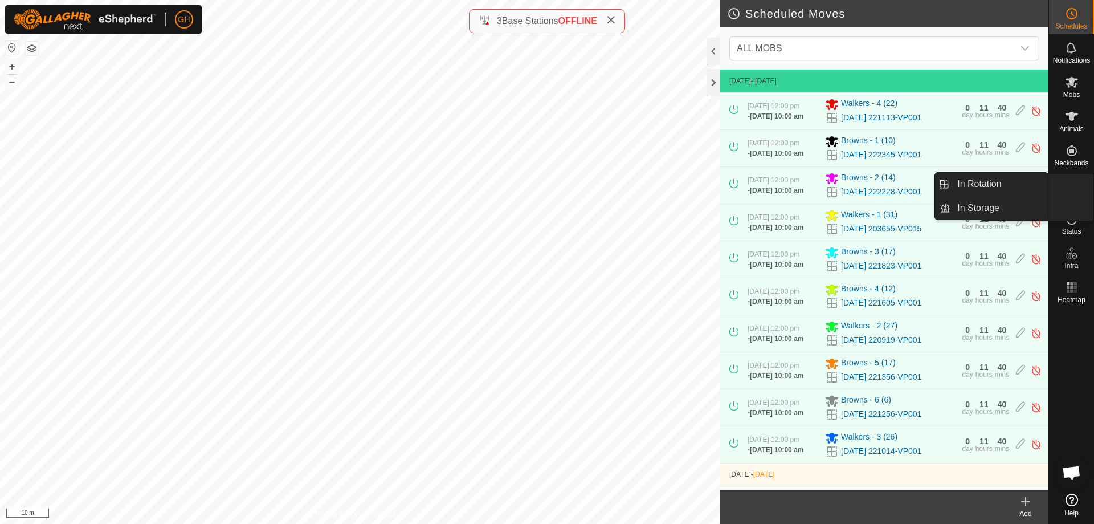
click at [1080, 180] on es-virtualpaddocks-svg-icon at bounding box center [1071, 184] width 21 height 18
click at [998, 177] on link "In Rotation" at bounding box center [998, 184] width 97 height 23
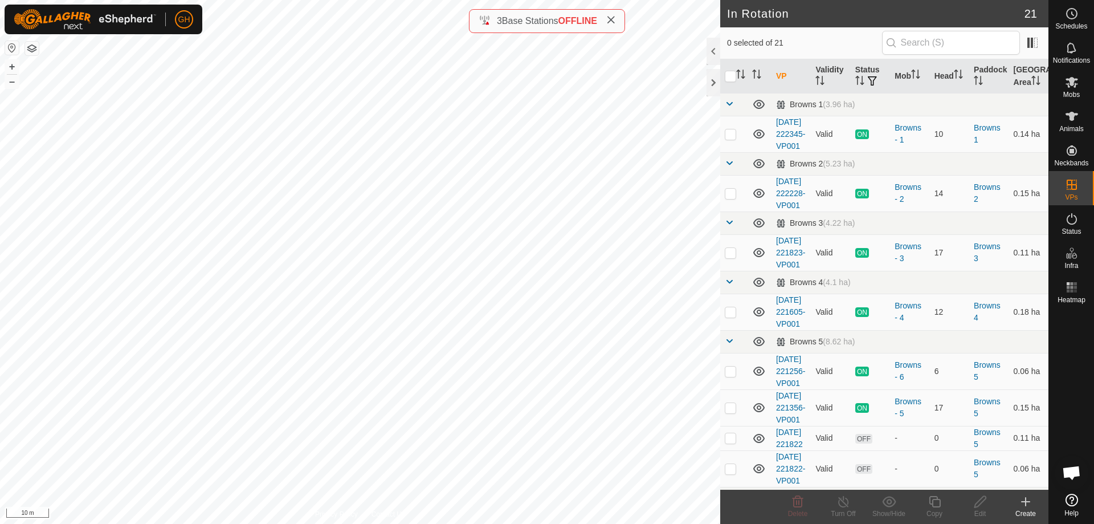
click at [1027, 505] on icon at bounding box center [1026, 502] width 14 height 14
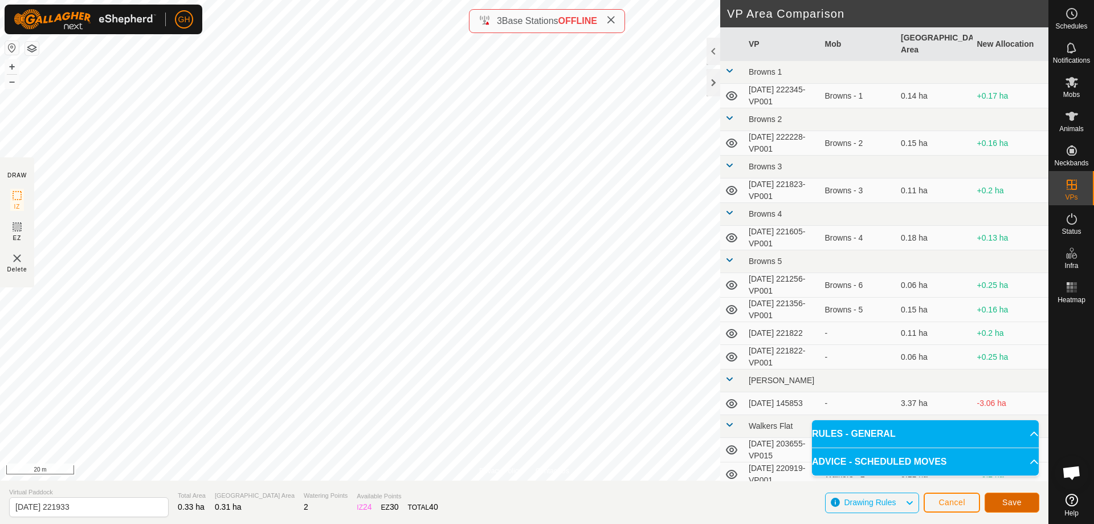
click at [1004, 497] on span "Save" at bounding box center [1011, 501] width 19 height 9
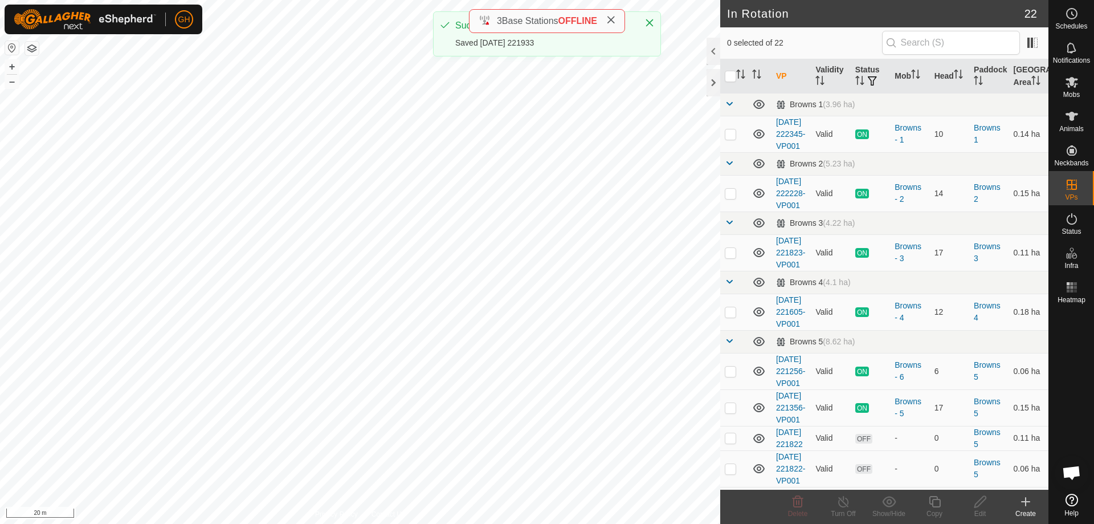
checkbox input "true"
click at [937, 503] on icon at bounding box center [935, 502] width 14 height 14
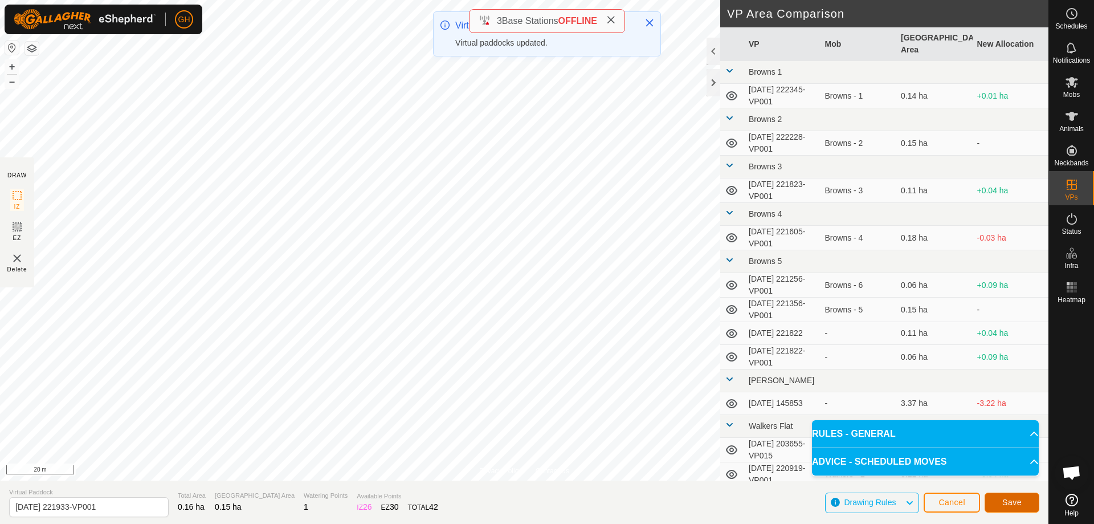
click at [1003, 503] on span "Save" at bounding box center [1011, 501] width 19 height 9
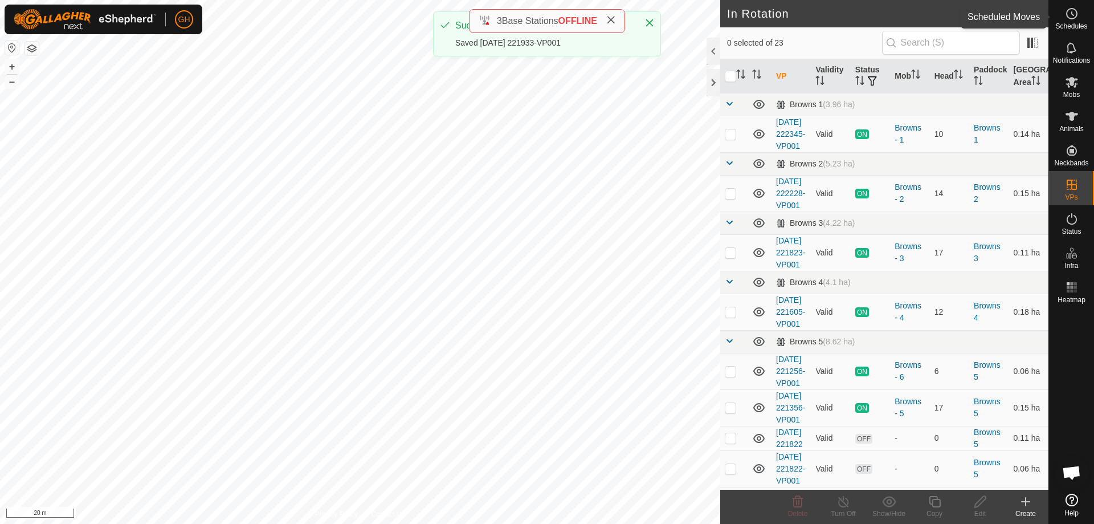
click at [1073, 14] on icon at bounding box center [1072, 14] width 14 height 14
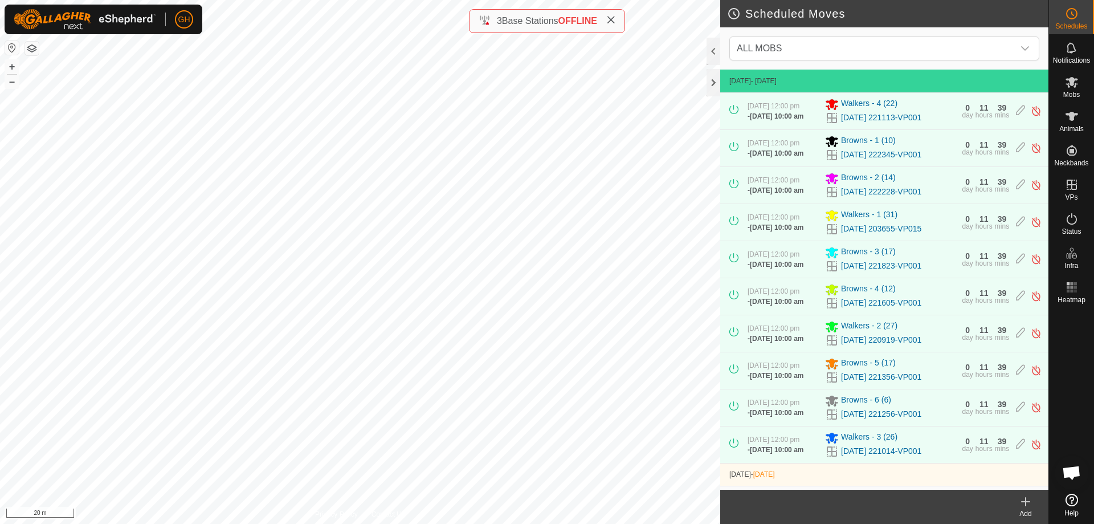
click at [1030, 502] on icon at bounding box center [1026, 502] width 14 height 14
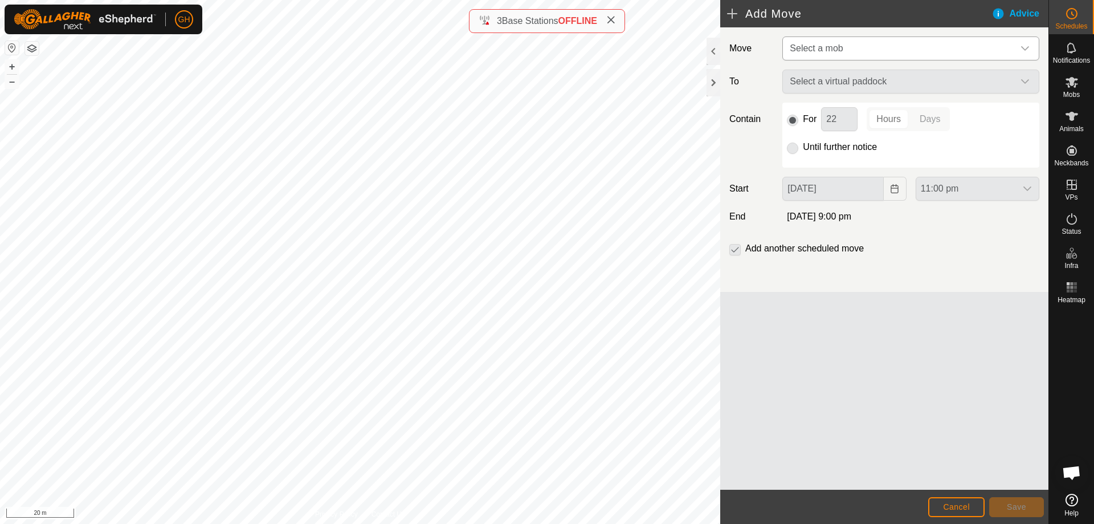
click at [842, 50] on span "Select a mob" at bounding box center [816, 48] width 53 height 10
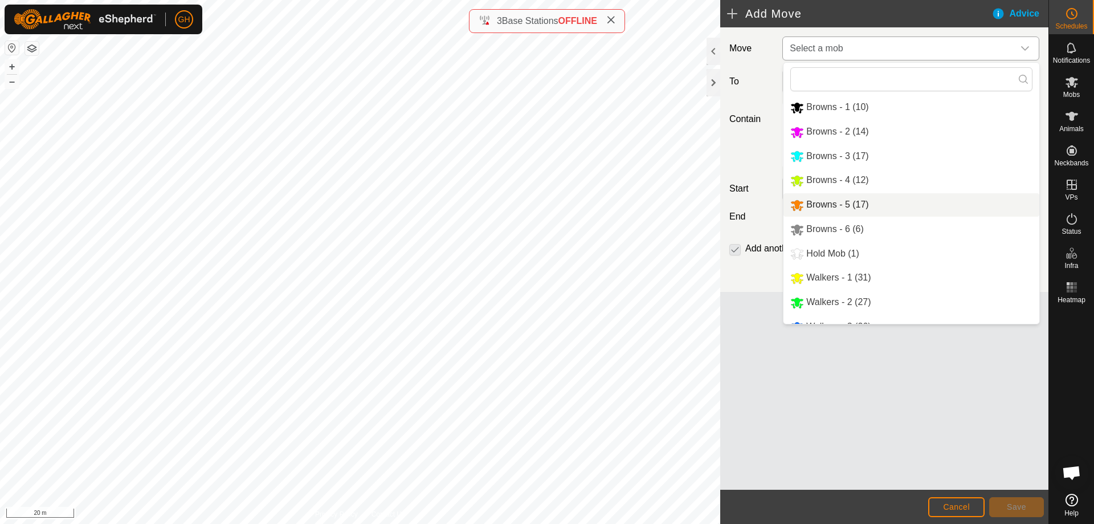
click at [855, 200] on li "Browns - 5 (17)" at bounding box center [911, 204] width 256 height 23
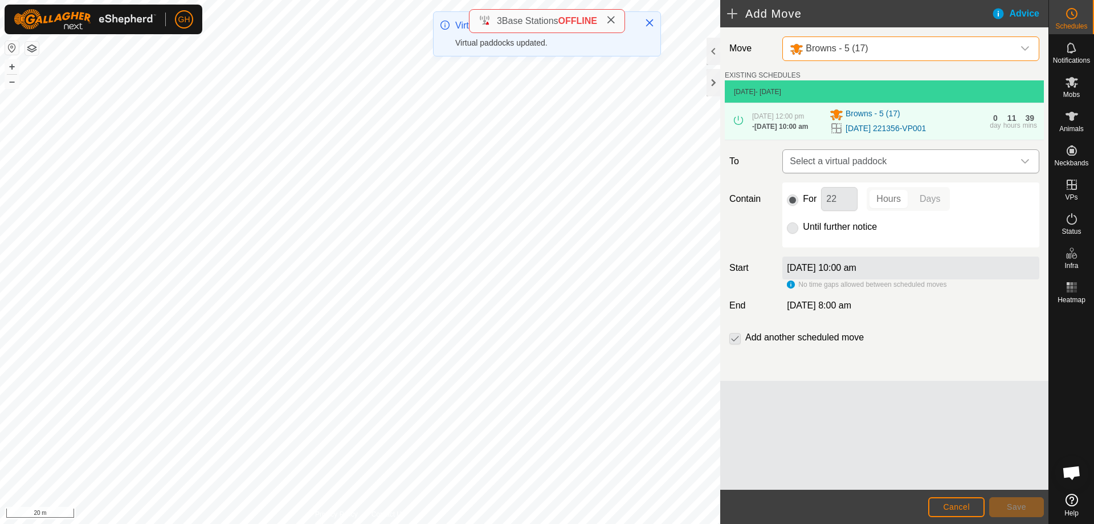
click at [873, 173] on span "Select a virtual paddock" at bounding box center [899, 161] width 228 height 23
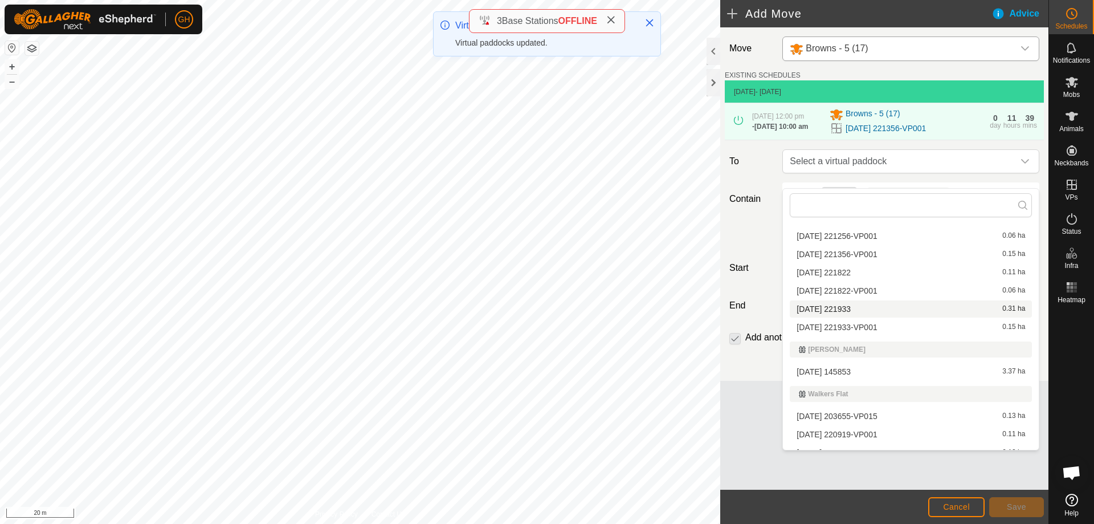
scroll to position [171, 0]
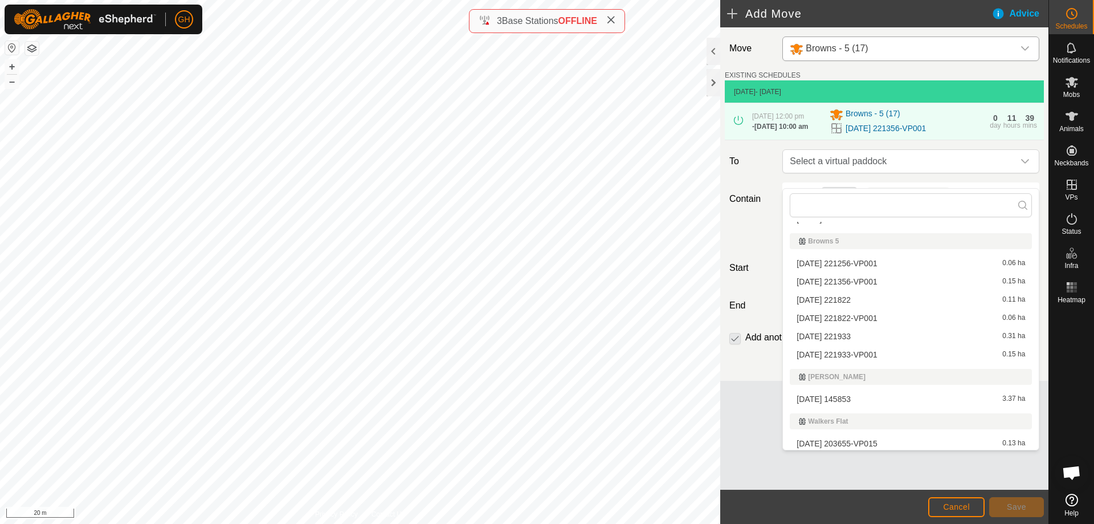
click at [871, 336] on li "[DATE] 221933 0.31 ha" at bounding box center [911, 336] width 242 height 17
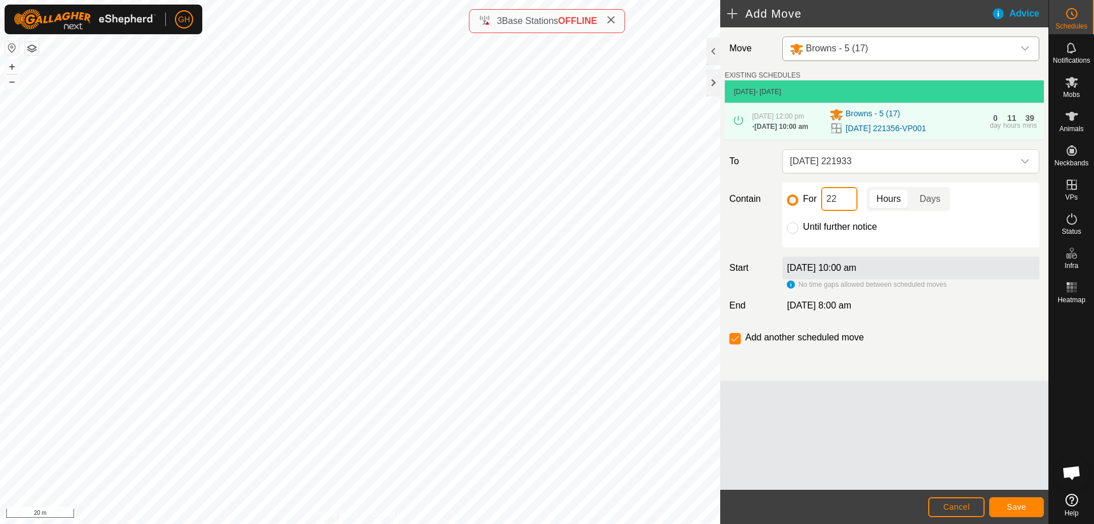
click at [844, 211] on input "22" at bounding box center [839, 199] width 36 height 24
click at [1034, 508] on button "Save" at bounding box center [1016, 507] width 55 height 20
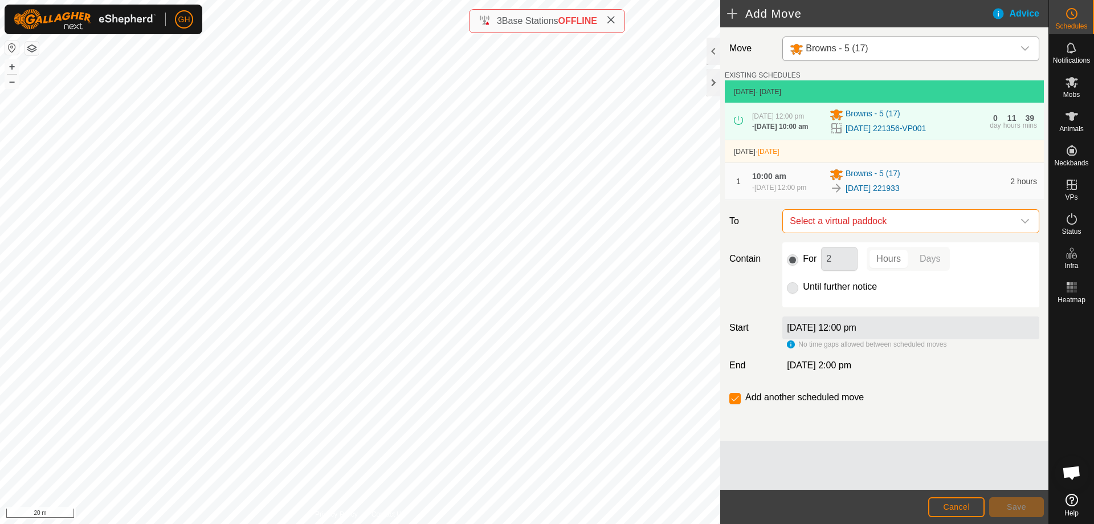
click at [892, 232] on span "Select a virtual paddock" at bounding box center [899, 221] width 228 height 23
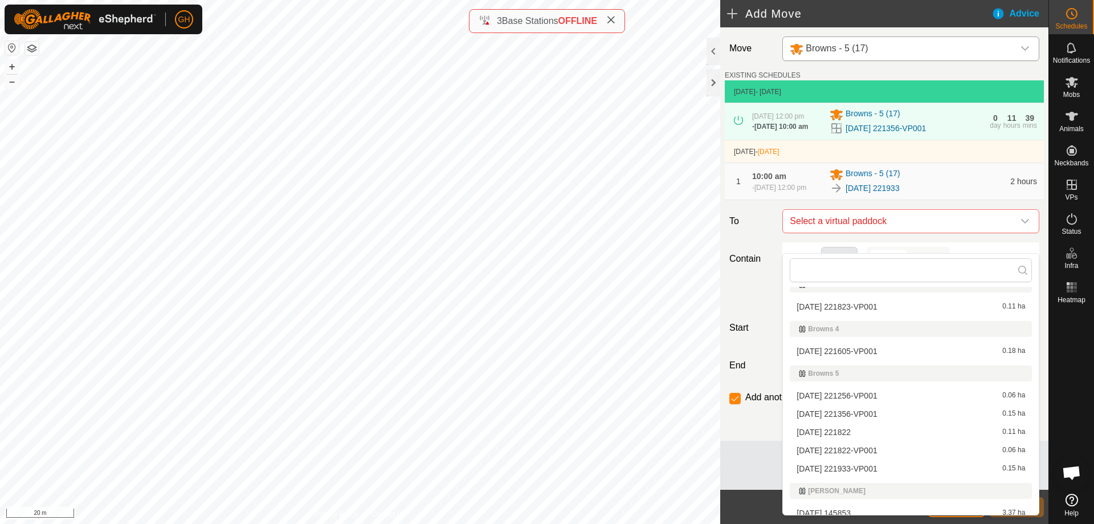
scroll to position [112, 0]
click at [869, 458] on li "[DATE] 221933-VP001 0.15 ha" at bounding box center [911, 460] width 242 height 17
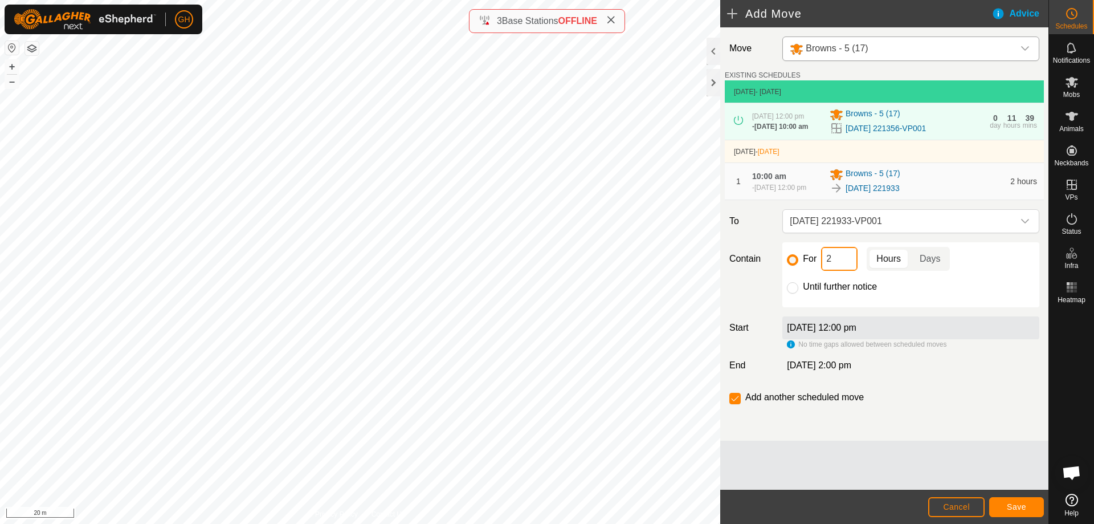
click at [840, 271] on input "2" at bounding box center [839, 259] width 36 height 24
type input "22"
click at [736, 404] on input "checkbox" at bounding box center [734, 398] width 11 height 11
checkbox input "false"
click at [1022, 502] on span "Save" at bounding box center [1016, 506] width 19 height 9
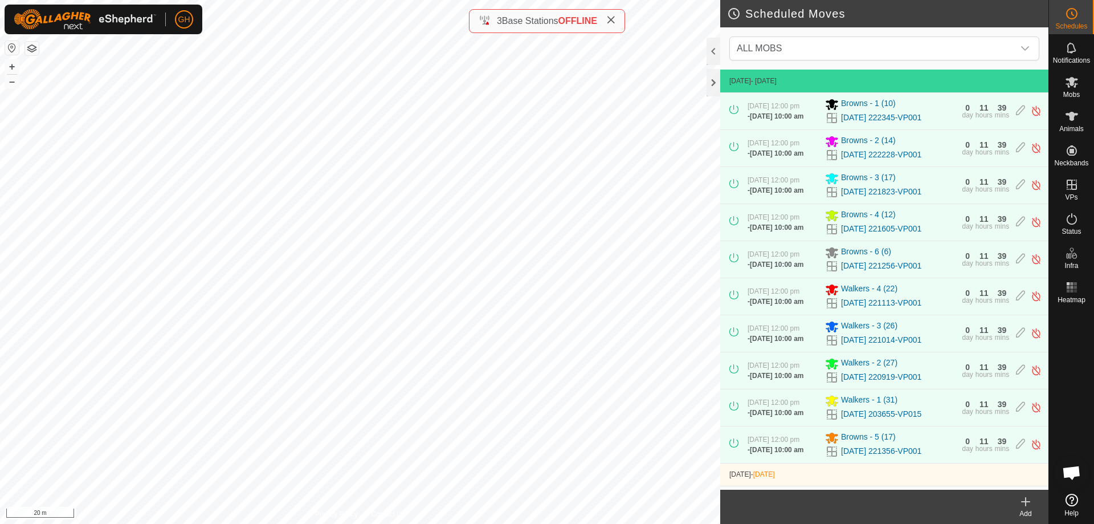
click at [581, 22] on span "OFFLINE" at bounding box center [577, 21] width 39 height 10
click at [562, 16] on span "OFFLINE" at bounding box center [577, 21] width 39 height 10
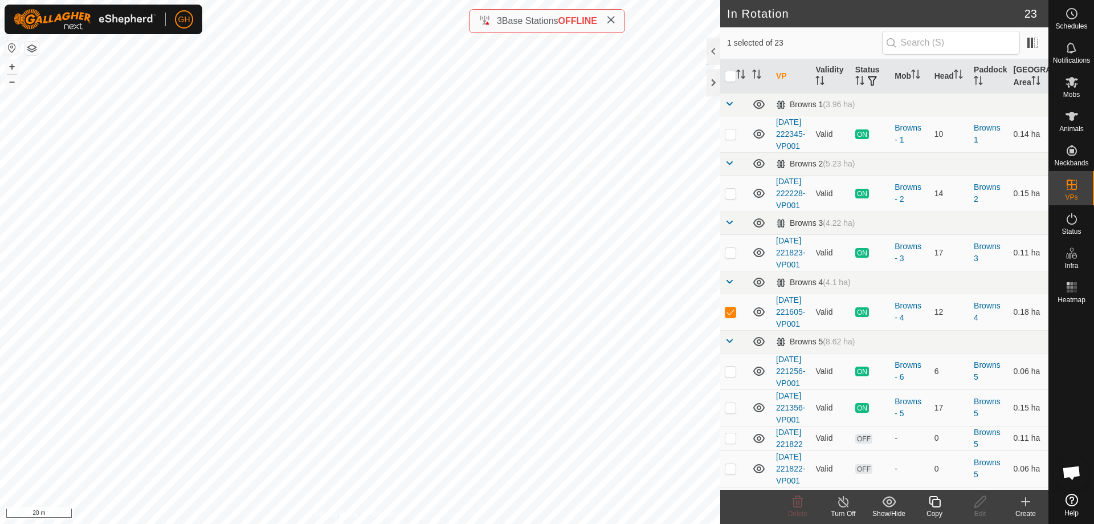
click at [1022, 504] on icon at bounding box center [1026, 502] width 14 height 14
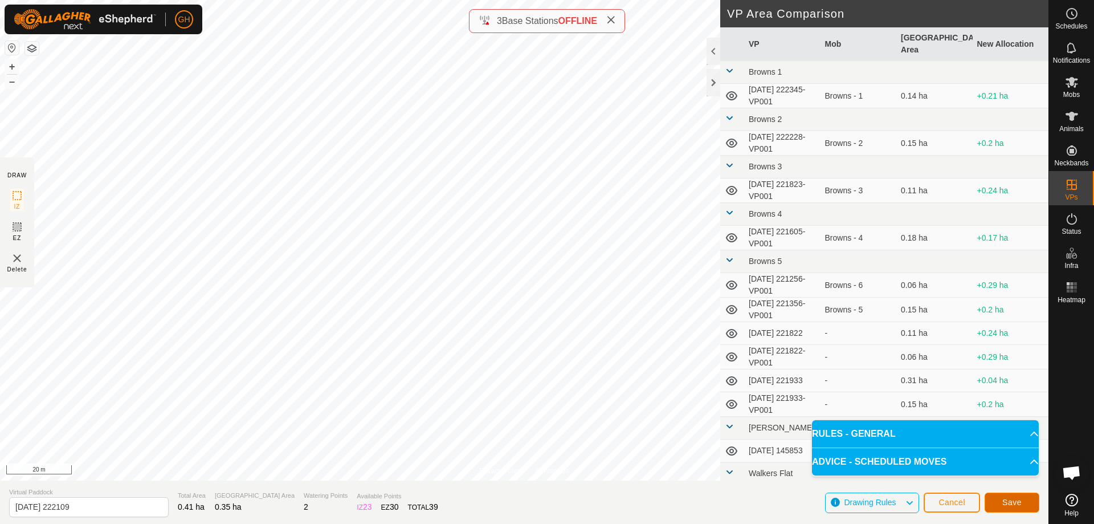
click at [1009, 503] on span "Save" at bounding box center [1011, 501] width 19 height 9
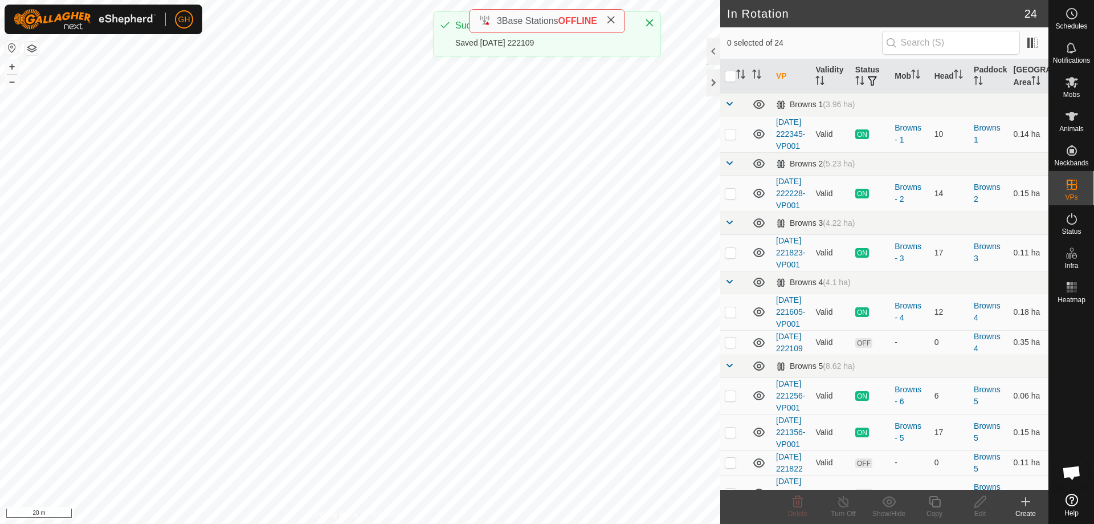
checkbox input "true"
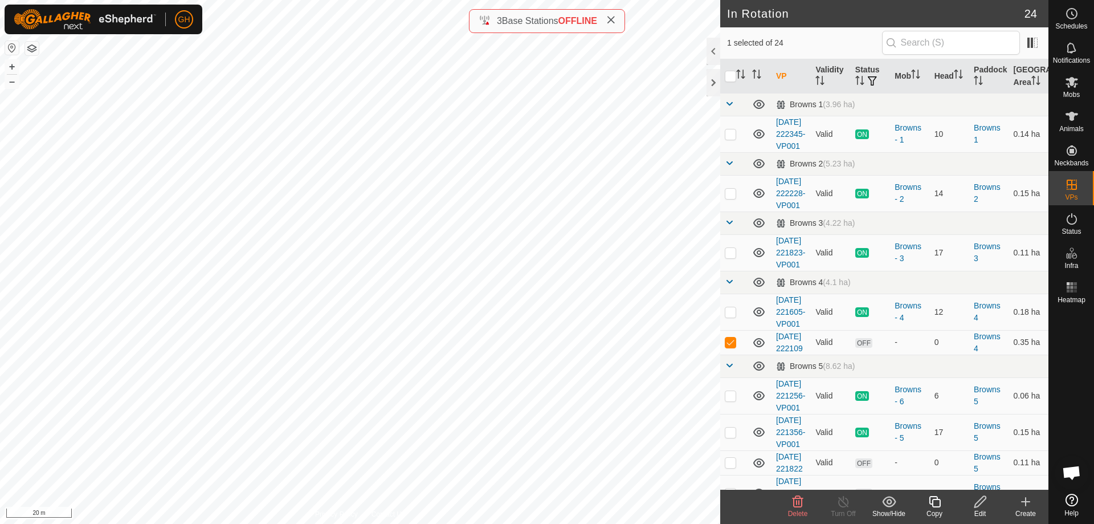
click at [936, 500] on icon at bounding box center [934, 501] width 11 height 11
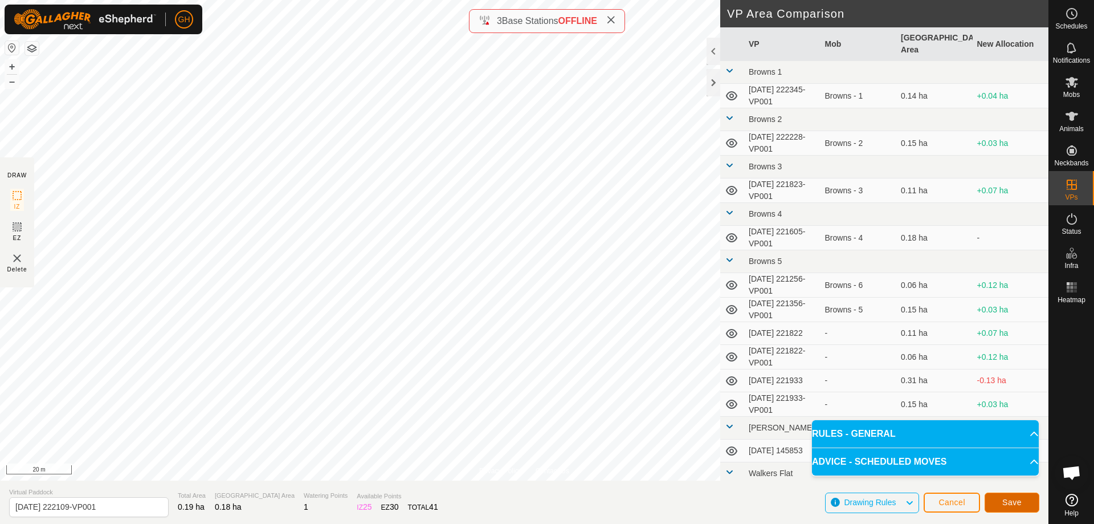
click at [1026, 493] on button "Save" at bounding box center [1012, 502] width 55 height 20
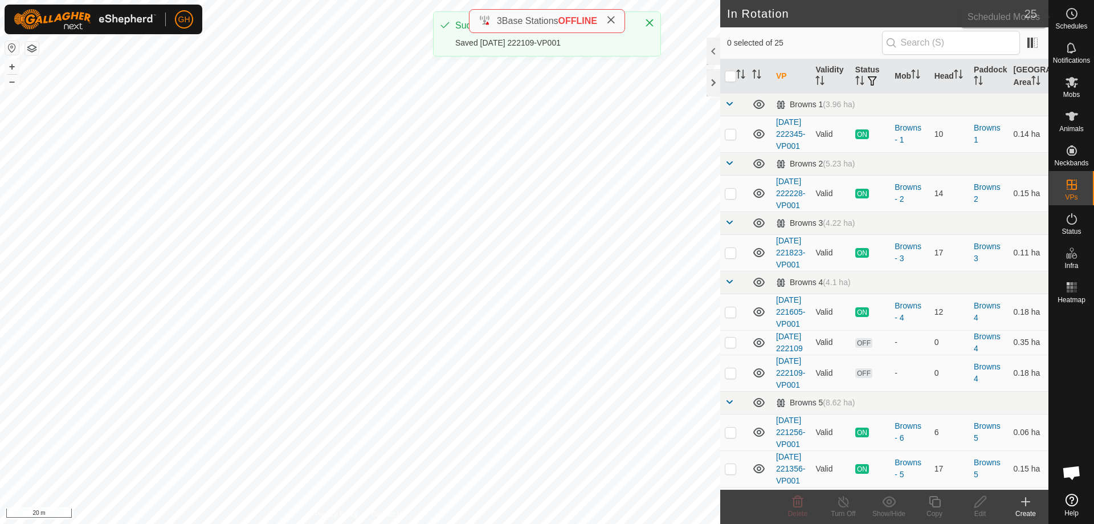
click at [1071, 7] on icon at bounding box center [1072, 14] width 14 height 14
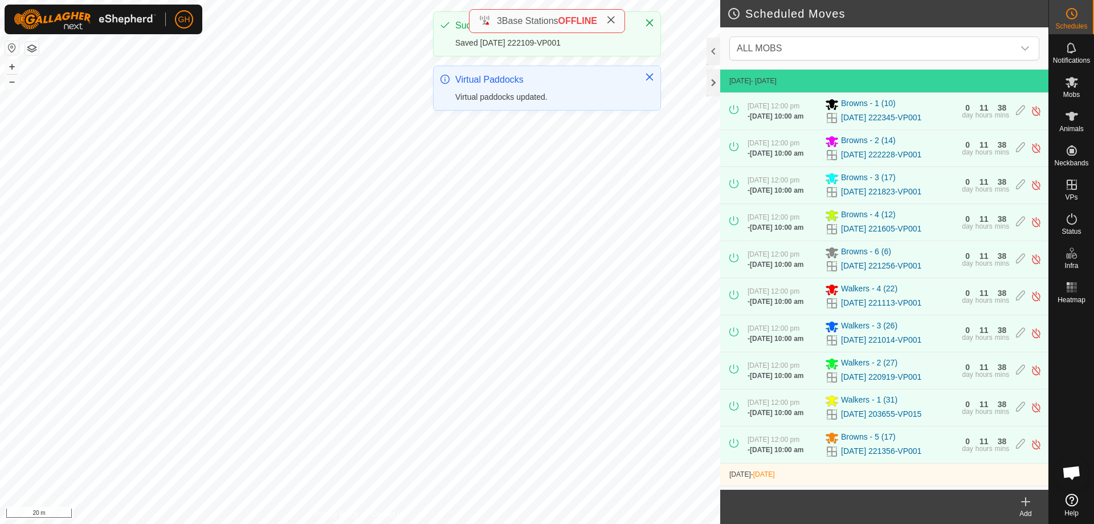
click at [1023, 510] on div "Add" at bounding box center [1026, 513] width 46 height 10
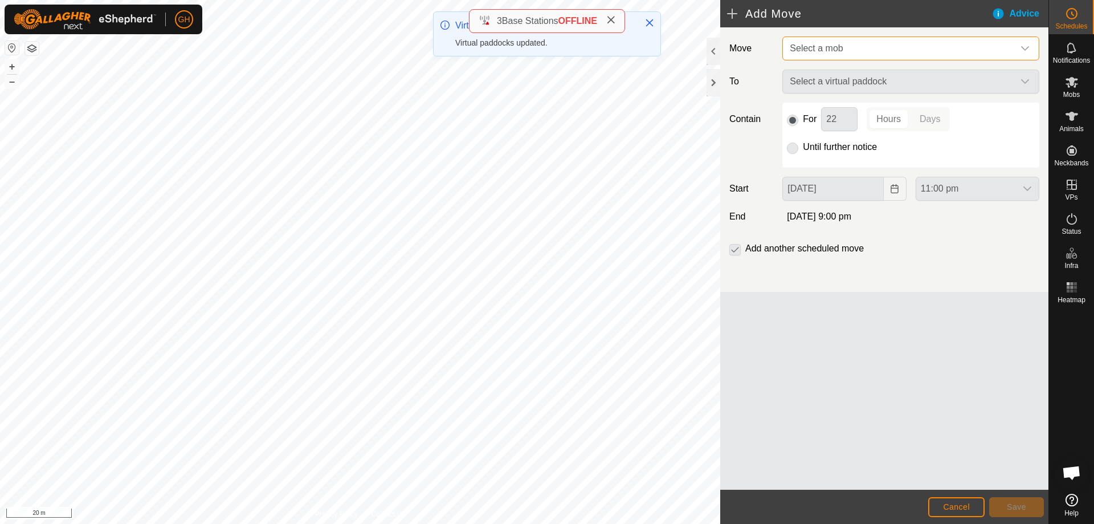
click at [858, 47] on span "Select a mob" at bounding box center [899, 48] width 228 height 23
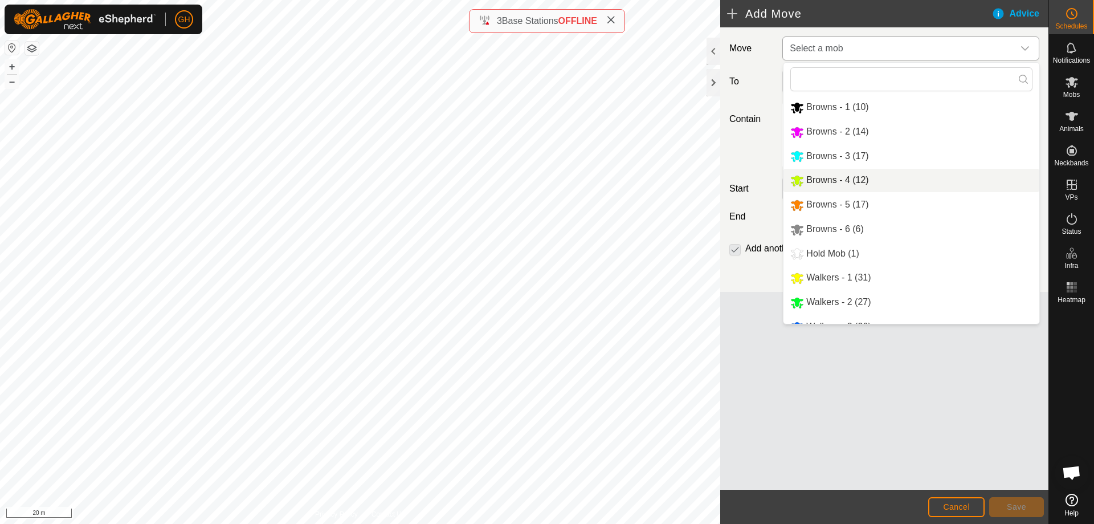
click at [857, 182] on li "Browns - 4 (12)" at bounding box center [911, 180] width 256 height 23
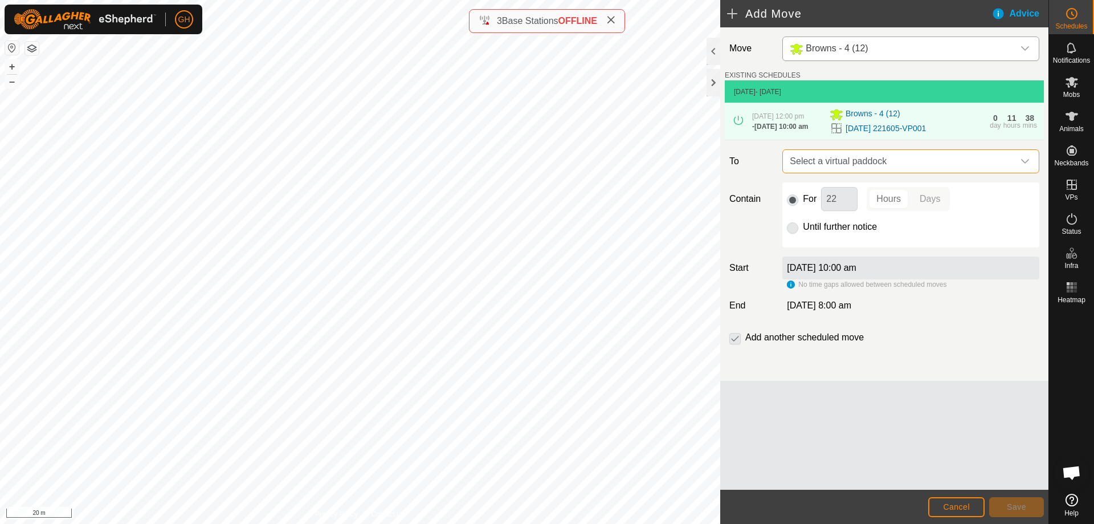
click at [865, 170] on span "Select a virtual paddock" at bounding box center [899, 161] width 228 height 23
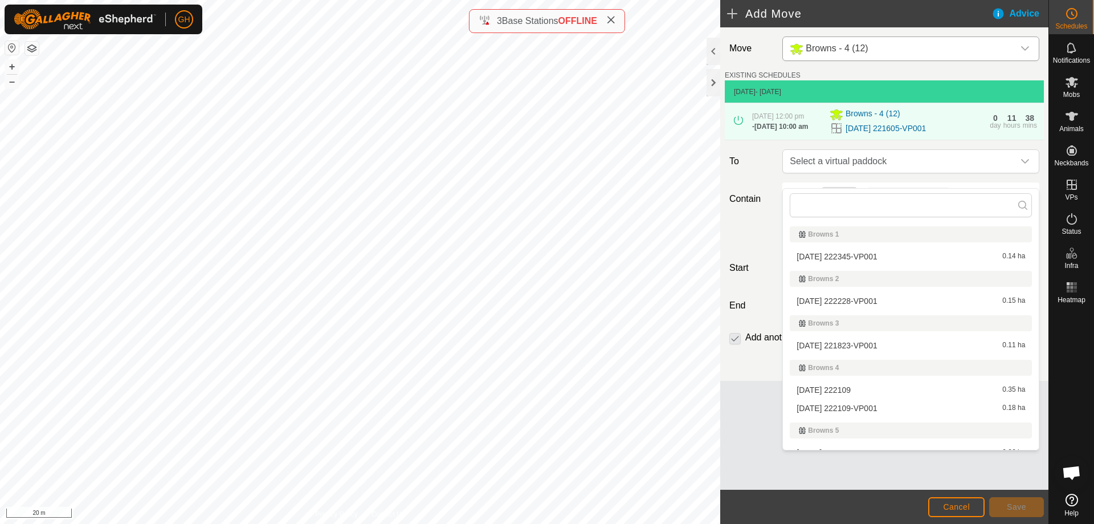
click at [880, 391] on li "[DATE] 222109 0.35 ha" at bounding box center [911, 389] width 242 height 17
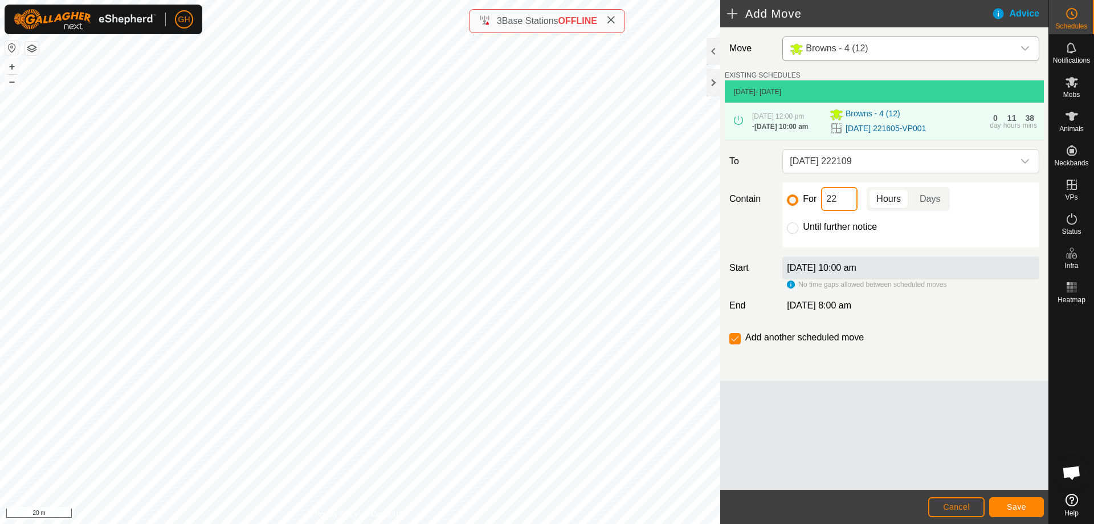
click at [838, 211] on input "22" at bounding box center [839, 199] width 36 height 24
click at [1020, 502] on span "Save" at bounding box center [1016, 506] width 19 height 9
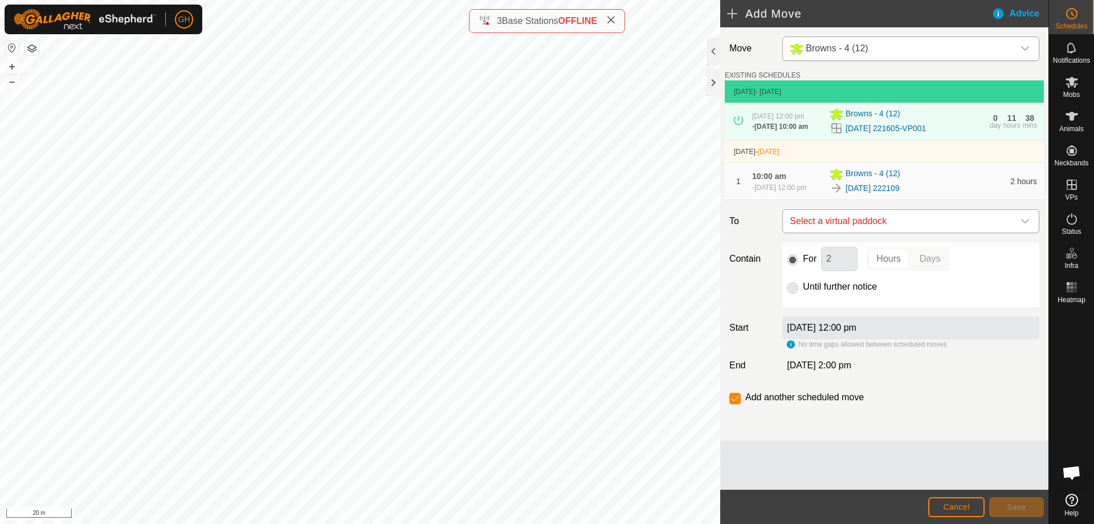
click at [893, 232] on span "Select a virtual paddock" at bounding box center [899, 221] width 228 height 23
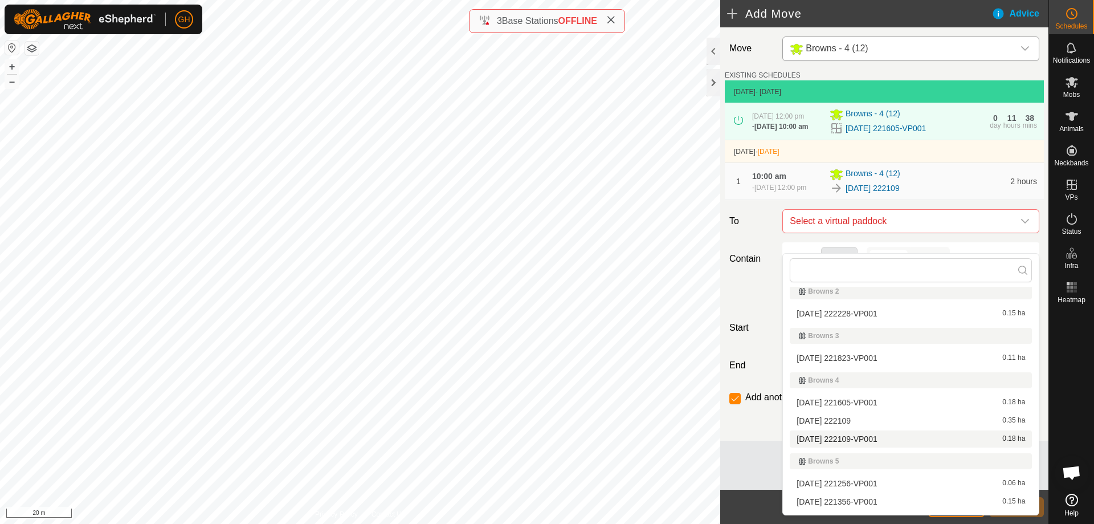
scroll to position [114, 0]
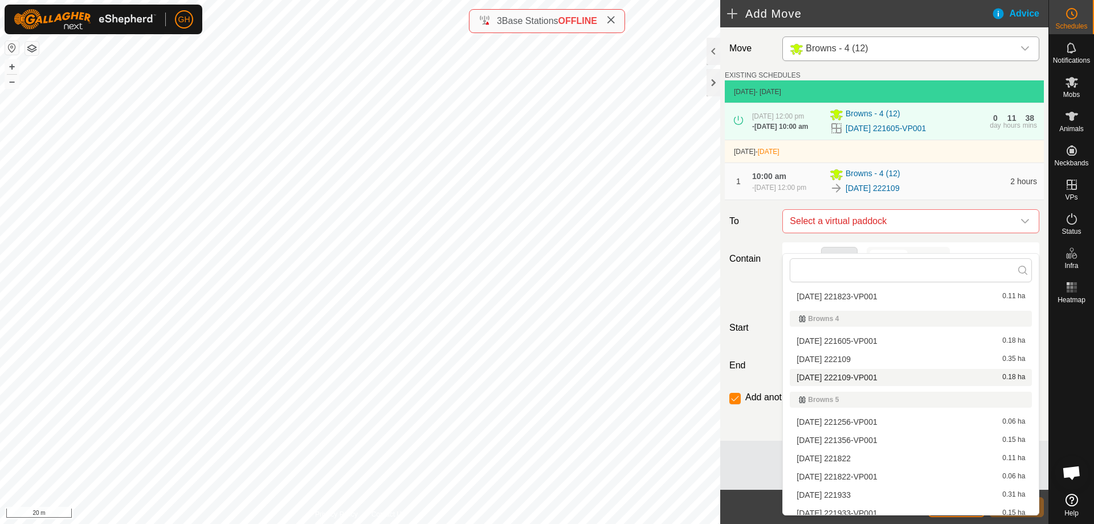
click at [865, 375] on li "[DATE] 222109-VP001 0.18 ha" at bounding box center [911, 377] width 242 height 17
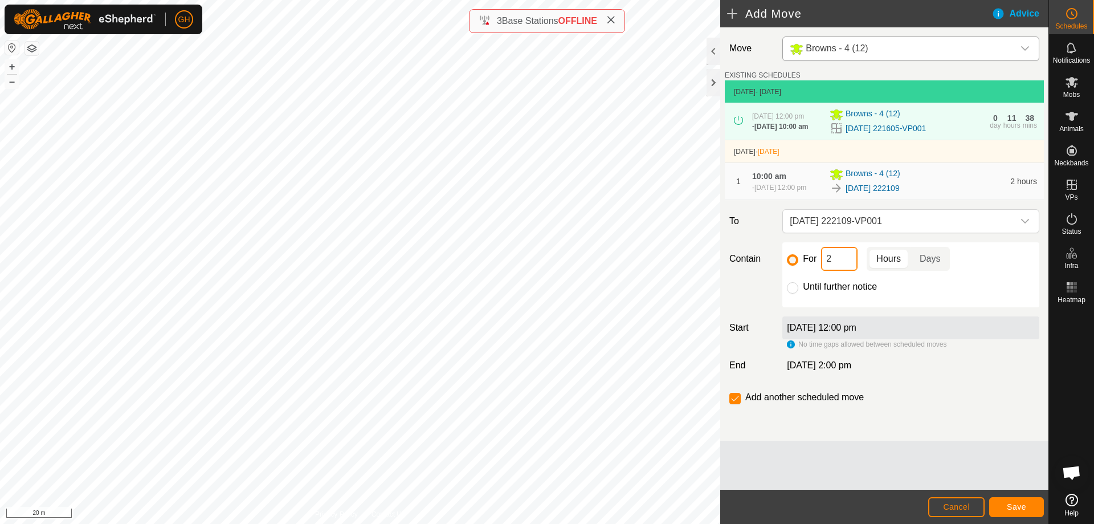
click at [842, 271] on input "2" at bounding box center [839, 259] width 36 height 24
type input "22"
click at [732, 404] on input "checkbox" at bounding box center [734, 398] width 11 height 11
checkbox input "false"
click at [1011, 507] on span "Save" at bounding box center [1016, 506] width 19 height 9
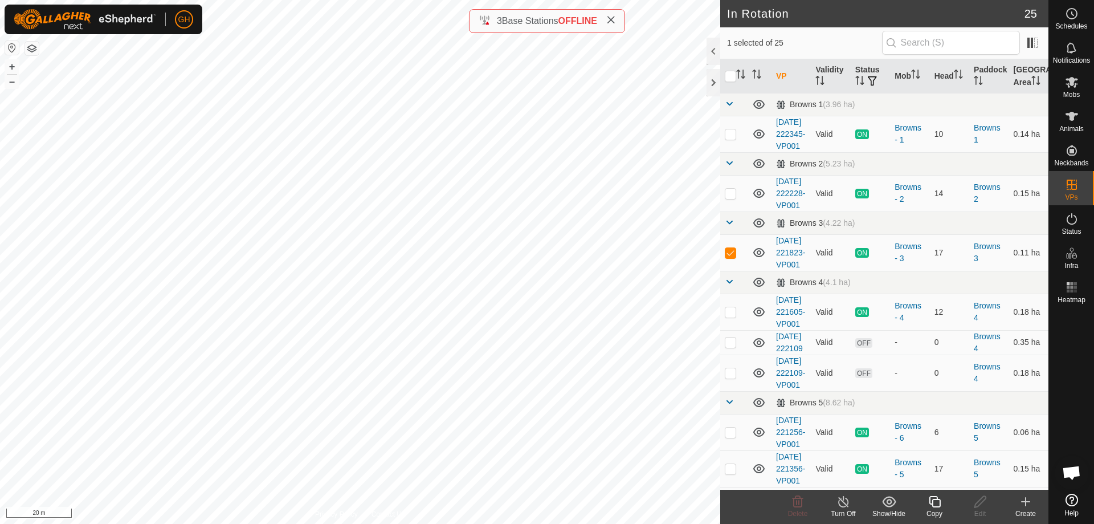
click at [1027, 508] on icon at bounding box center [1026, 502] width 14 height 14
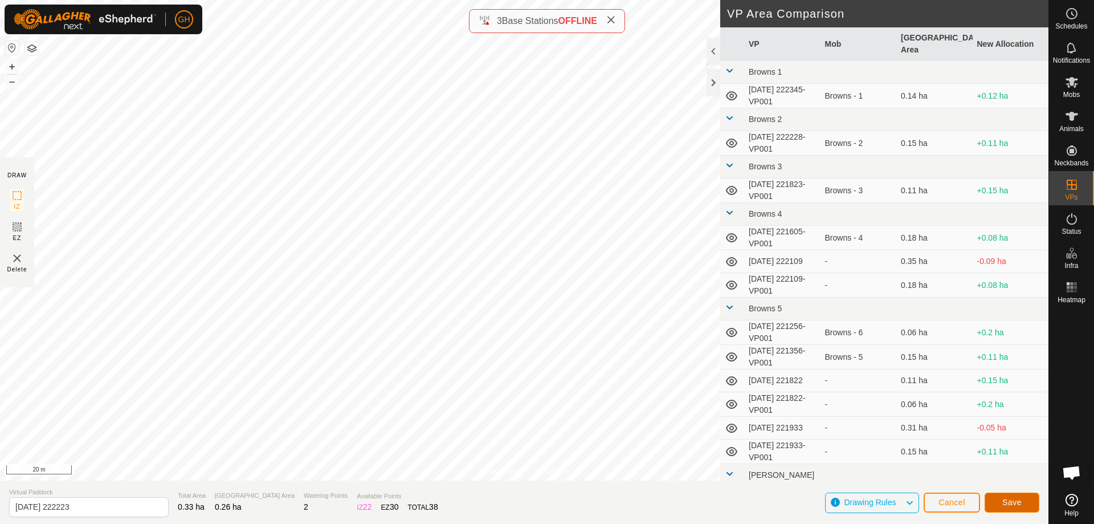
click at [998, 496] on button "Save" at bounding box center [1012, 502] width 55 height 20
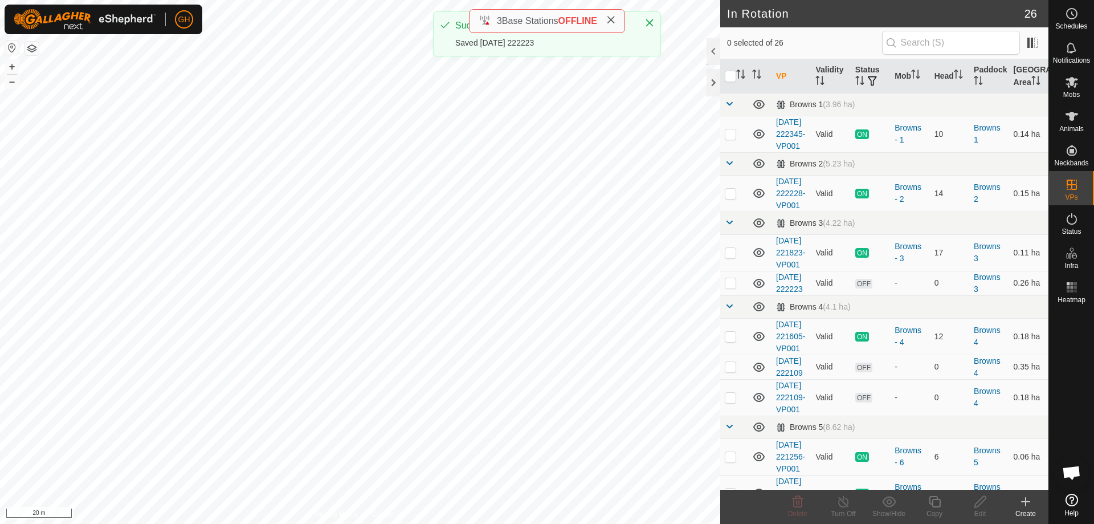
checkbox input "true"
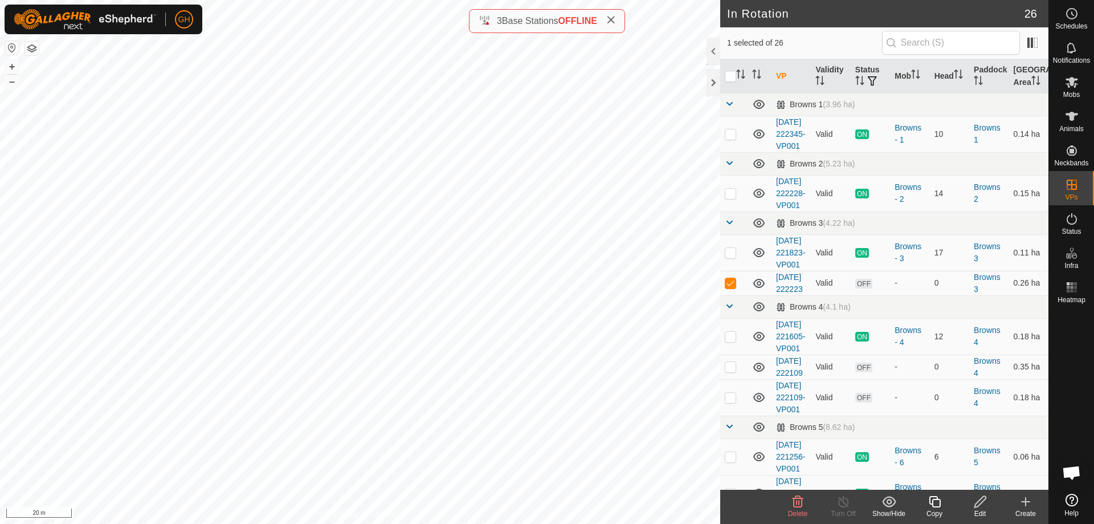
click at [937, 500] on icon at bounding box center [935, 502] width 14 height 14
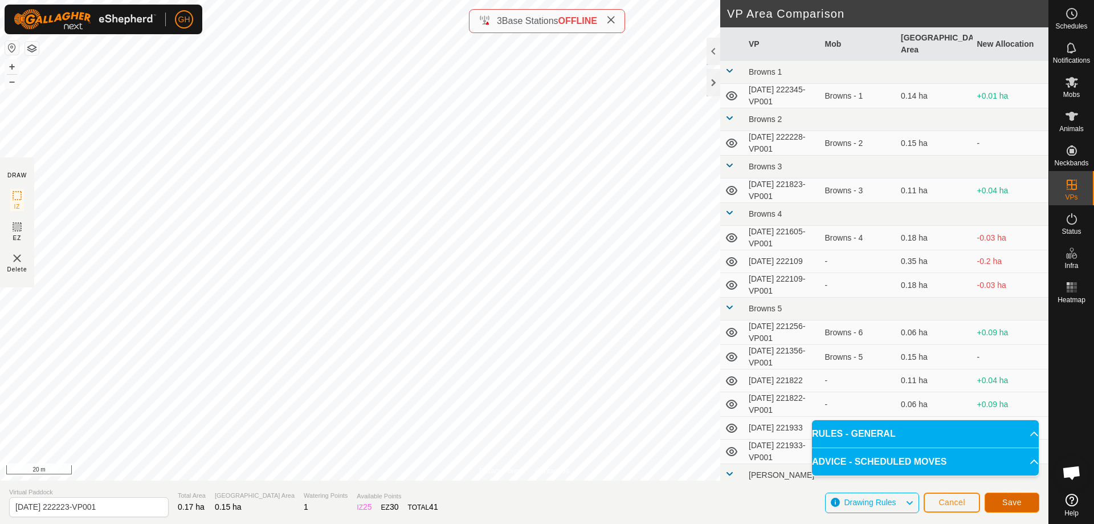
click at [1003, 496] on button "Save" at bounding box center [1012, 502] width 55 height 20
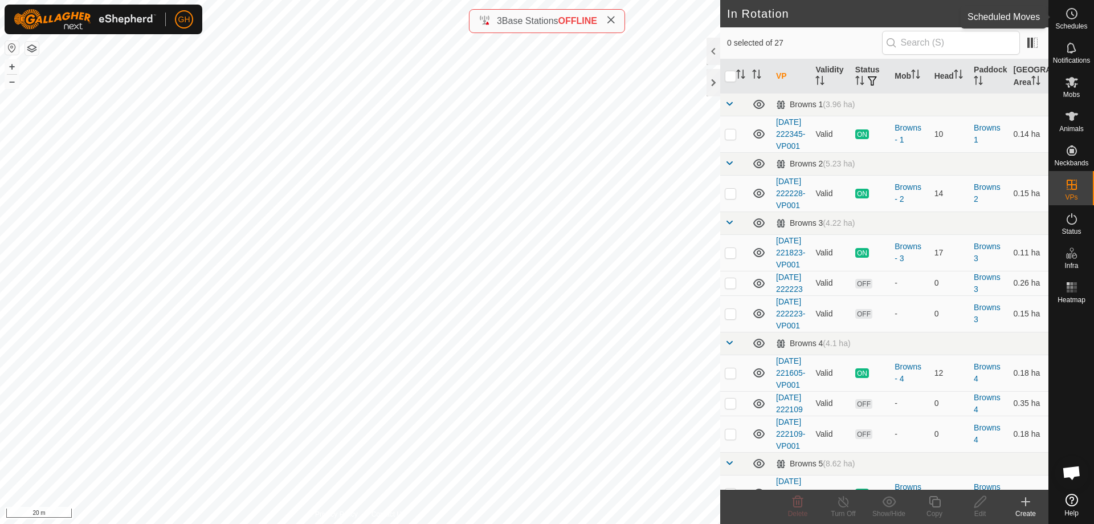
click at [1076, 15] on circle at bounding box center [1072, 14] width 10 height 10
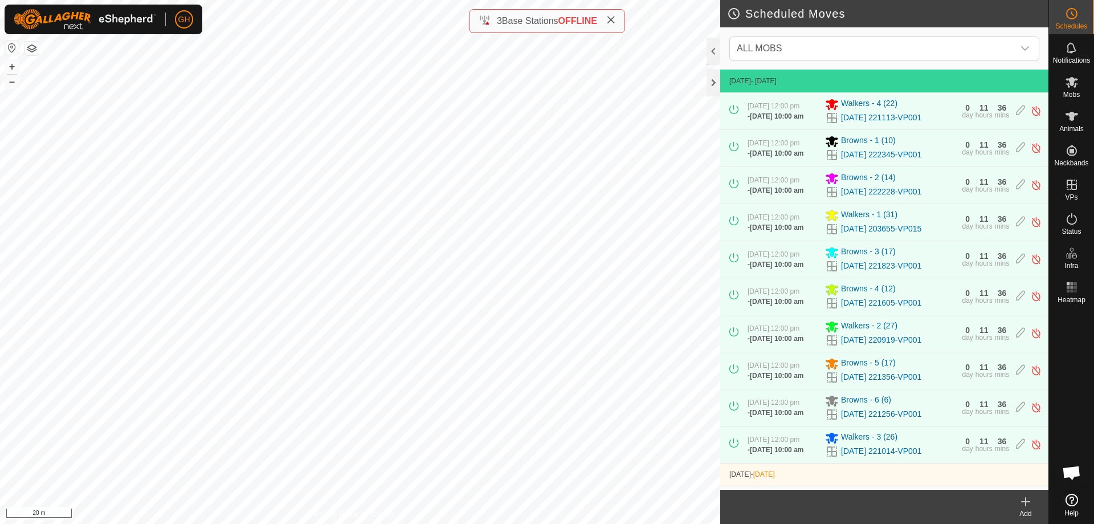
click at [1028, 505] on icon at bounding box center [1026, 502] width 14 height 14
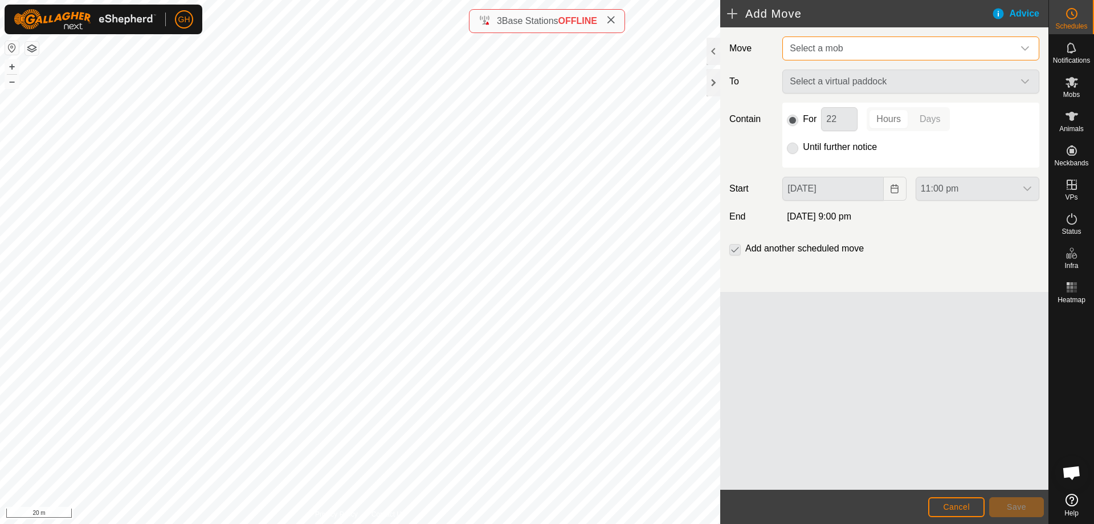
click at [848, 42] on span "Select a mob" at bounding box center [899, 48] width 228 height 23
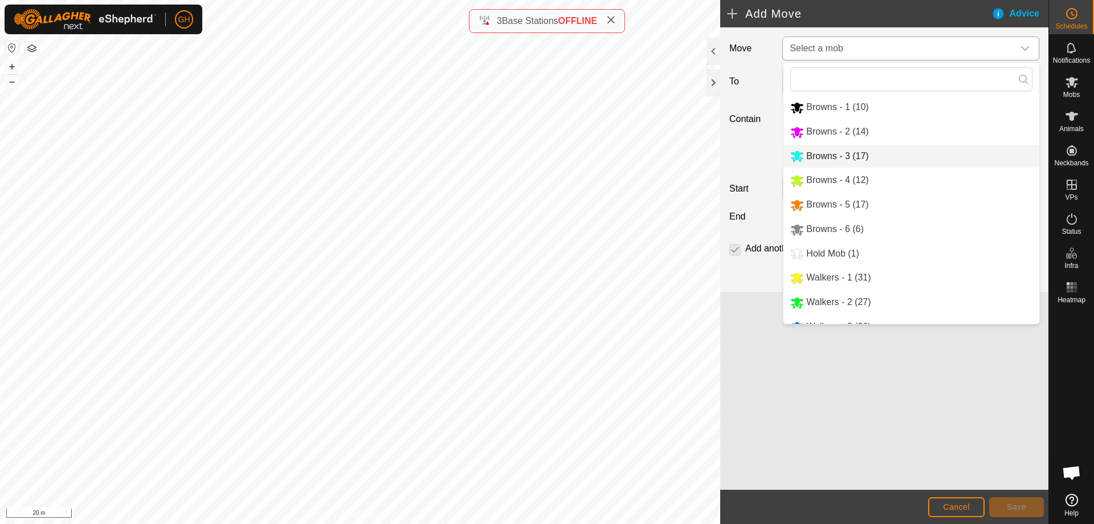
click at [849, 156] on li "Browns - 3 (17)" at bounding box center [911, 156] width 256 height 23
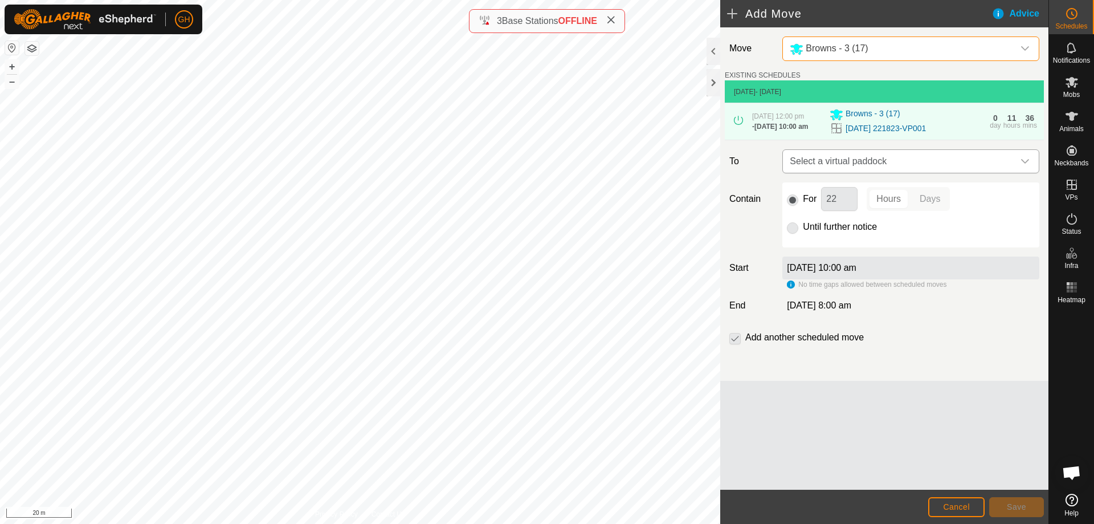
click at [888, 173] on span "Select a virtual paddock" at bounding box center [899, 161] width 228 height 23
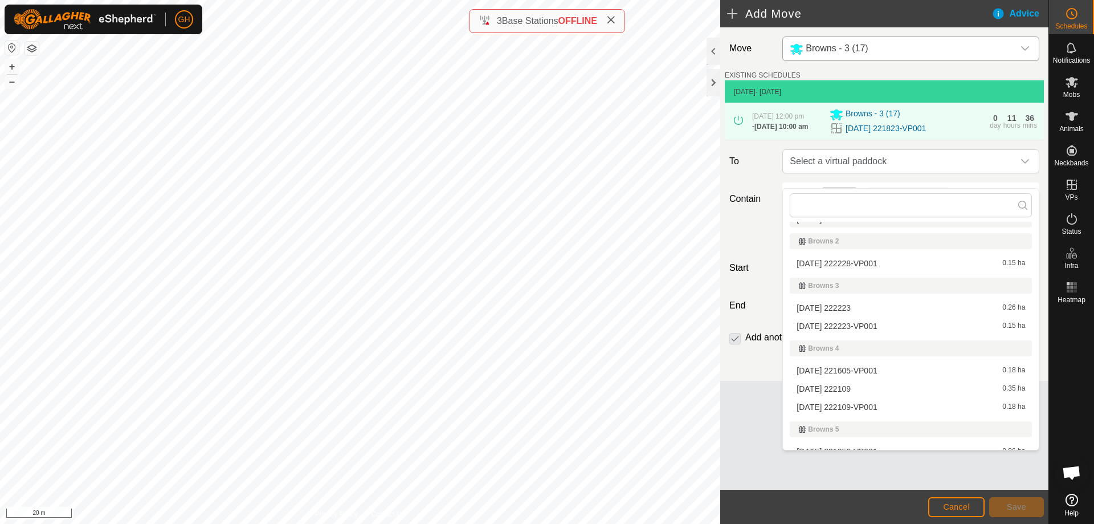
scroll to position [57, 0]
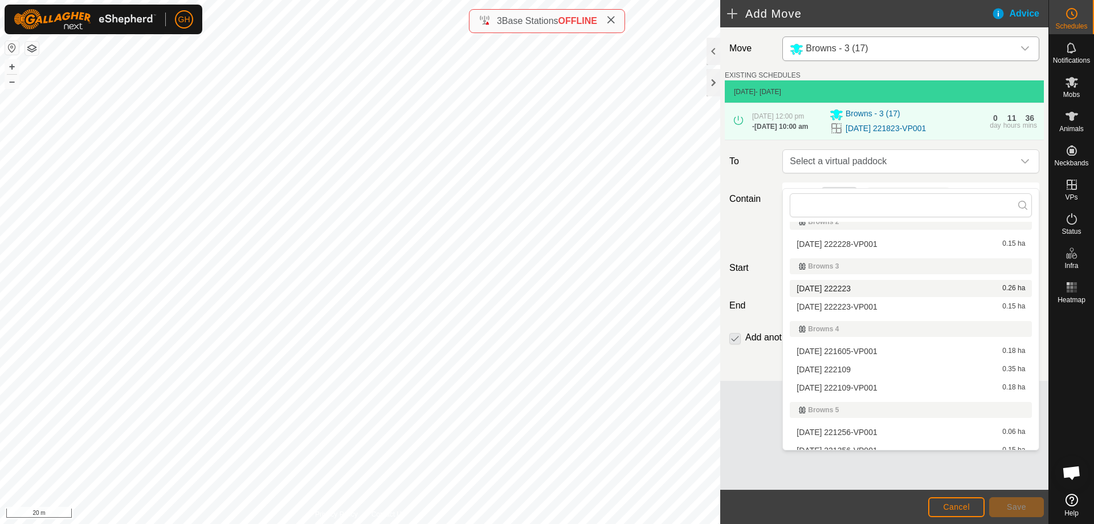
click at [856, 288] on li "[DATE] 222223 0.26 ha" at bounding box center [911, 288] width 242 height 17
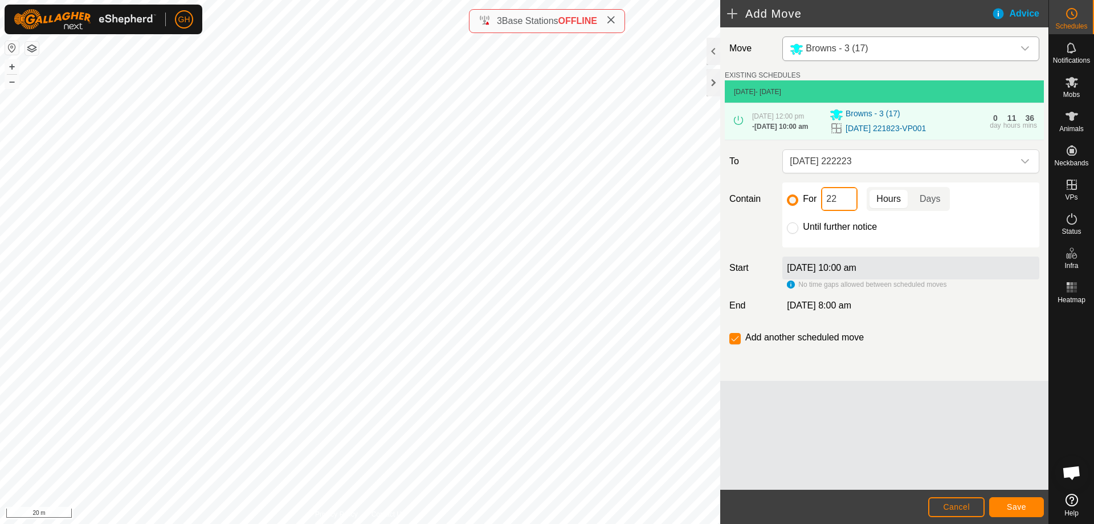
click at [836, 205] on input "22" at bounding box center [839, 199] width 36 height 24
click at [1024, 505] on span "Save" at bounding box center [1016, 506] width 19 height 9
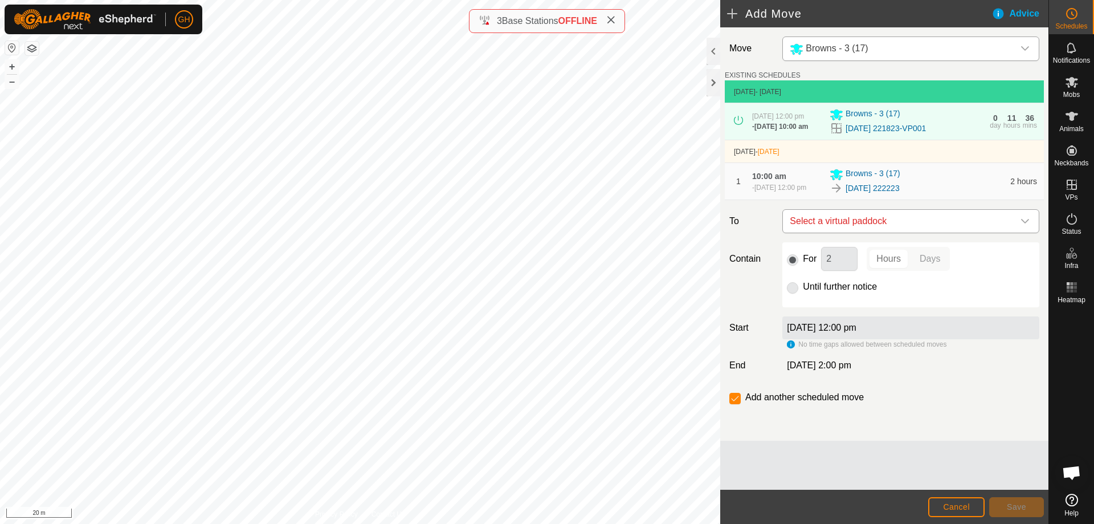
click at [886, 232] on span "Select a virtual paddock" at bounding box center [899, 221] width 228 height 23
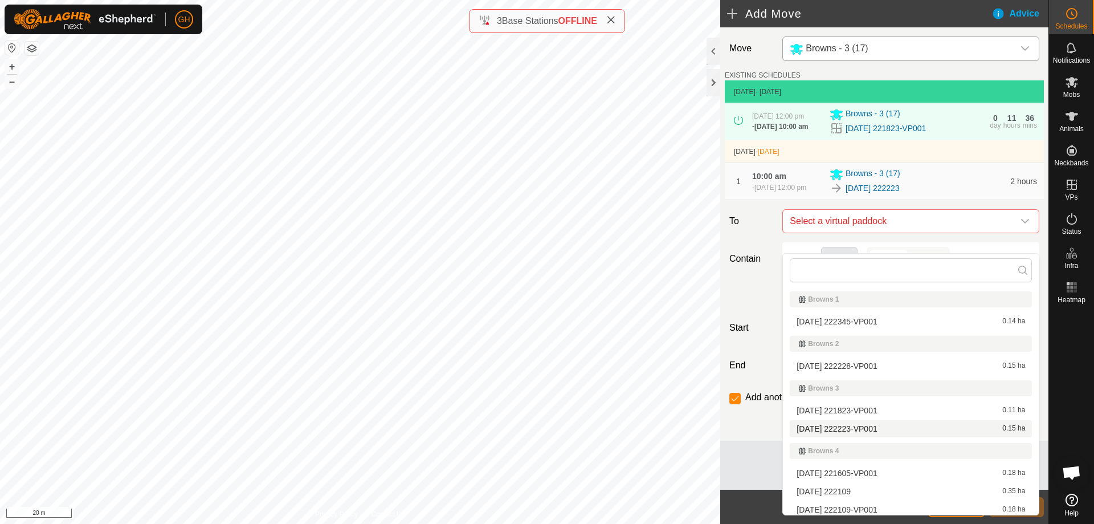
click at [877, 426] on li "[DATE] 222223-VP001 0.15 ha" at bounding box center [911, 428] width 242 height 17
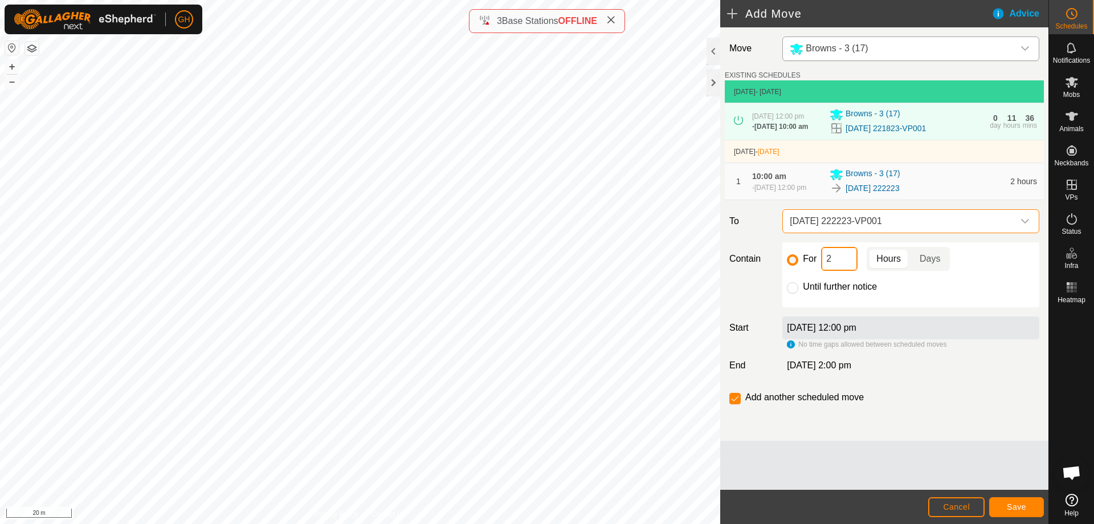
click at [851, 271] on input "2" at bounding box center [839, 259] width 36 height 24
type input "22"
click at [741, 404] on div "Add another scheduled move" at bounding box center [798, 397] width 139 height 14
click at [739, 404] on input "checkbox" at bounding box center [734, 398] width 11 height 11
checkbox input "false"
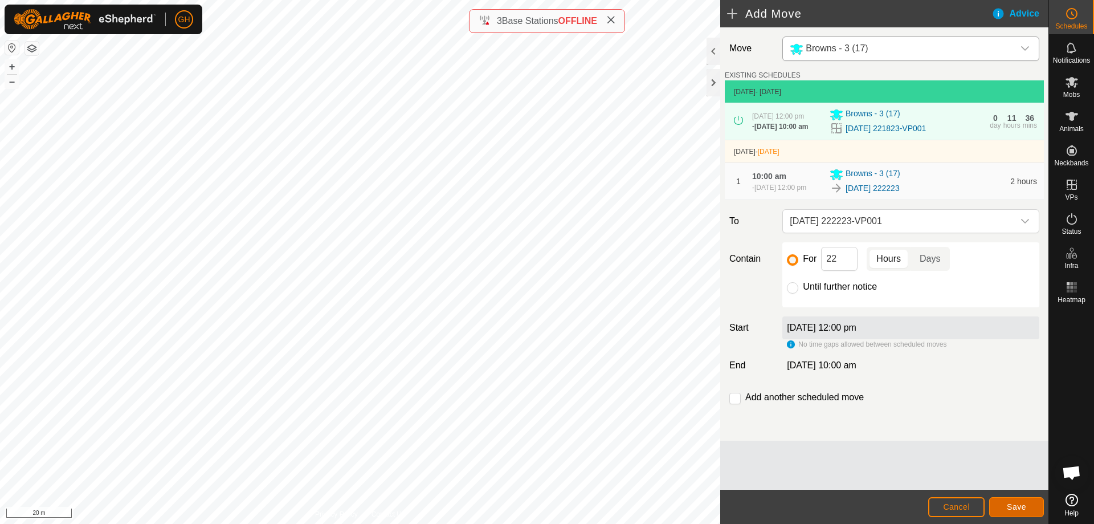
click at [1010, 504] on span "Save" at bounding box center [1016, 506] width 19 height 9
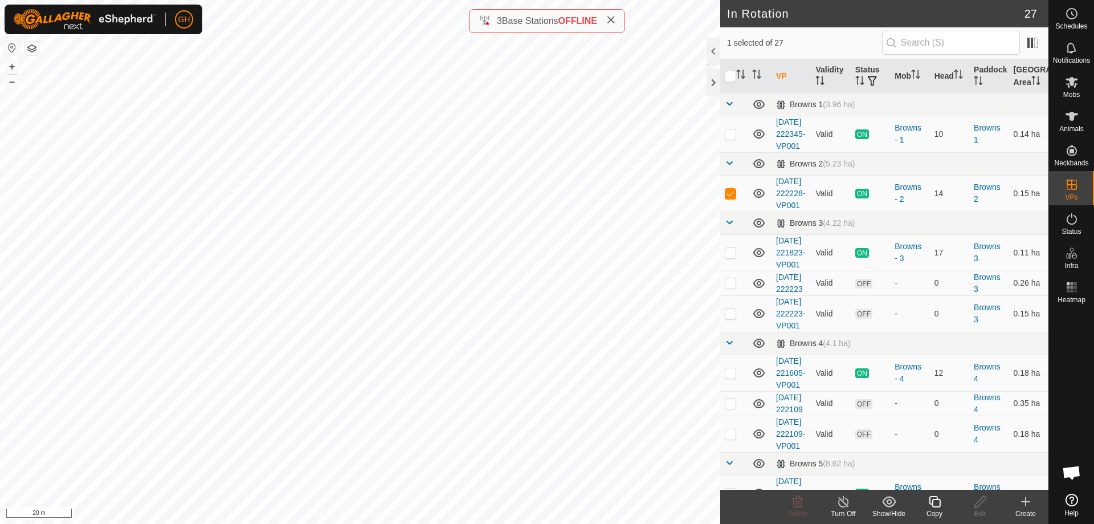
click at [1022, 500] on icon at bounding box center [1026, 502] width 14 height 14
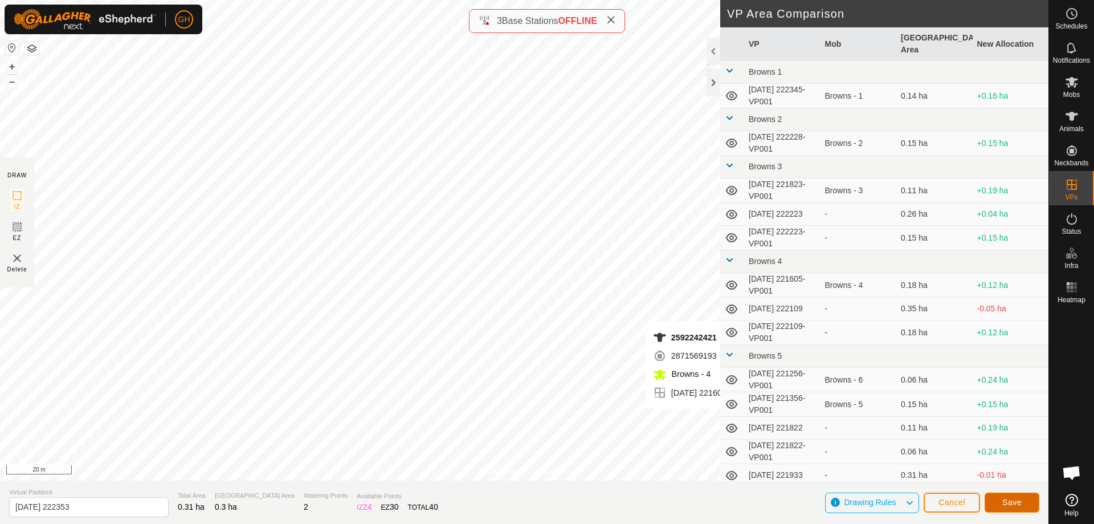
click at [1011, 502] on span "Save" at bounding box center [1011, 501] width 19 height 9
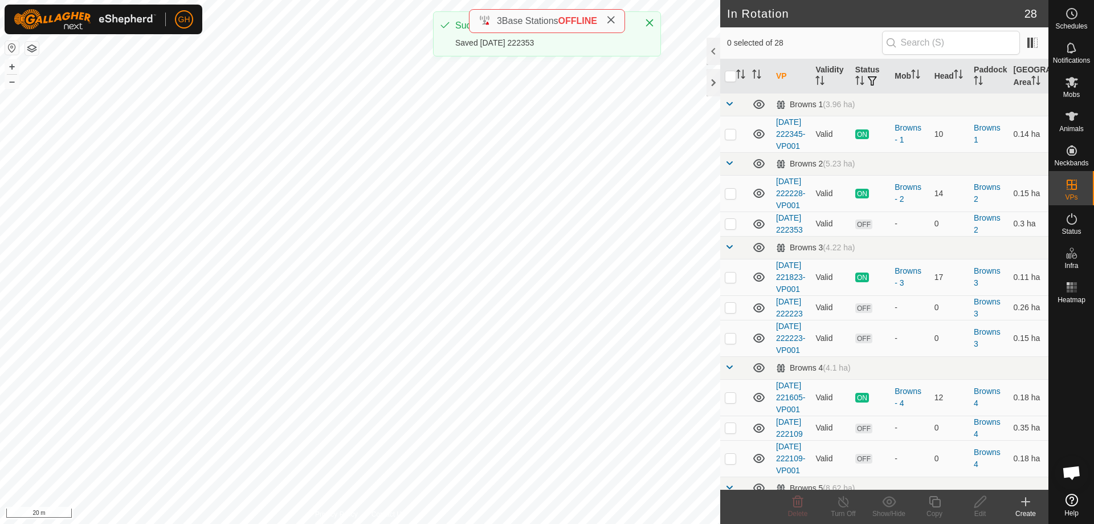
checkbox input "true"
click at [934, 503] on icon at bounding box center [935, 502] width 14 height 14
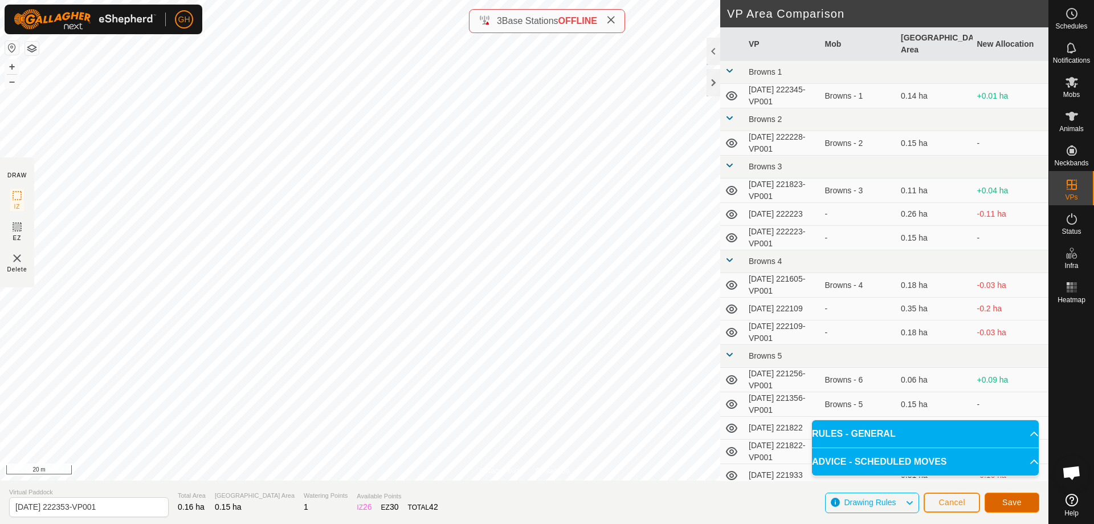
click at [999, 503] on button "Save" at bounding box center [1012, 502] width 55 height 20
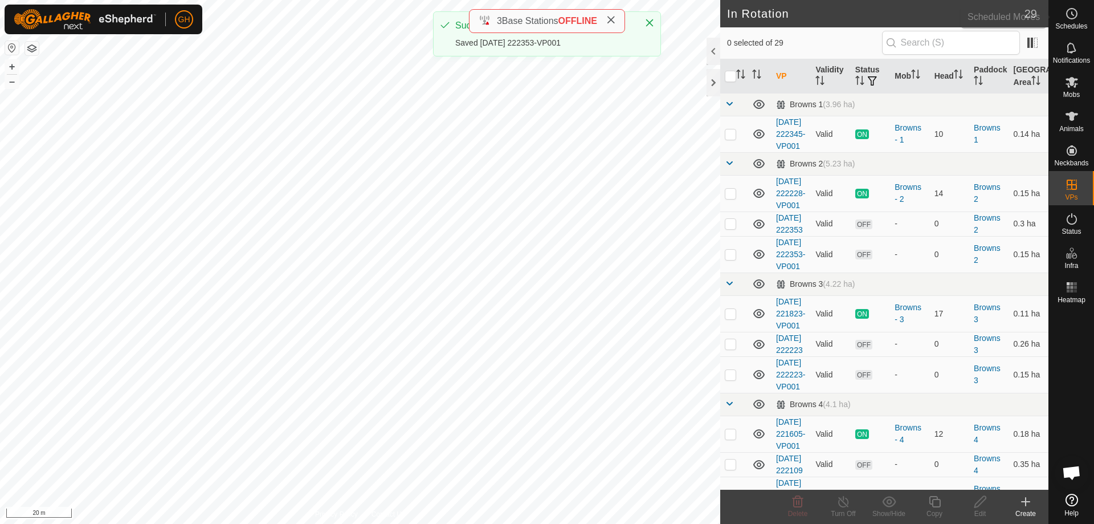
click at [1077, 17] on icon at bounding box center [1072, 14] width 14 height 14
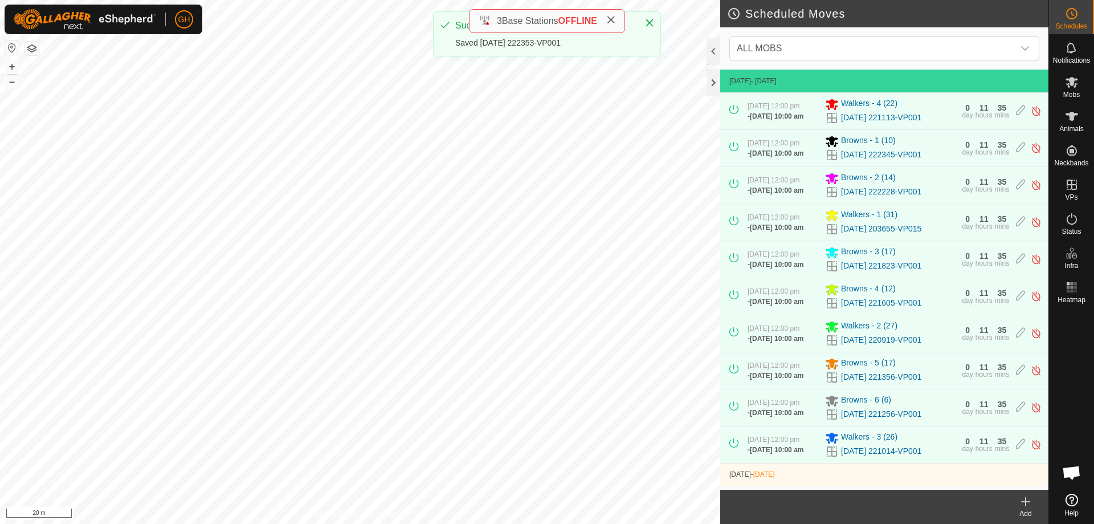
click at [1027, 503] on icon at bounding box center [1026, 502] width 14 height 14
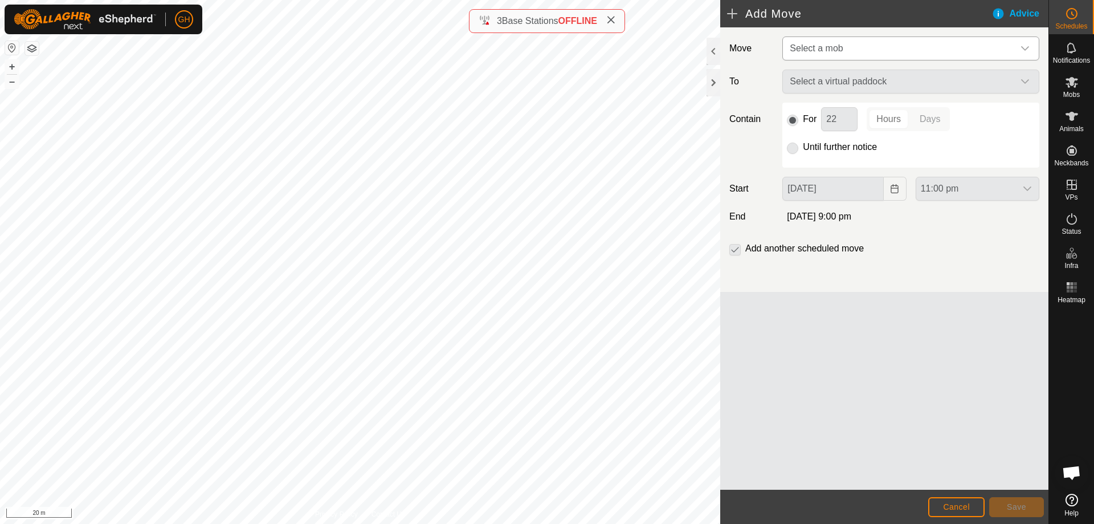
click at [834, 43] on span "Select a mob" at bounding box center [816, 48] width 53 height 10
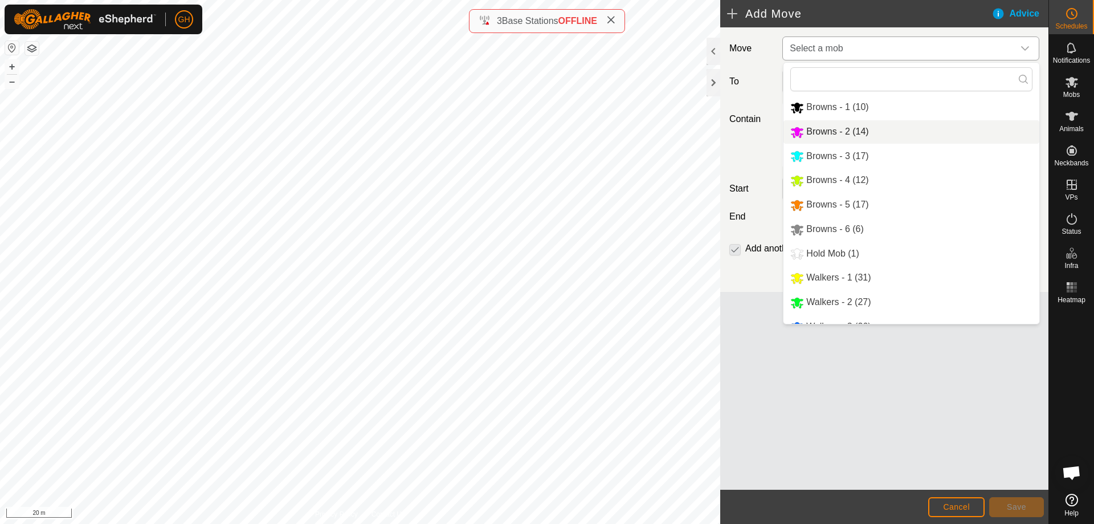
click at [843, 130] on li "Browns - 2 (14)" at bounding box center [911, 131] width 256 height 23
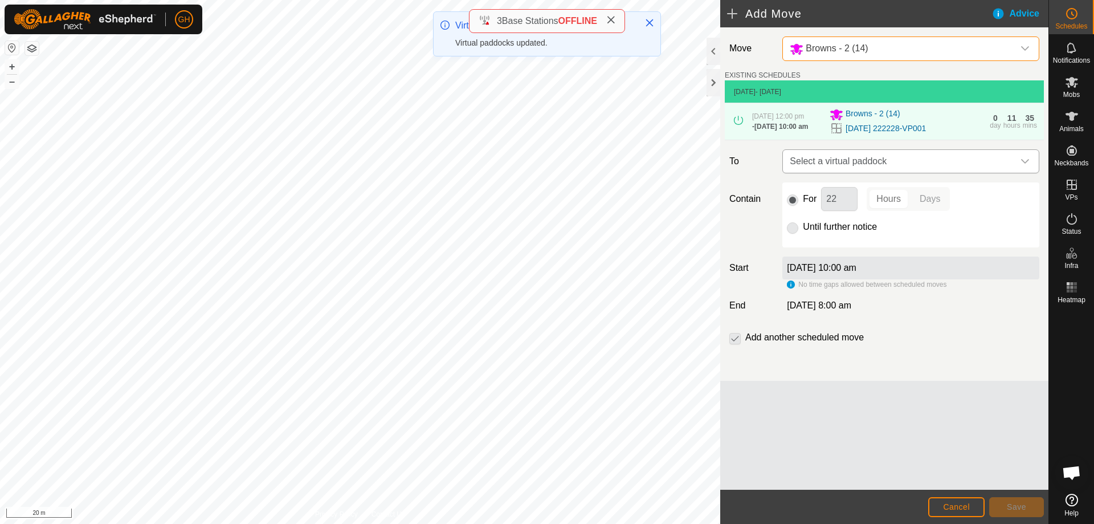
click at [866, 168] on span "Select a virtual paddock" at bounding box center [899, 161] width 228 height 23
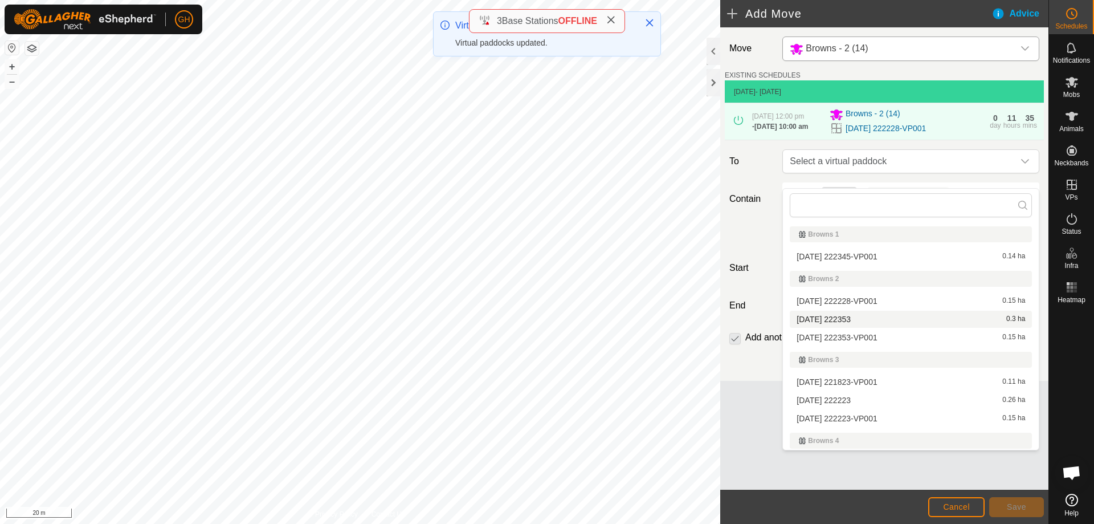
click at [856, 320] on li "[DATE] 222353 0.3 ha" at bounding box center [911, 319] width 242 height 17
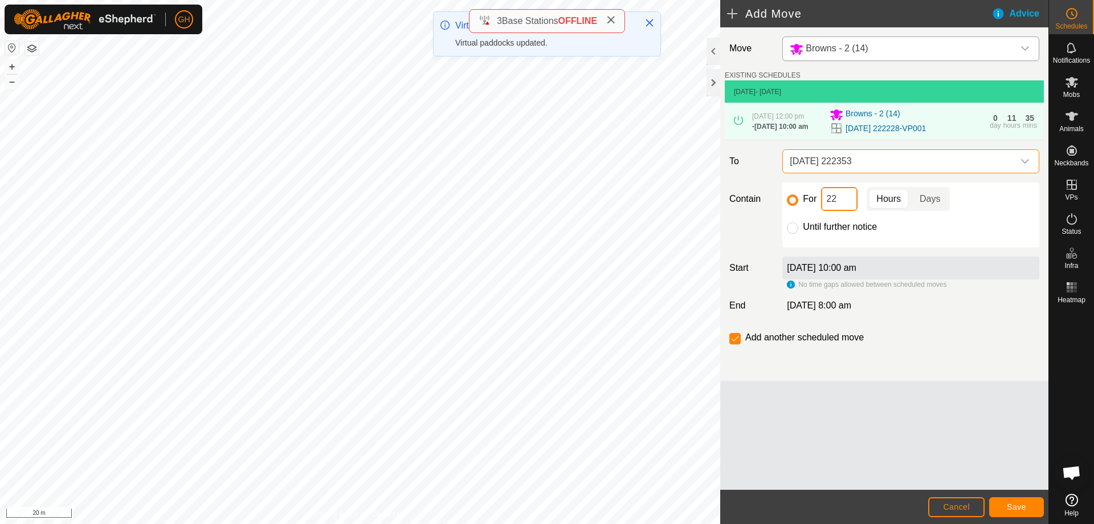
click at [843, 203] on input "22" at bounding box center [839, 199] width 36 height 24
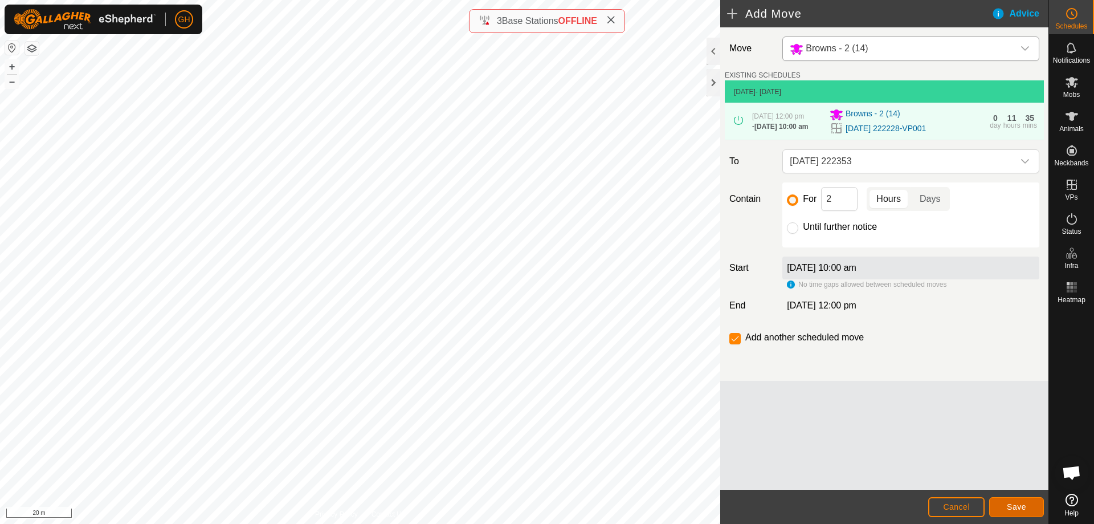
click at [1018, 497] on button "Save" at bounding box center [1016, 507] width 55 height 20
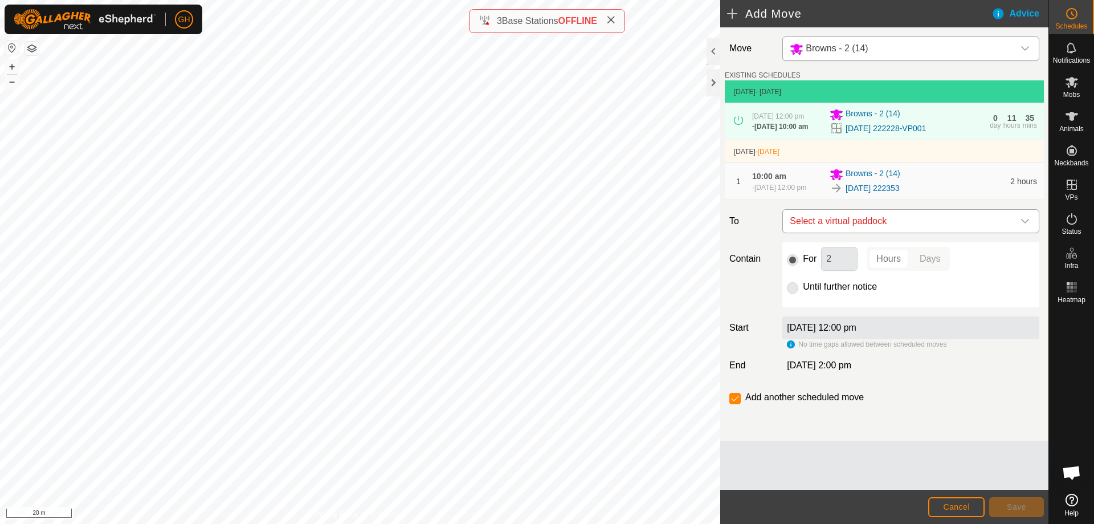
click at [893, 232] on span "Select a virtual paddock" at bounding box center [899, 221] width 228 height 23
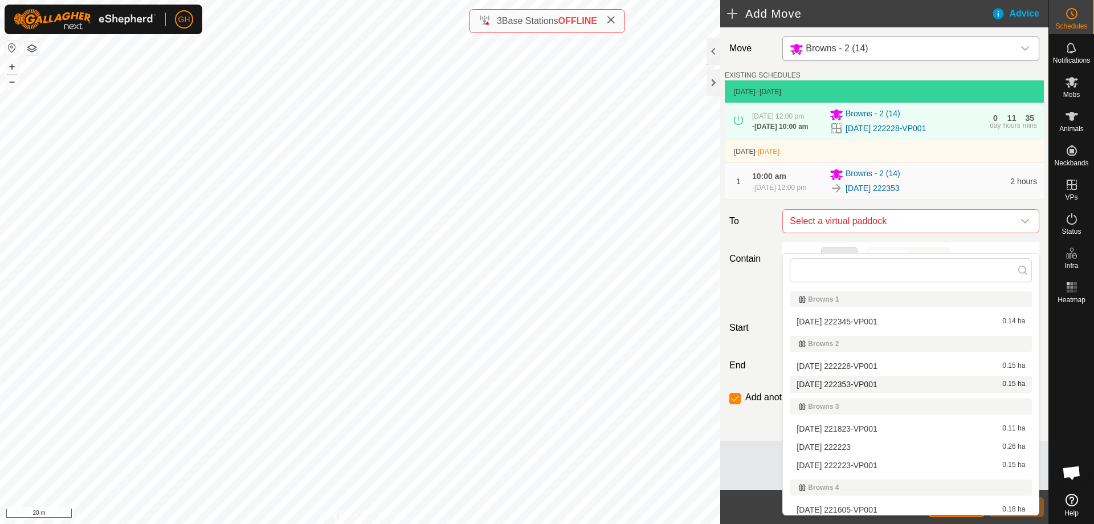
click at [868, 382] on li "[DATE] 222353-VP001 0.15 ha" at bounding box center [911, 383] width 242 height 17
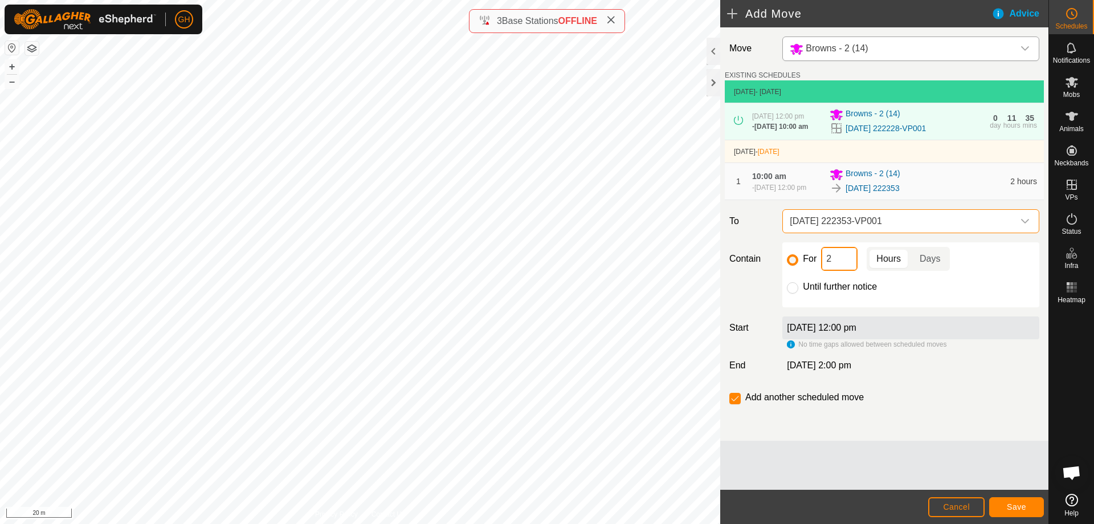
click at [835, 267] on input "2" at bounding box center [839, 259] width 36 height 24
type input "22"
click at [736, 404] on input "checkbox" at bounding box center [734, 398] width 11 height 11
checkbox input "false"
click at [1011, 501] on button "Save" at bounding box center [1016, 507] width 55 height 20
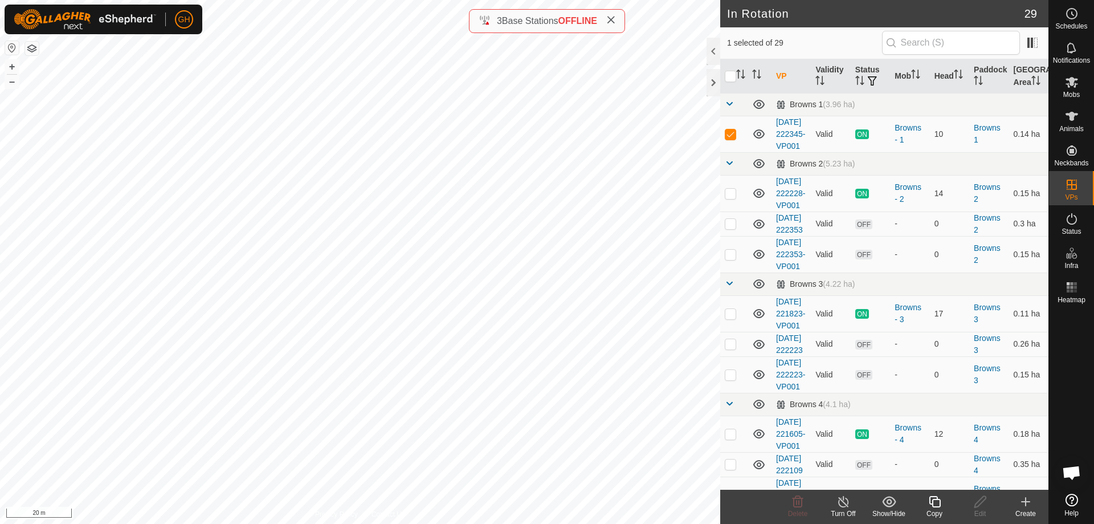
click at [1022, 500] on icon at bounding box center [1026, 502] width 14 height 14
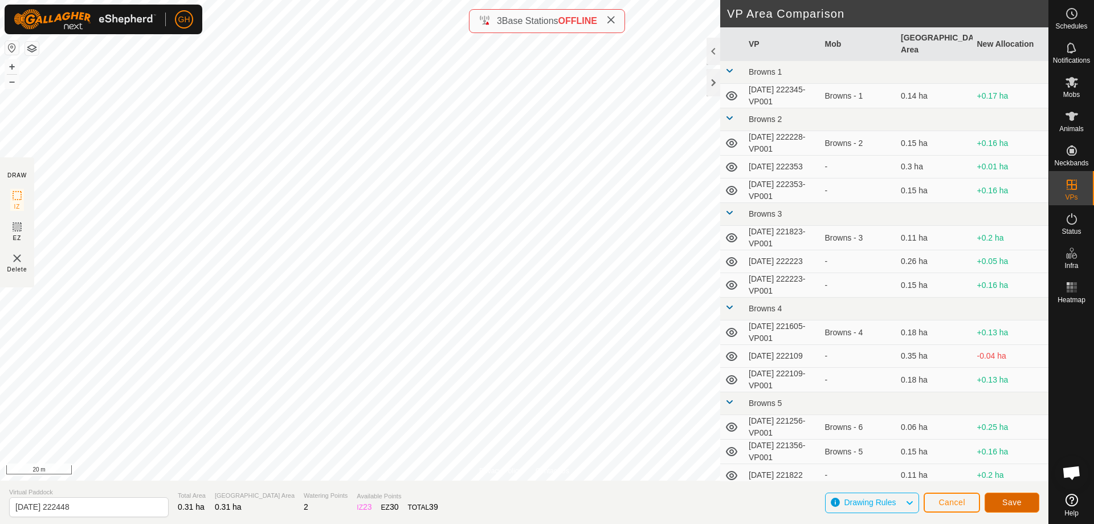
click at [1024, 505] on button "Save" at bounding box center [1012, 502] width 55 height 20
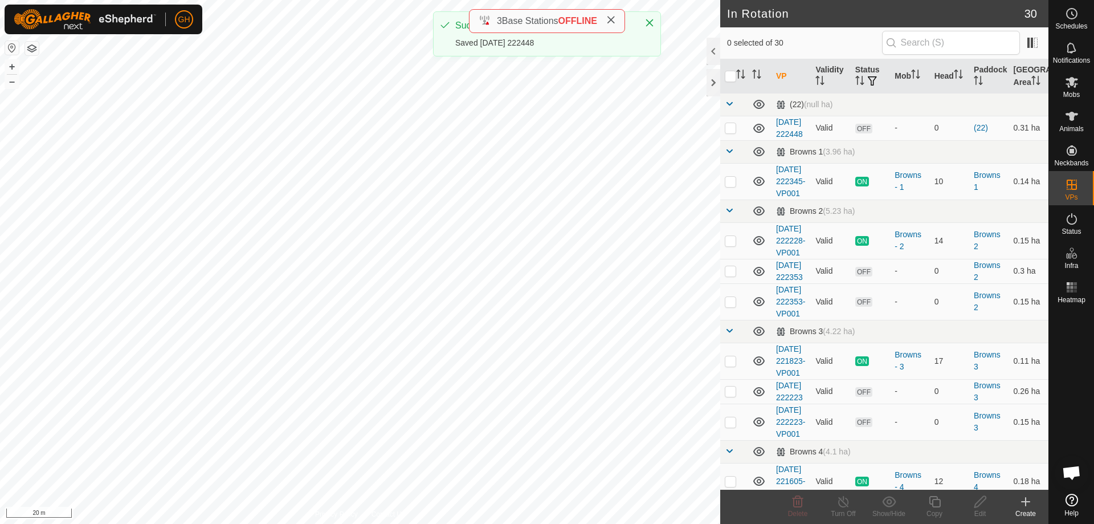
checkbox input "true"
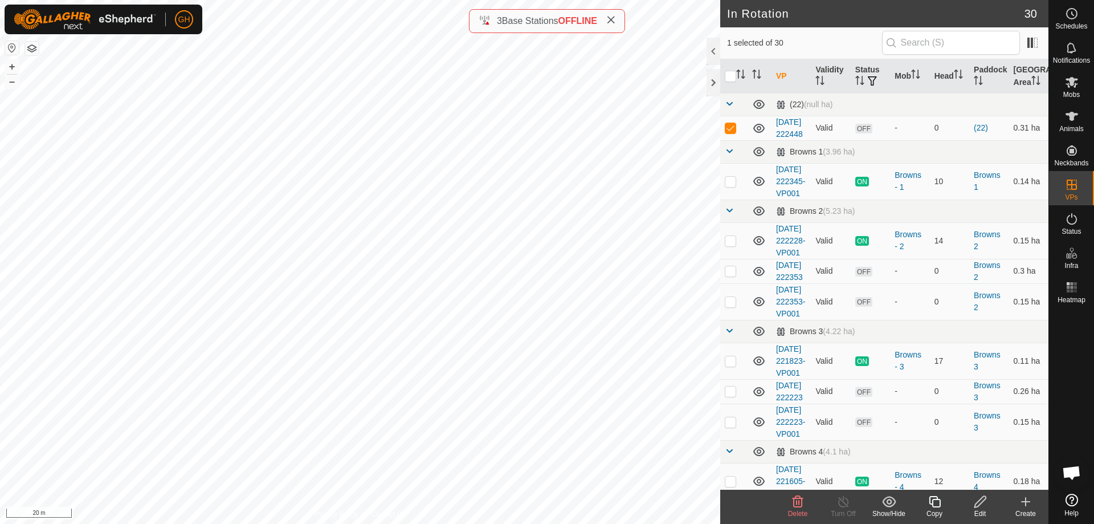
click at [935, 504] on icon at bounding box center [935, 502] width 14 height 14
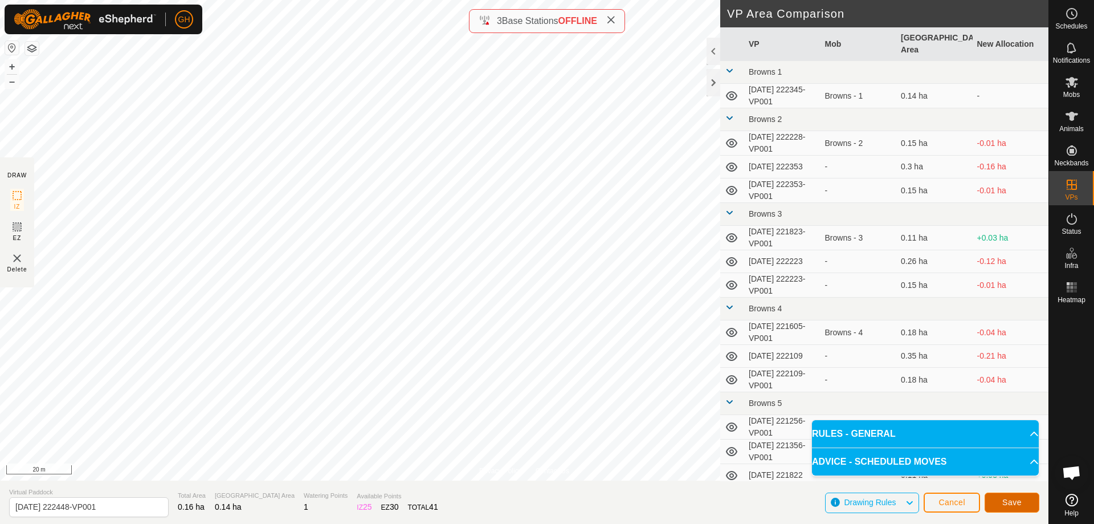
click at [1020, 504] on span "Save" at bounding box center [1011, 501] width 19 height 9
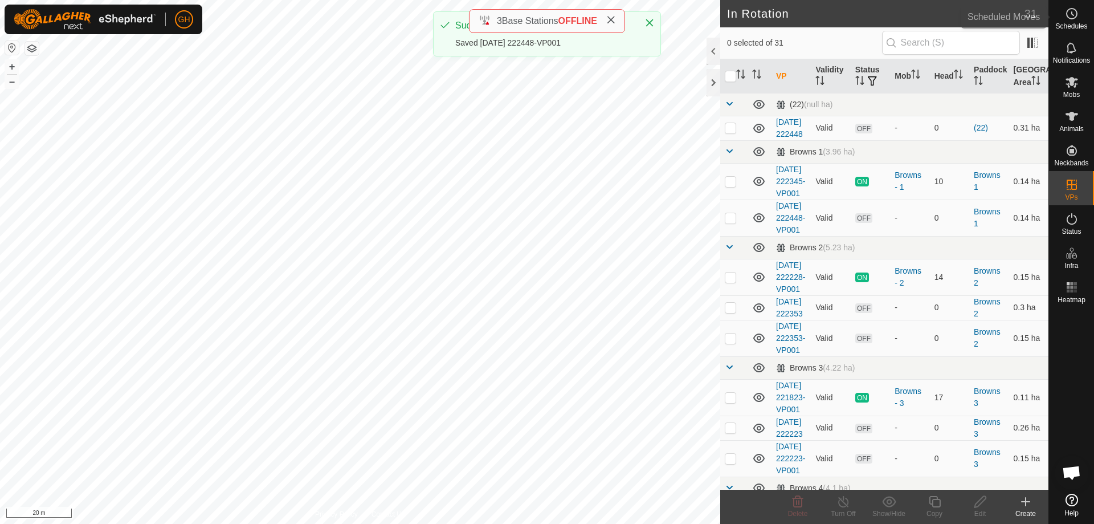
click at [1071, 17] on icon at bounding box center [1072, 14] width 14 height 14
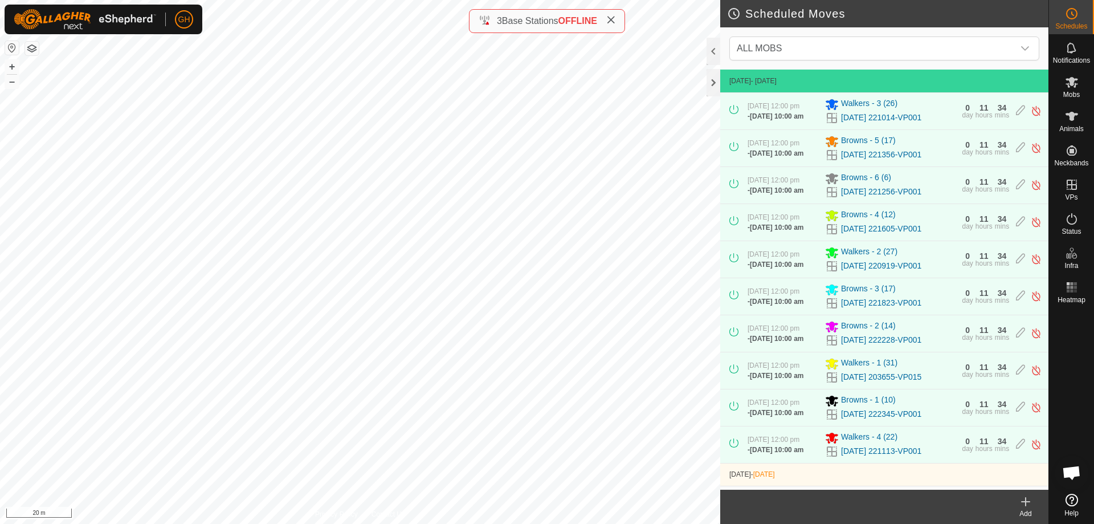
click at [1034, 508] on create-svg-icon at bounding box center [1026, 502] width 46 height 14
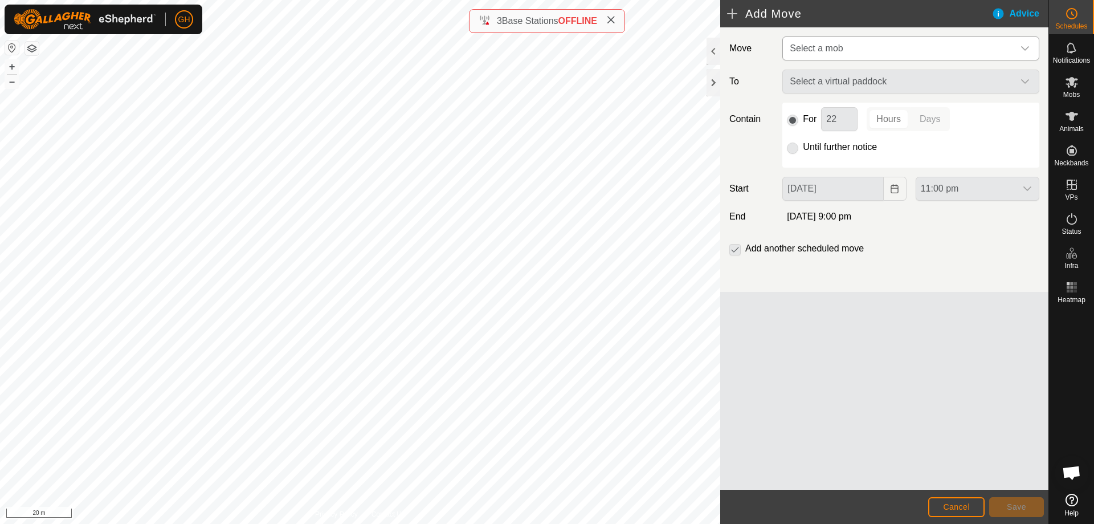
click at [849, 48] on span "Select a mob" at bounding box center [899, 48] width 228 height 23
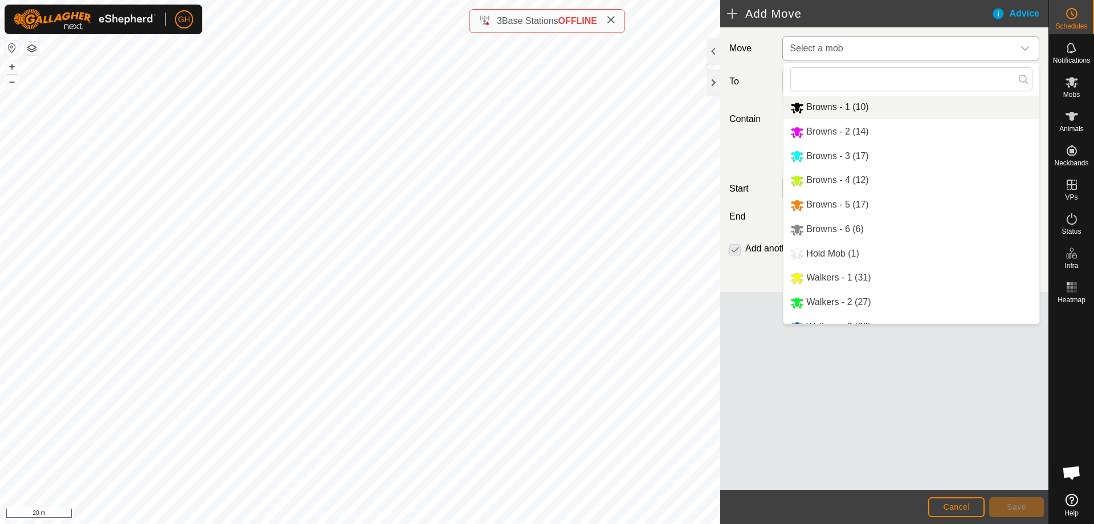
click at [847, 108] on li "Browns - 1 (10)" at bounding box center [911, 107] width 256 height 23
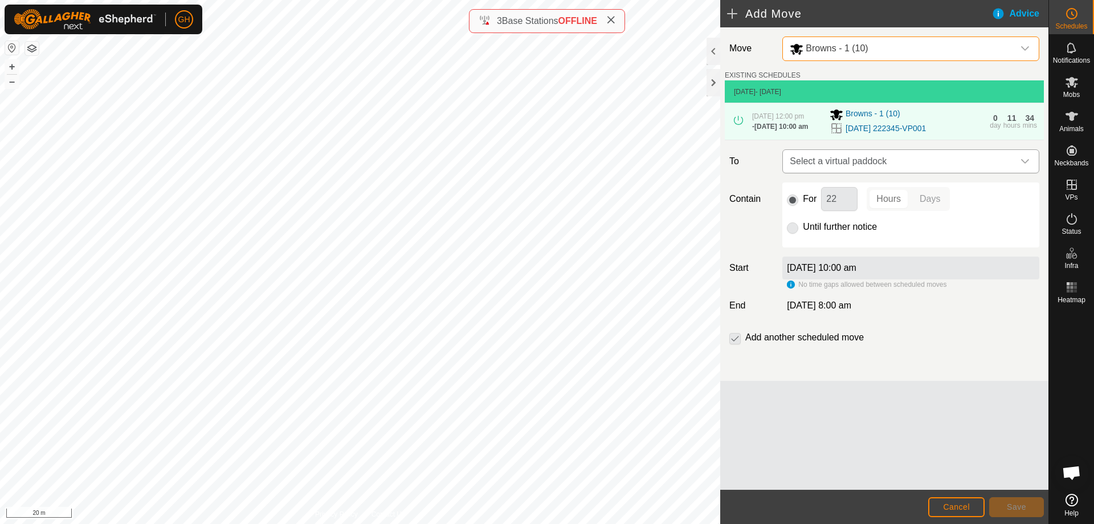
click at [899, 173] on span "Select a virtual paddock" at bounding box center [899, 161] width 228 height 23
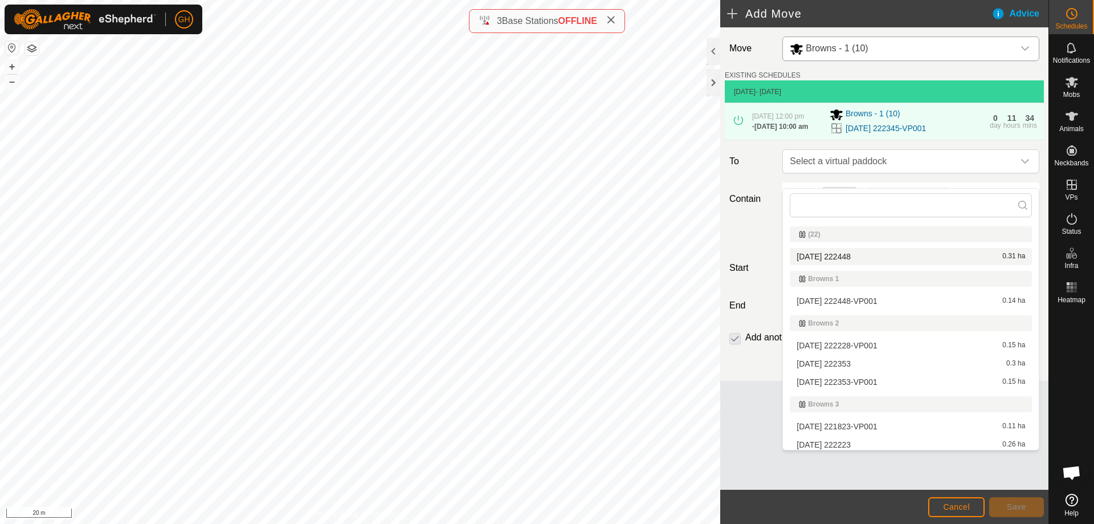
click at [851, 255] on li "[DATE] 222448 0.31 ha" at bounding box center [911, 256] width 242 height 17
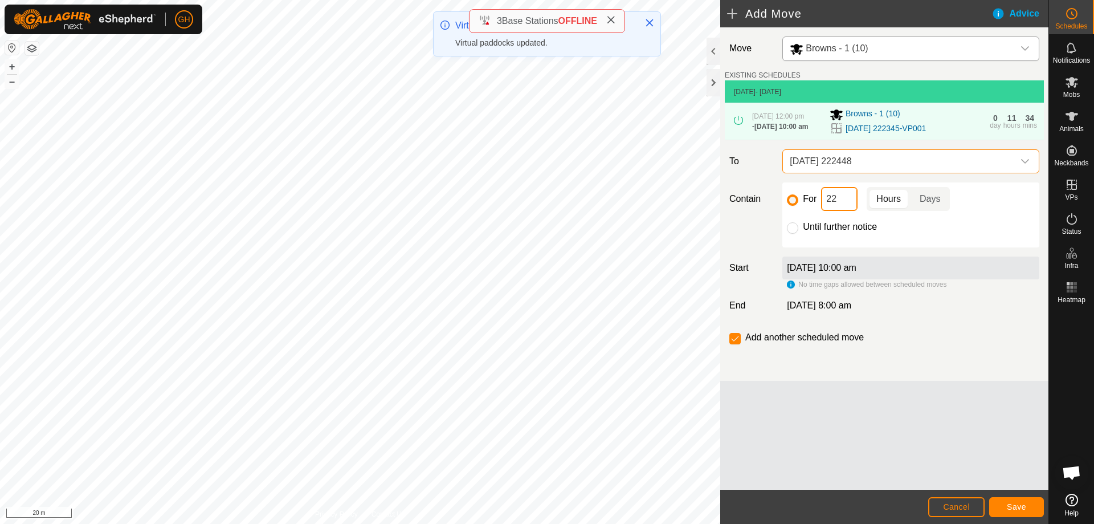
click at [845, 211] on input "22" at bounding box center [839, 199] width 36 height 24
click at [1007, 502] on span "Save" at bounding box center [1016, 506] width 19 height 9
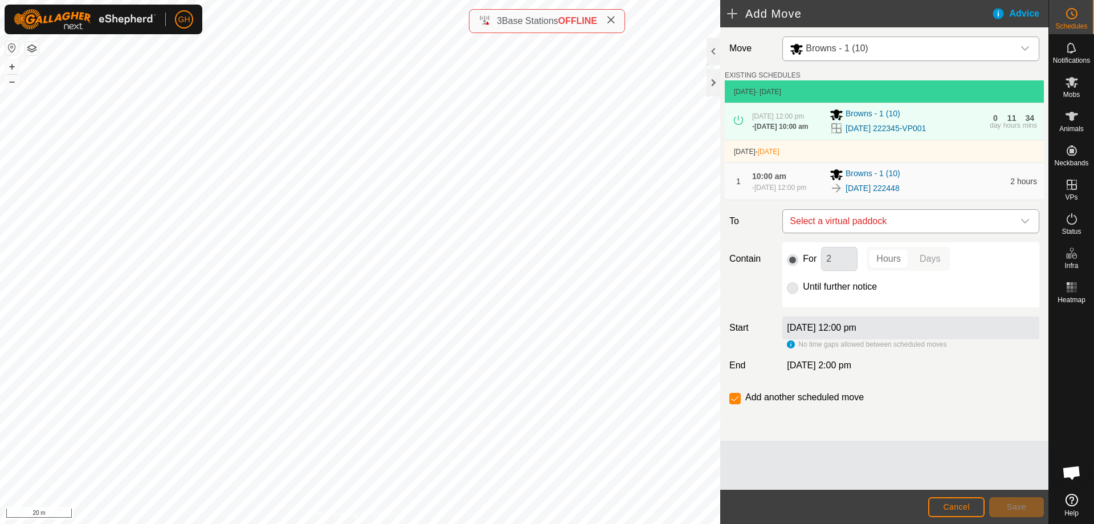
click at [899, 232] on span "Select a virtual paddock" at bounding box center [899, 221] width 228 height 23
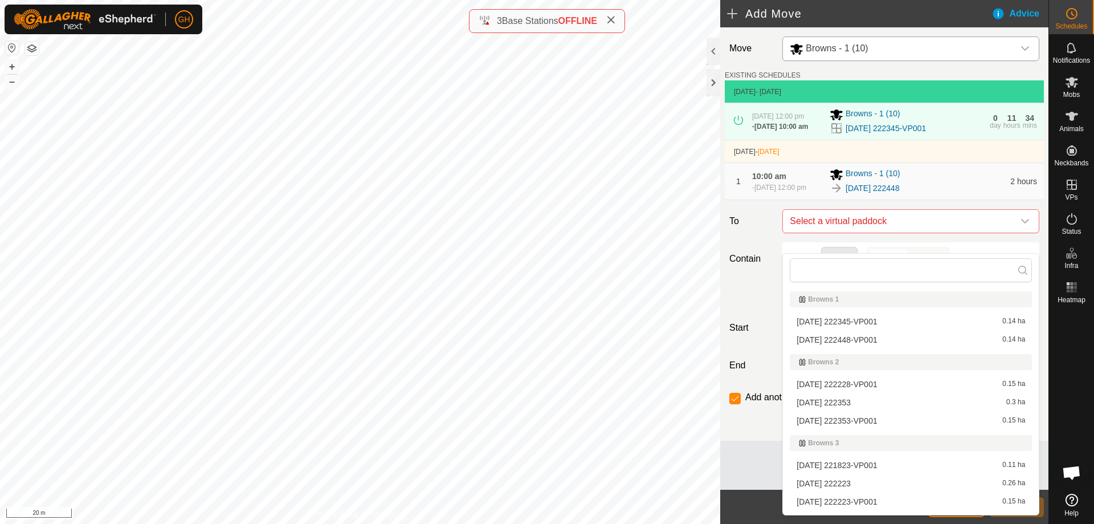
click at [876, 340] on li "[DATE] 222448-VP001 0.14 ha" at bounding box center [911, 339] width 242 height 17
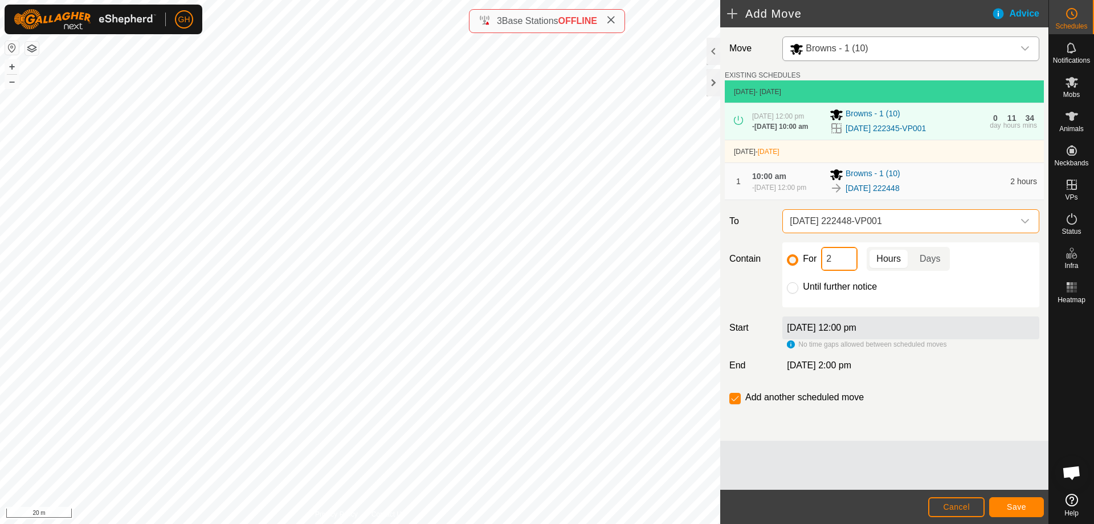
click at [833, 271] on input "2" at bounding box center [839, 259] width 36 height 24
type input "22"
click at [735, 404] on input "checkbox" at bounding box center [734, 398] width 11 height 11
checkbox input "false"
click at [1015, 501] on button "Save" at bounding box center [1016, 507] width 55 height 20
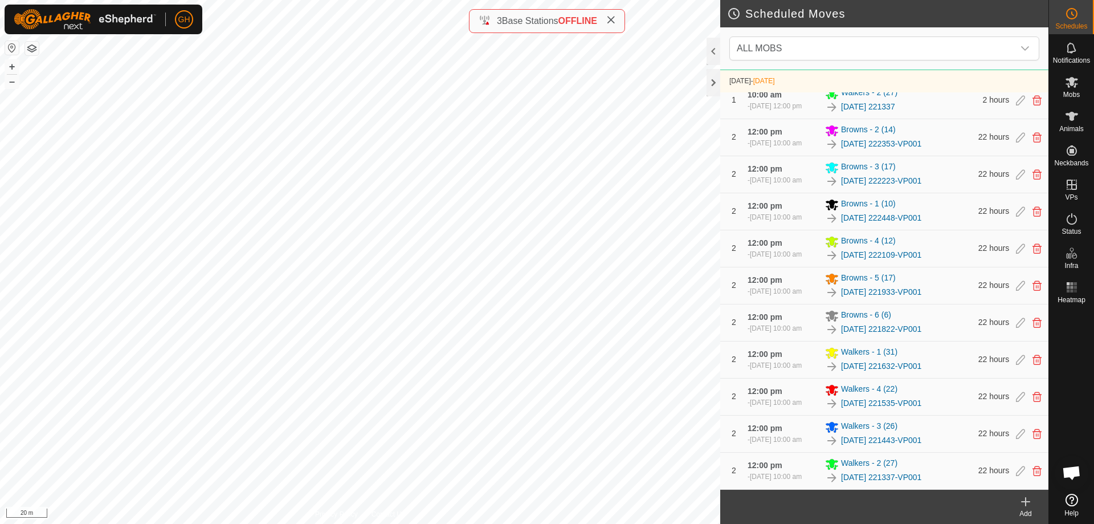
scroll to position [977, 0]
